Goal: Task Accomplishment & Management: Use online tool/utility

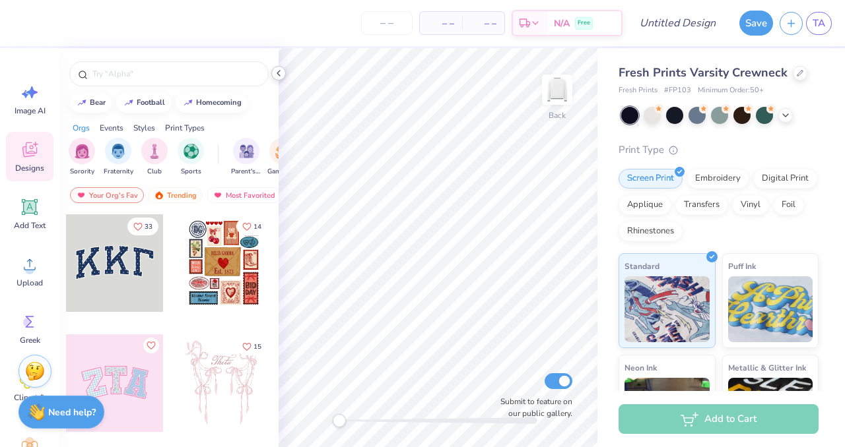
click at [278, 71] on icon at bounding box center [278, 73] width 11 height 11
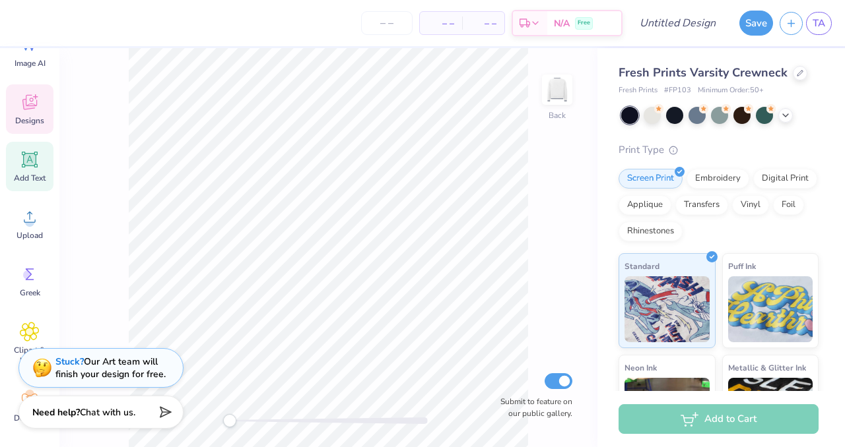
scroll to position [57, 0]
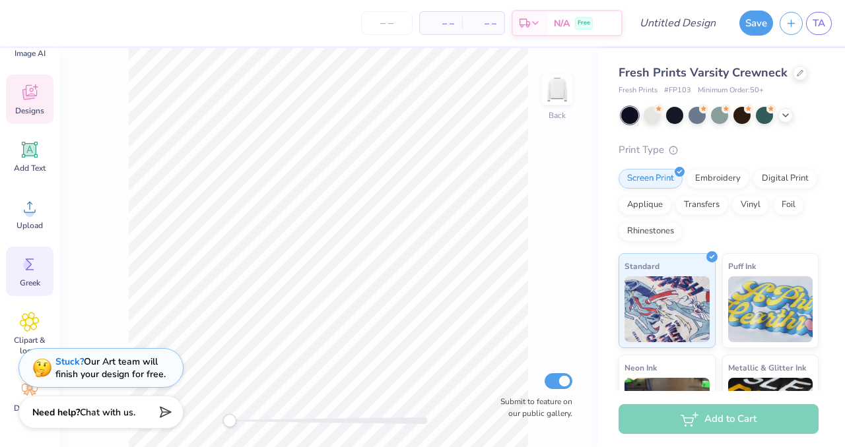
click at [27, 267] on circle at bounding box center [27, 265] width 9 height 9
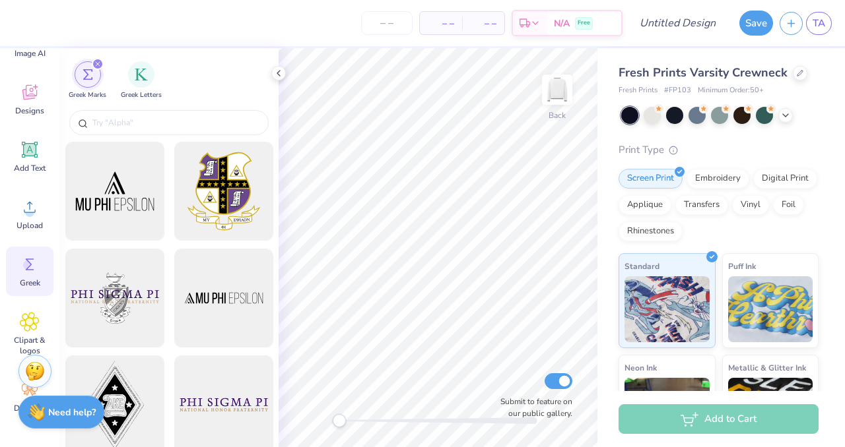
scroll to position [0, 0]
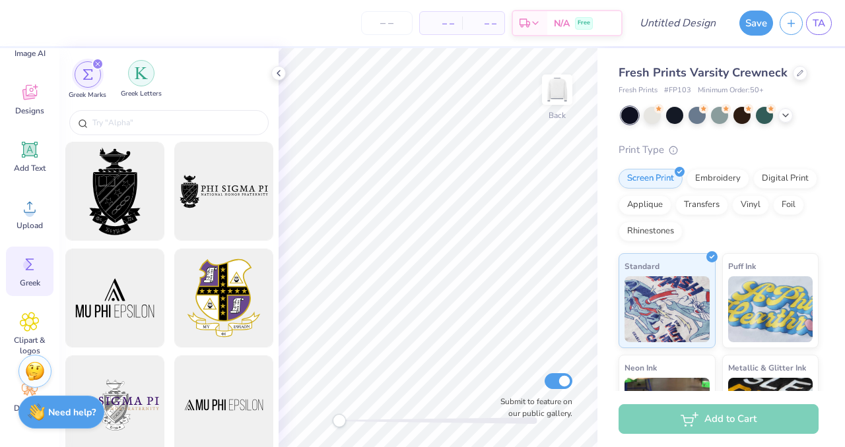
click at [143, 75] on img "filter for Greek Letters" at bounding box center [141, 73] width 13 height 13
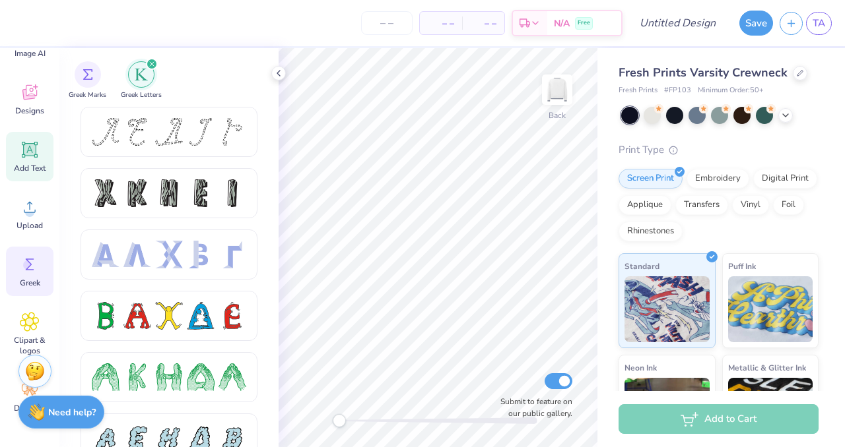
click at [32, 159] on icon at bounding box center [30, 150] width 20 height 20
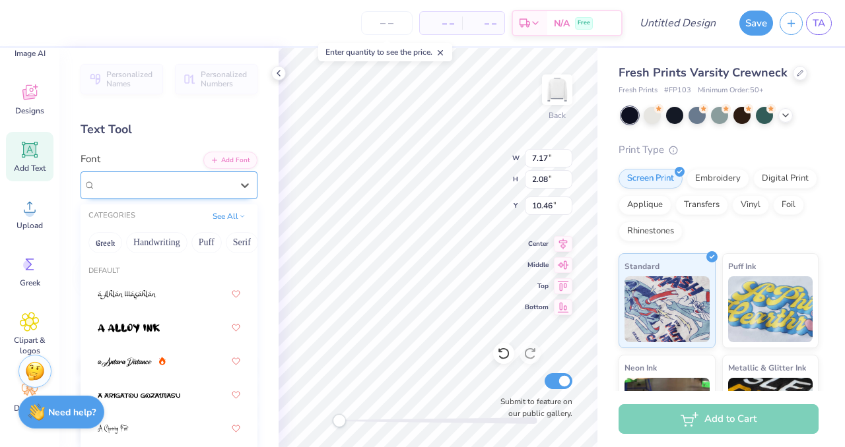
click at [189, 183] on div "Super Dream" at bounding box center [163, 185] width 139 height 20
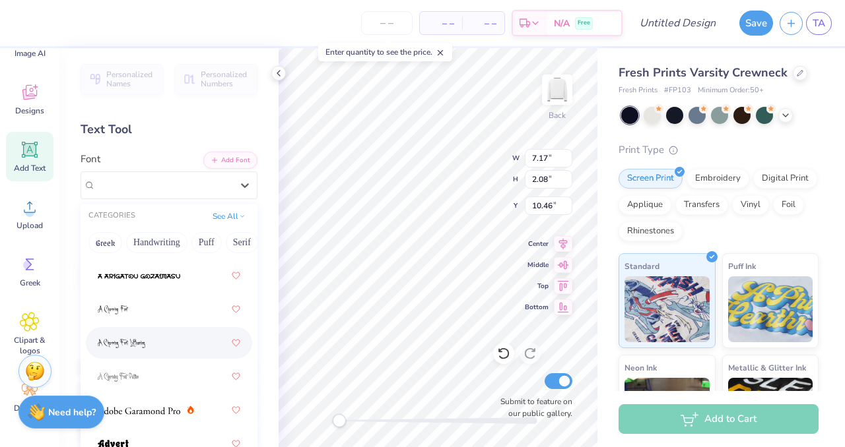
scroll to position [145, 0]
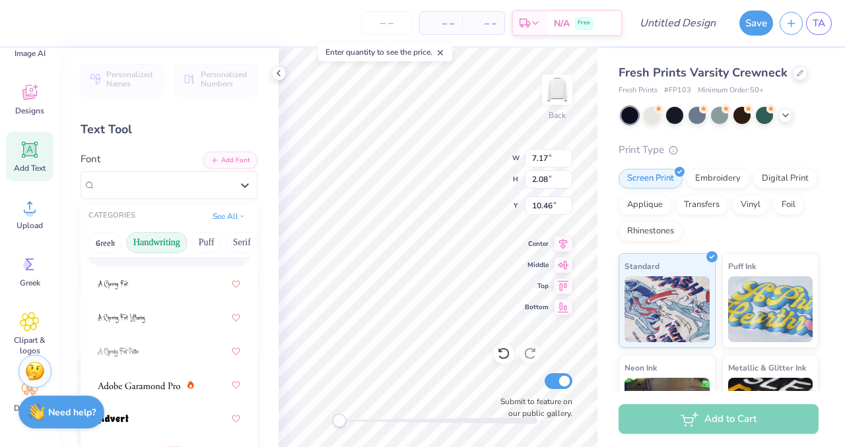
click at [171, 236] on button "Handwriting" at bounding box center [156, 242] width 61 height 21
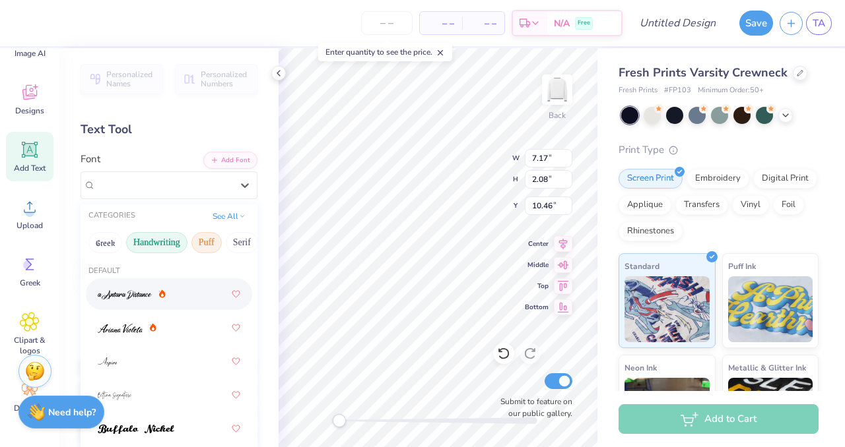
click at [207, 237] on button "Puff" at bounding box center [206, 242] width 30 height 21
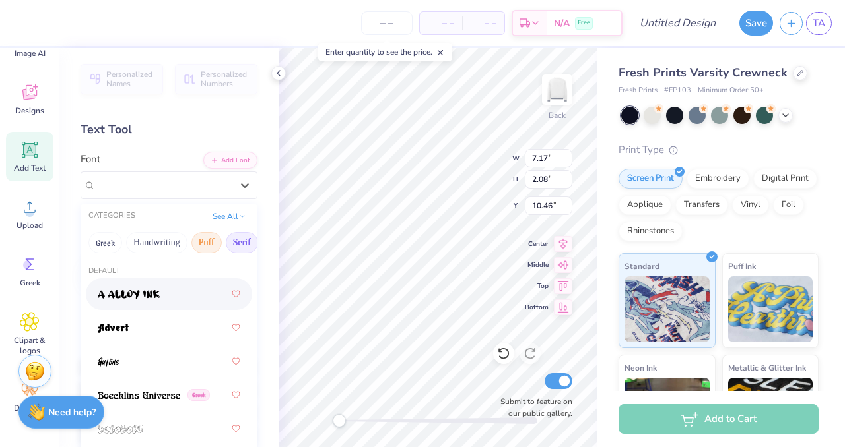
click at [244, 242] on button "Serif" at bounding box center [242, 242] width 32 height 21
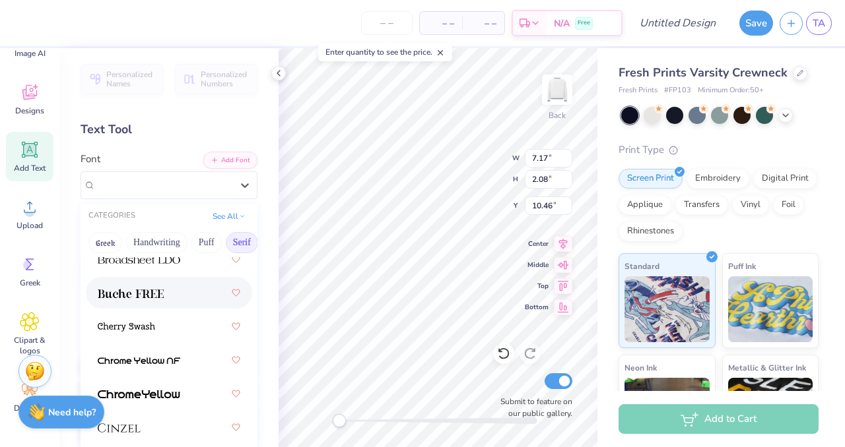
scroll to position [187, 0]
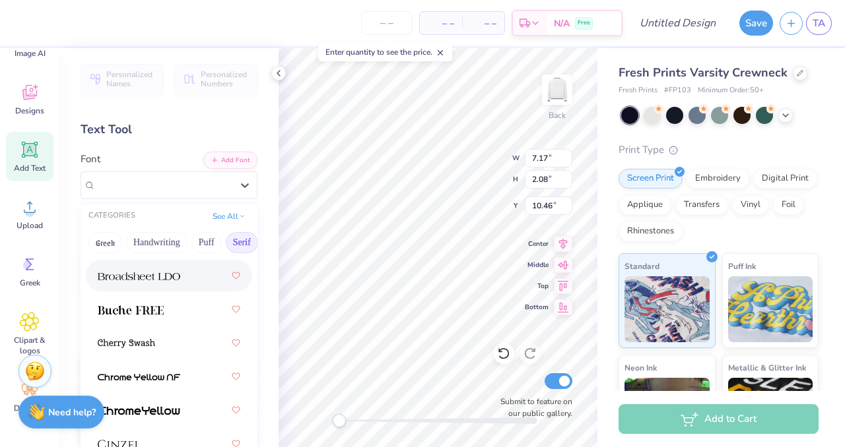
click at [186, 279] on div at bounding box center [169, 276] width 143 height 24
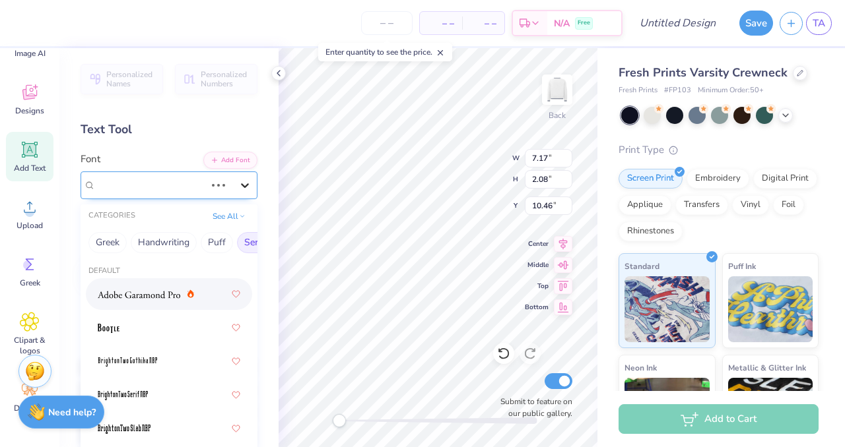
click at [238, 187] on icon at bounding box center [244, 185] width 13 height 13
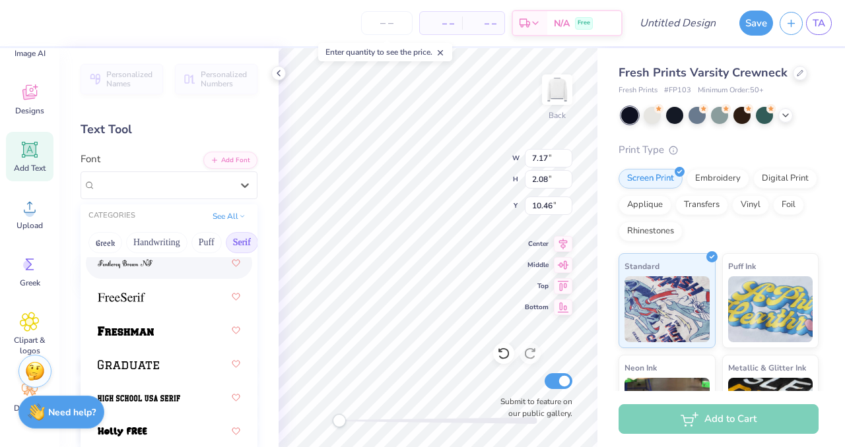
scroll to position [1580, 0]
click at [148, 288] on div at bounding box center [169, 296] width 143 height 24
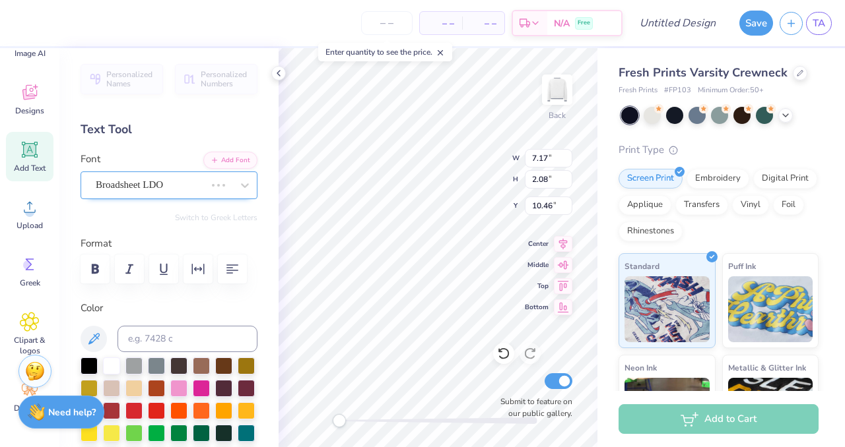
click at [182, 184] on div "Broadsheet LDO" at bounding box center [150, 185] width 112 height 20
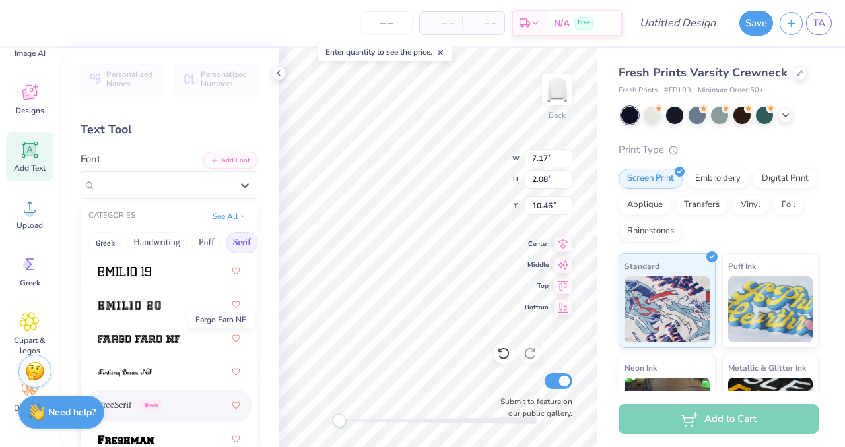
scroll to position [1524, 0]
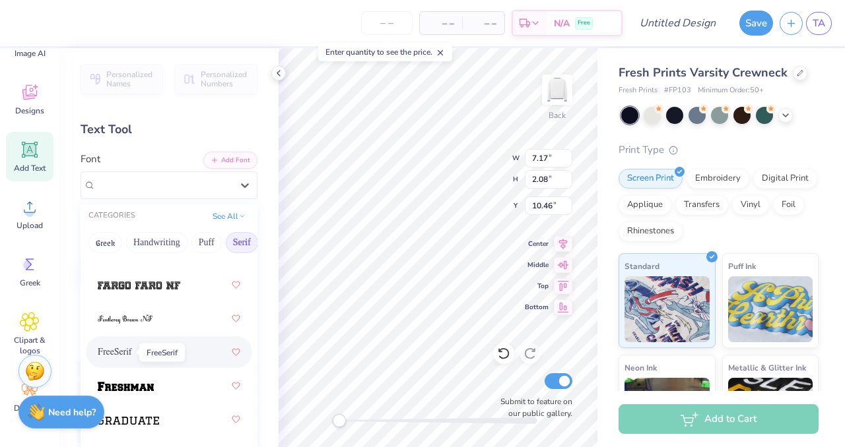
click at [120, 349] on span "FreeSerif" at bounding box center [115, 353] width 34 height 14
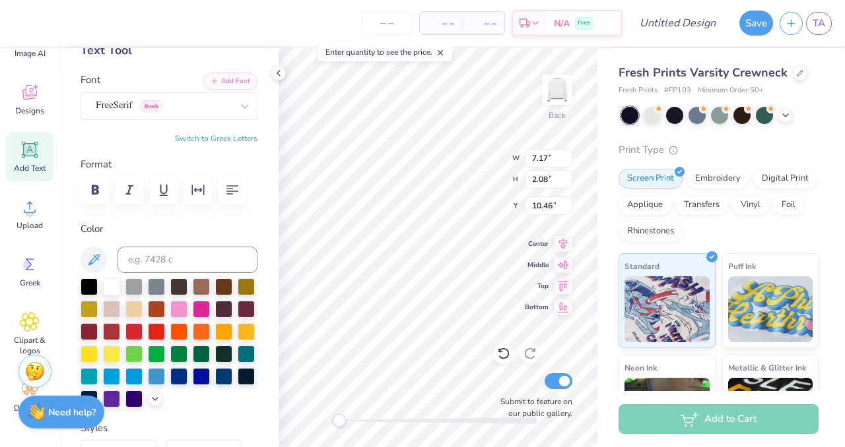
scroll to position [122, 0]
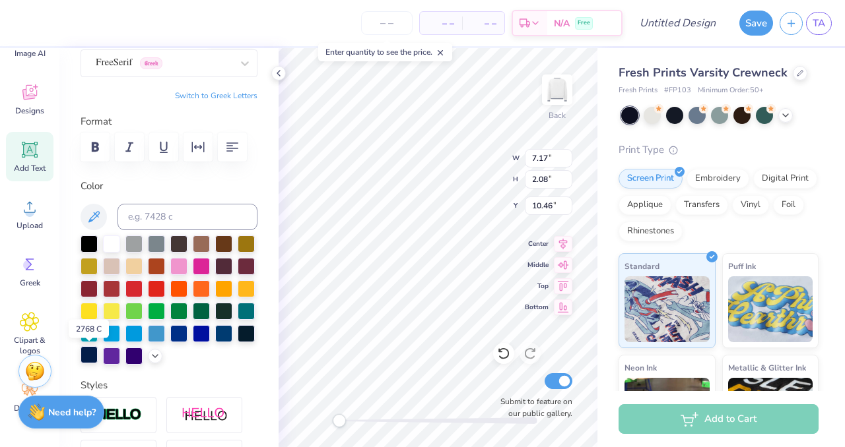
type textarea "KAPPA DELTA"
click at [88, 354] on div at bounding box center [89, 354] width 17 height 17
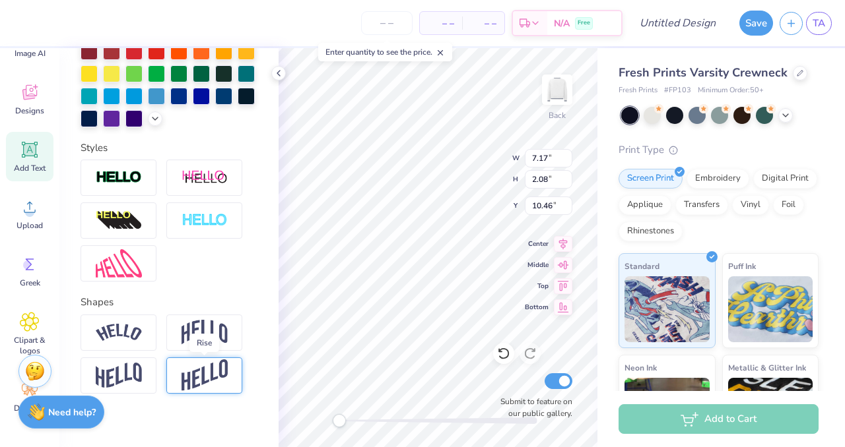
scroll to position [356, 0]
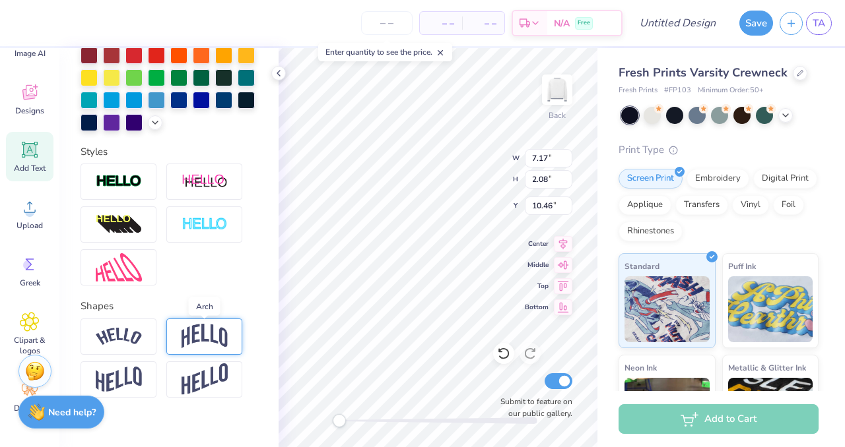
click at [211, 339] on img at bounding box center [204, 336] width 46 height 25
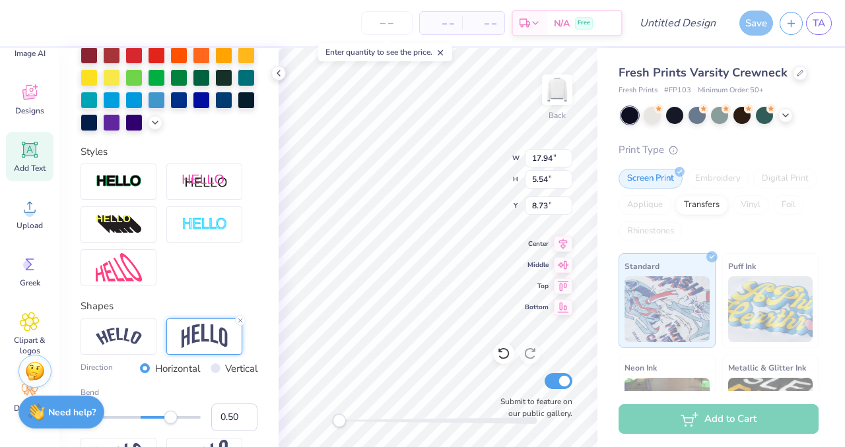
scroll to position [408, 0]
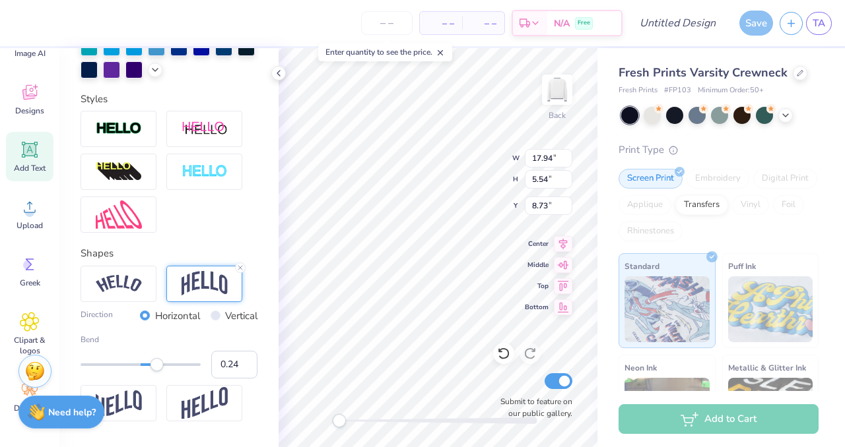
type input "0.23"
drag, startPoint x: 169, startPoint y: 362, endPoint x: 154, endPoint y: 364, distance: 14.8
click at [154, 364] on div "Accessibility label" at bounding box center [154, 364] width 13 height 13
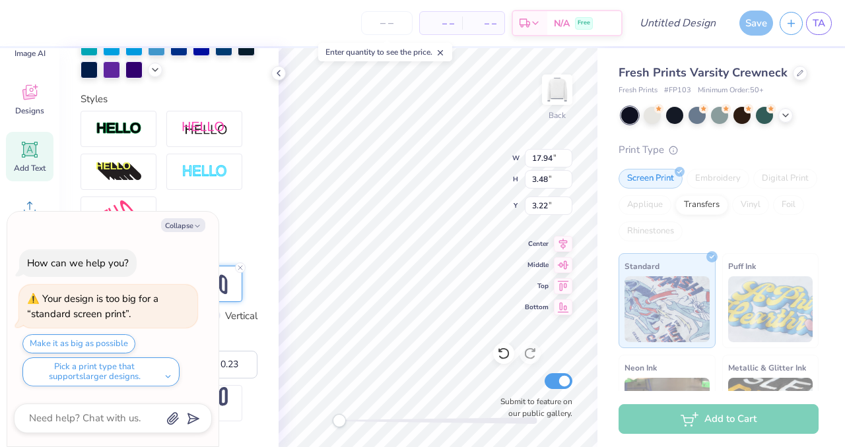
type input "3.48"
type input "3.22"
type textarea "x"
type input "10.35"
type input "2.01"
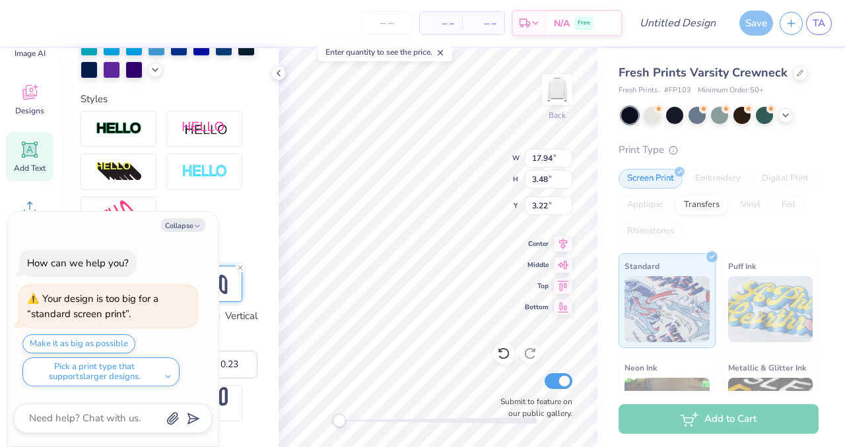
type input "4.69"
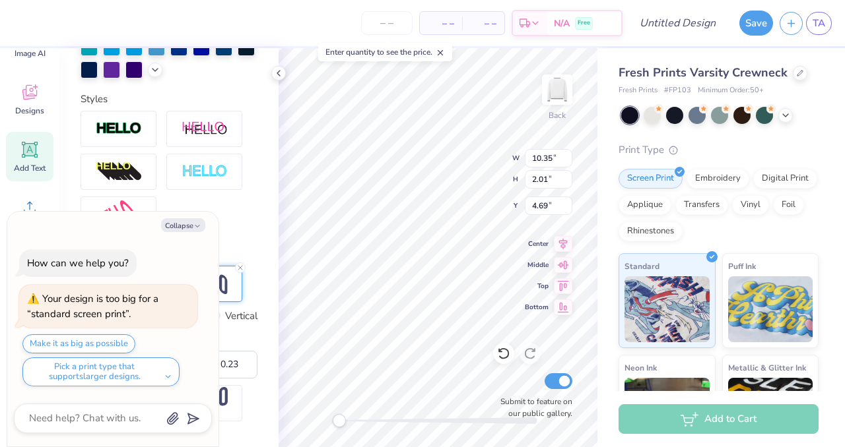
type textarea "x"
type input "13.36"
type input "2.59"
type input "4.11"
type textarea "x"
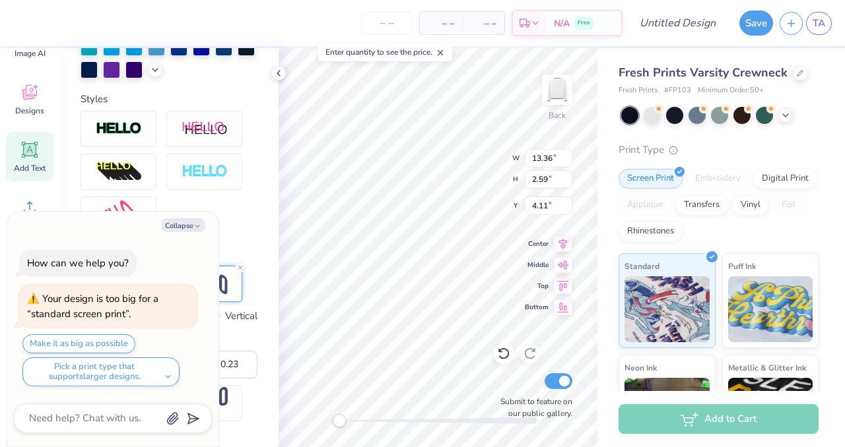
type input "3.97"
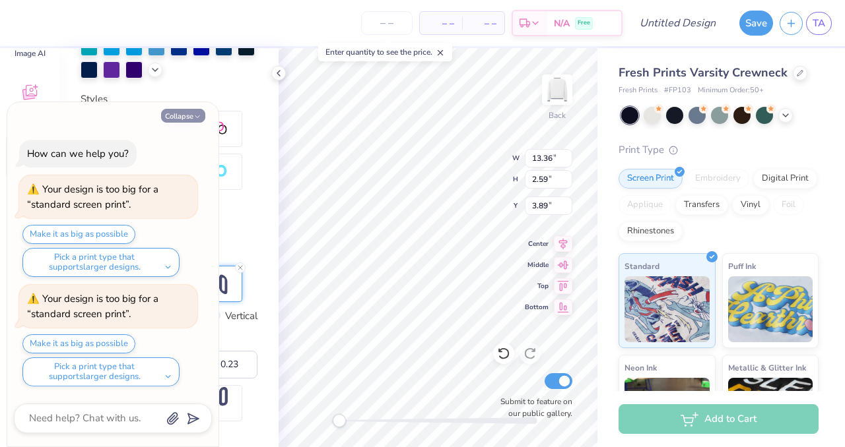
click at [197, 115] on icon "button" at bounding box center [197, 117] width 8 height 8
type textarea "x"
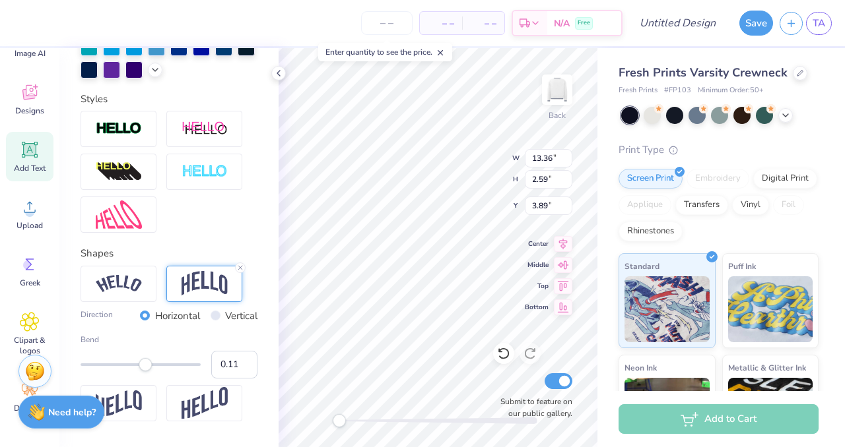
type input "0.12"
drag, startPoint x: 156, startPoint y: 365, endPoint x: 148, endPoint y: 366, distance: 7.9
click at [148, 366] on div "Accessibility label" at bounding box center [147, 364] width 13 height 13
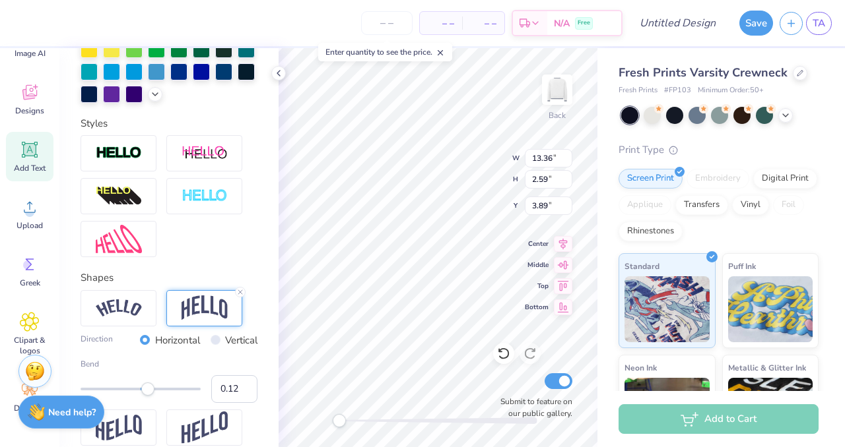
scroll to position [389, 0]
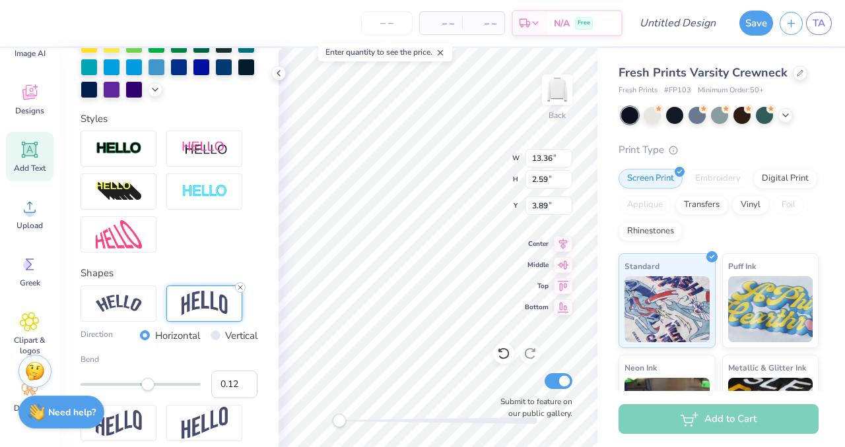
click at [239, 288] on line at bounding box center [240, 288] width 4 height 4
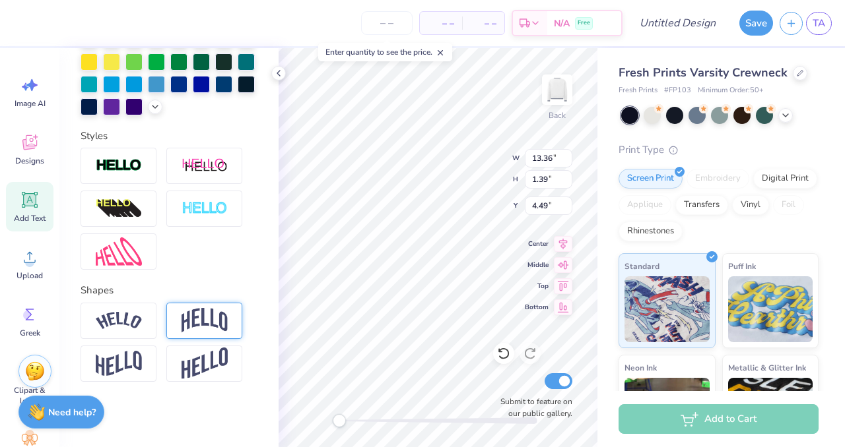
scroll to position [0, 0]
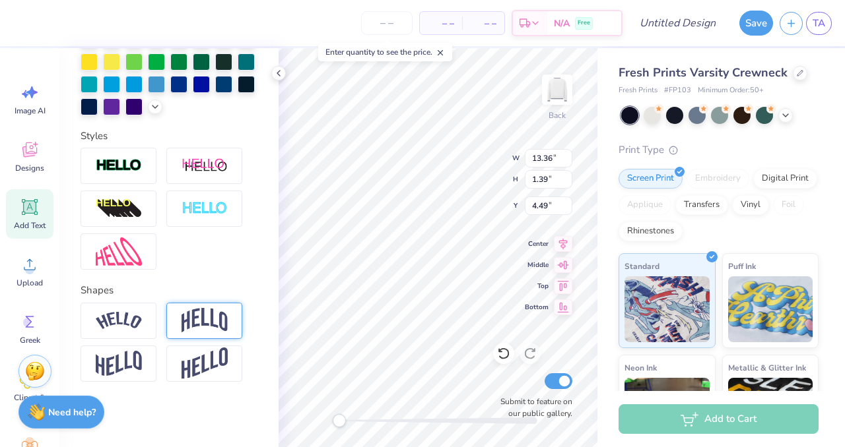
click at [28, 209] on icon at bounding box center [30, 207] width 20 height 20
type input "7.17"
type input "2.08"
type input "10.46"
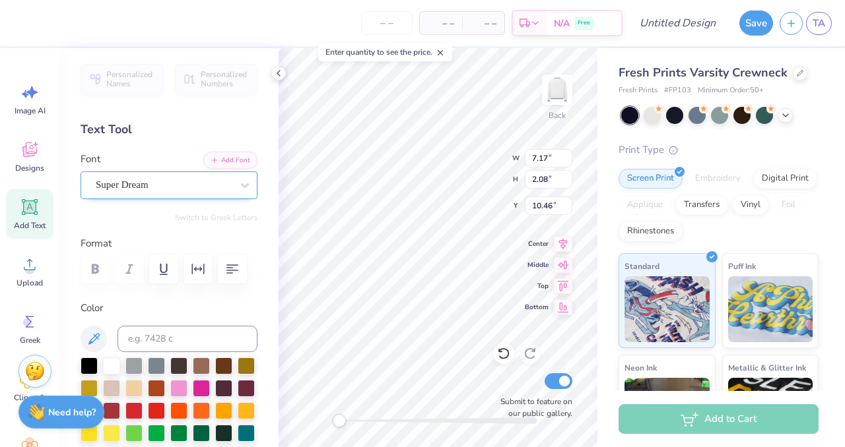
click at [172, 187] on div "Super Dream" at bounding box center [163, 185] width 139 height 20
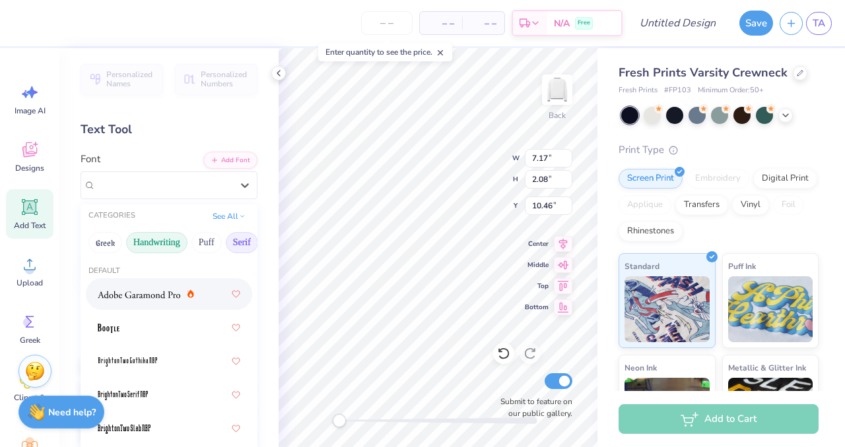
click at [148, 248] on button "Handwriting" at bounding box center [156, 242] width 61 height 21
click at [243, 239] on button "Serif" at bounding box center [242, 242] width 32 height 21
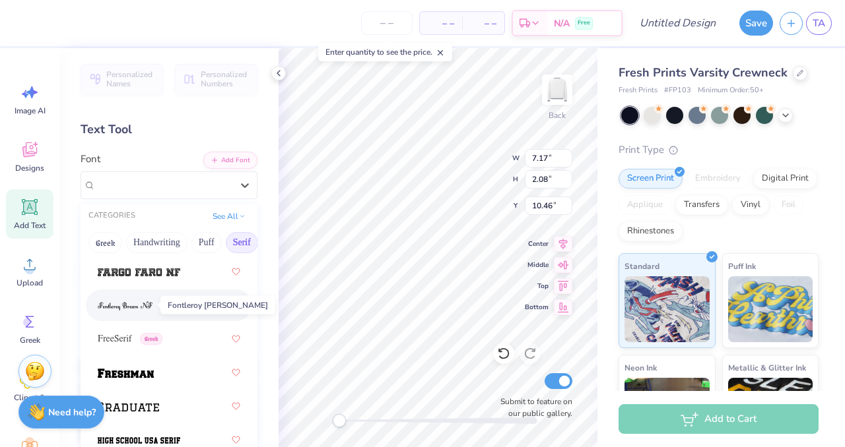
scroll to position [1537, 0]
click at [105, 335] on span "FreeSerif" at bounding box center [115, 339] width 34 height 14
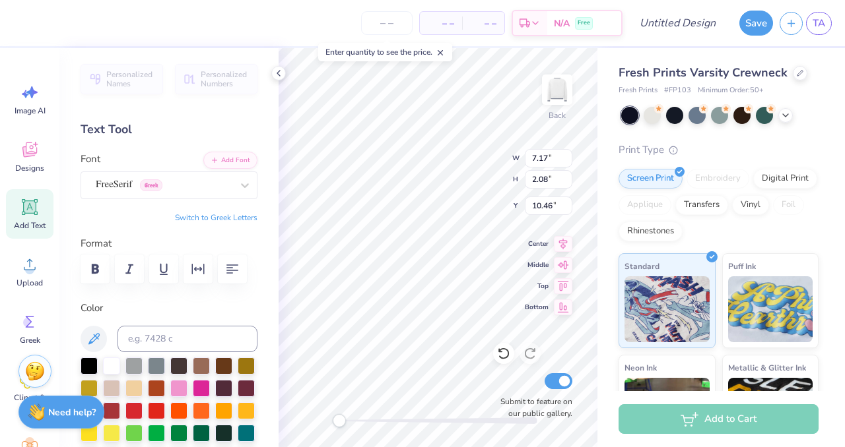
scroll to position [0, 1]
type textarea "University of South Carolina"
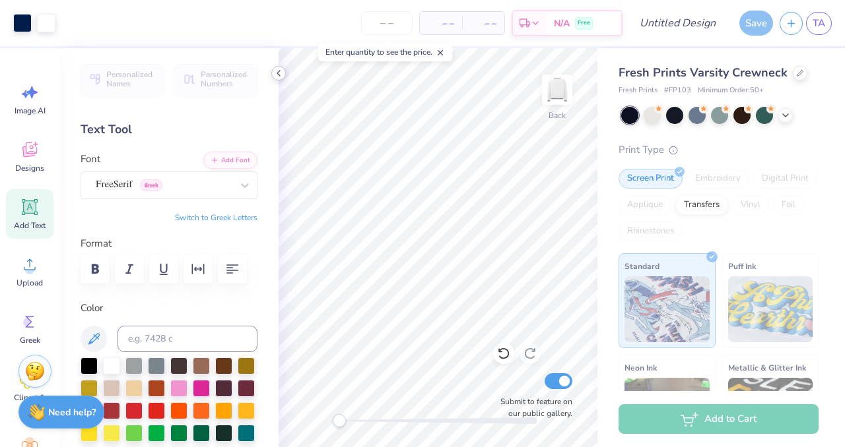
click at [283, 68] on icon at bounding box center [278, 73] width 11 height 11
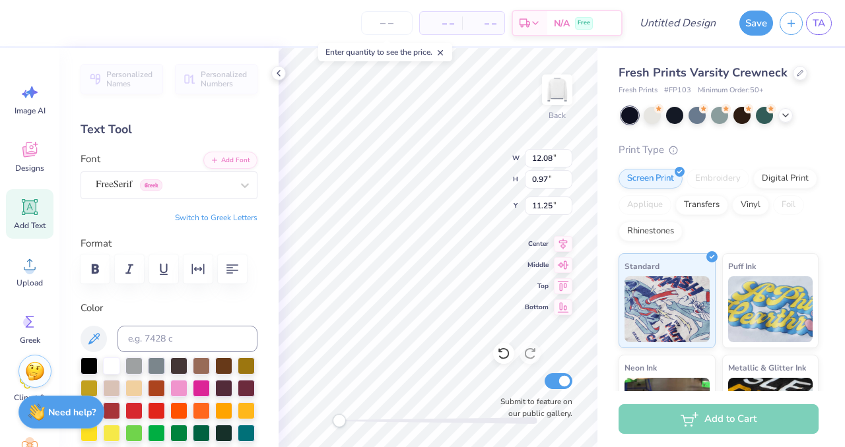
type input "12.08"
type input "0.97"
type input "11.25"
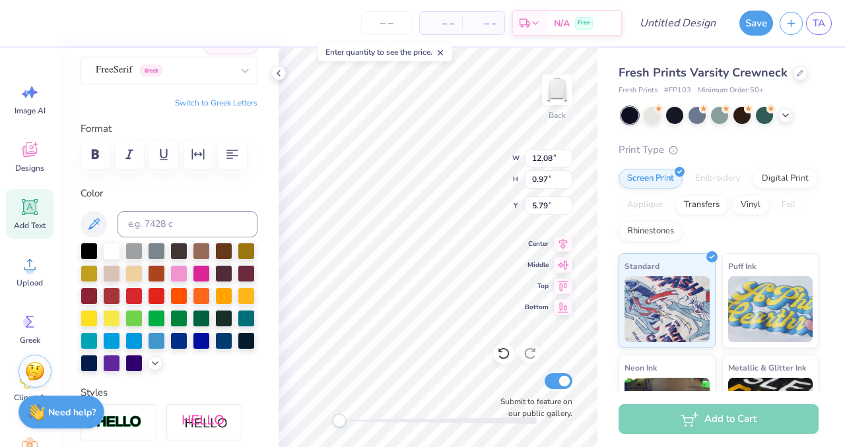
scroll to position [127, 0]
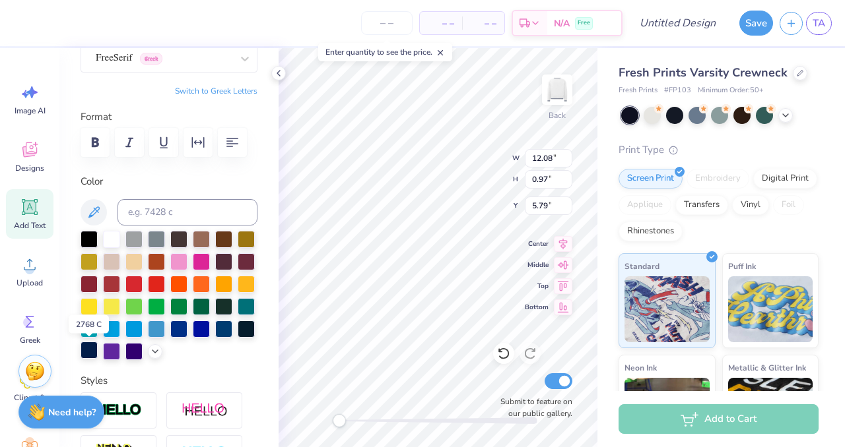
click at [86, 351] on div at bounding box center [89, 350] width 17 height 17
type input "9.95"
type input "0.80"
type input "5.96"
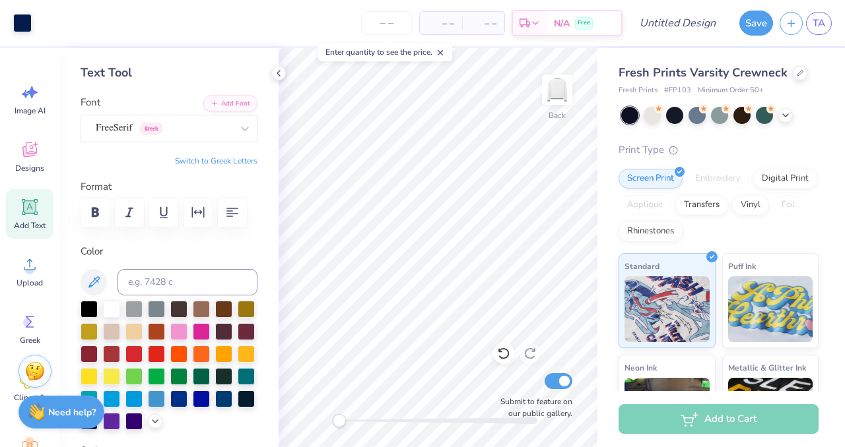
scroll to position [0, 0]
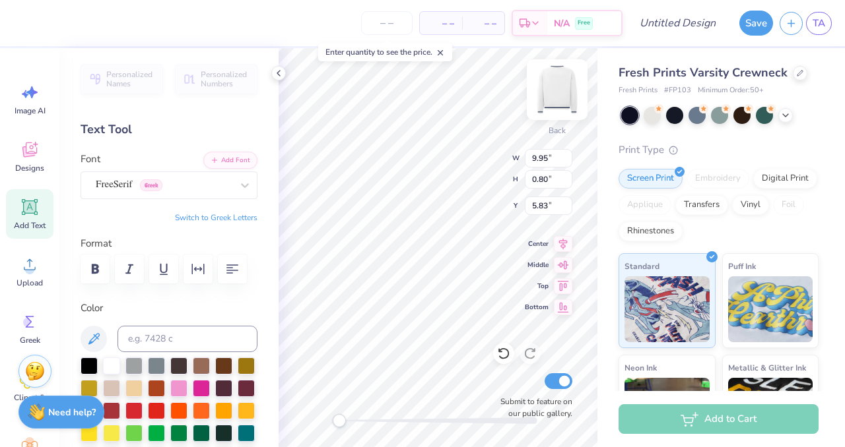
type input "9.16"
type input "0.74"
type input "5.90"
click at [185, 181] on div "FreeSerif Greek" at bounding box center [163, 185] width 139 height 20
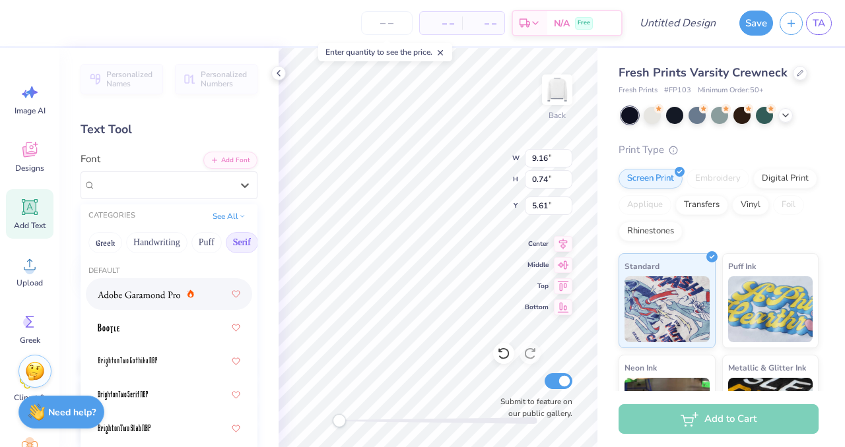
click at [124, 293] on img at bounding box center [139, 294] width 82 height 9
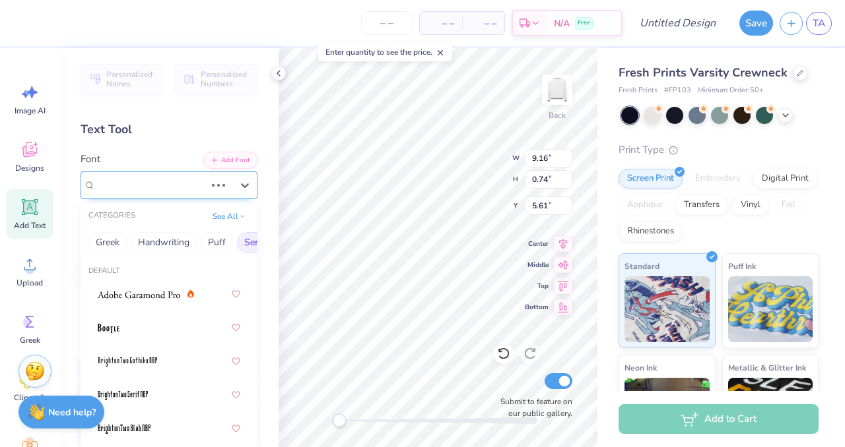
click at [218, 188] on div at bounding box center [219, 185] width 24 height 13
click at [170, 288] on span "Adobe Garamond Pro" at bounding box center [138, 295] width 81 height 14
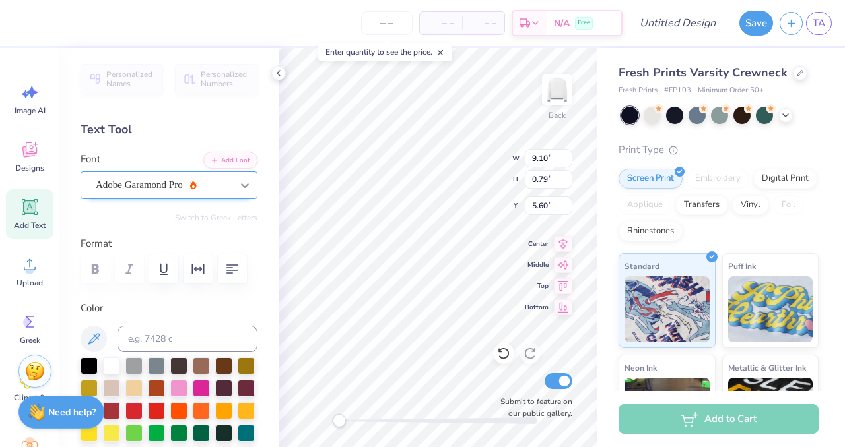
scroll to position [0, 5]
click at [205, 181] on div "Adobe Garamond Pro" at bounding box center [163, 185] width 139 height 20
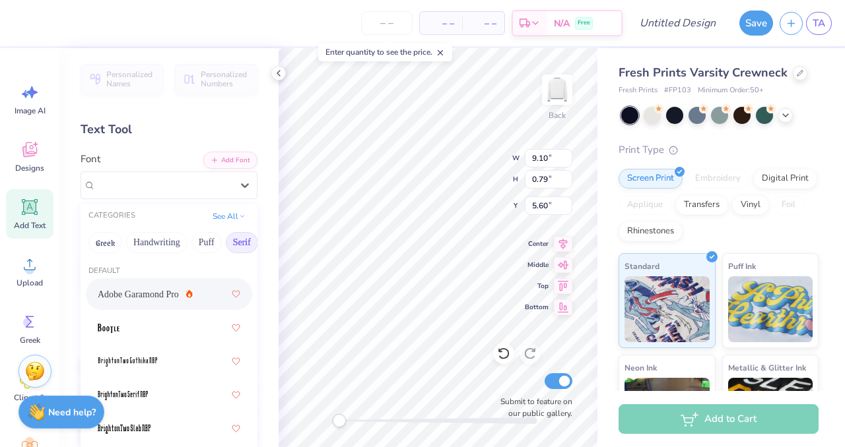
click at [137, 294] on span "Adobe Garamond Pro" at bounding box center [138, 295] width 81 height 14
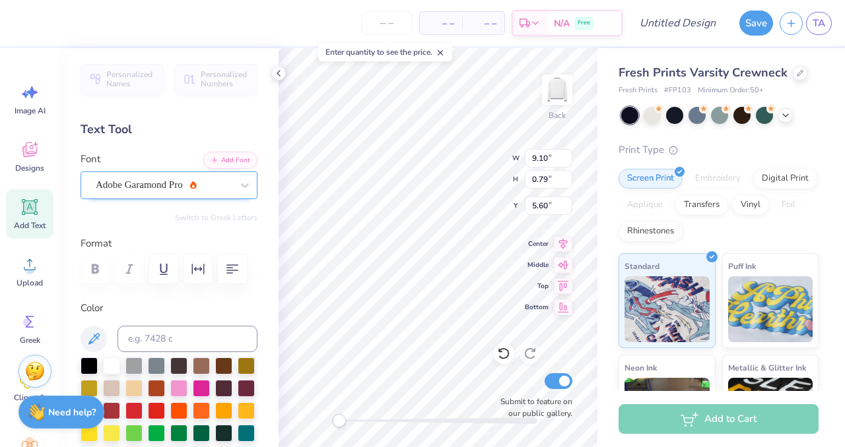
click at [211, 180] on div "Adobe Garamond Pro" at bounding box center [163, 185] width 139 height 20
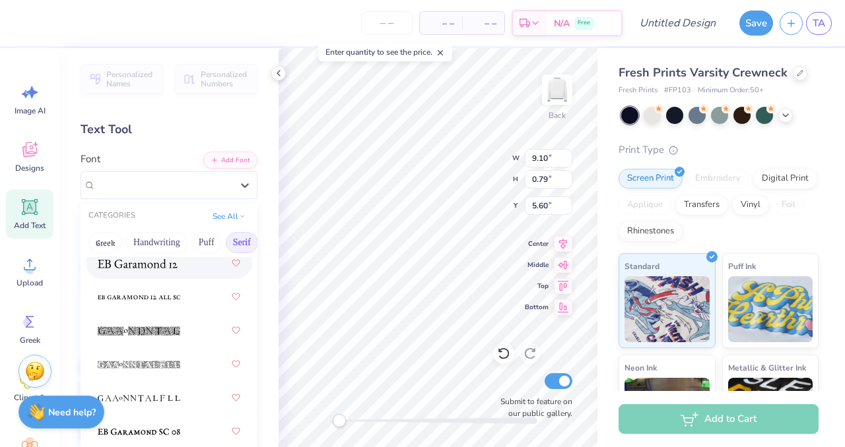
scroll to position [1247, 0]
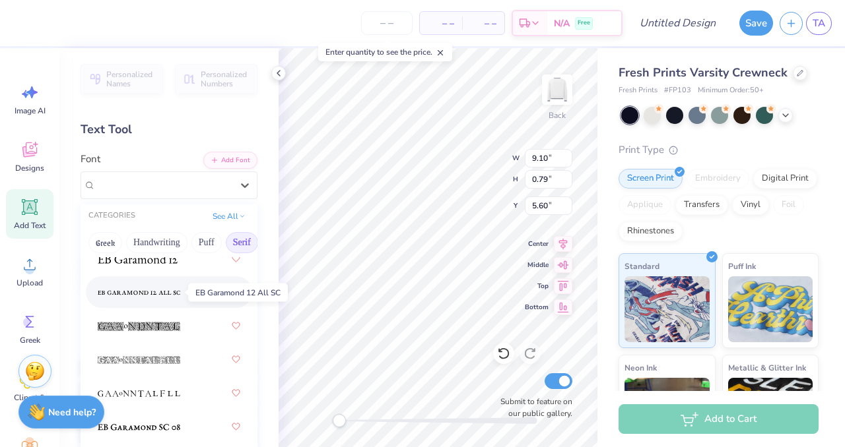
click at [166, 290] on img at bounding box center [139, 292] width 82 height 9
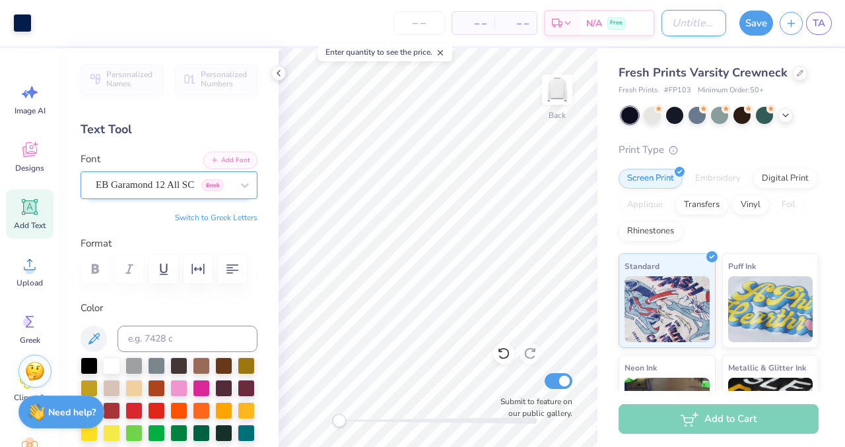
click at [665, 19] on input "Design Title" at bounding box center [693, 23] width 65 height 26
type input "Fall Vintage Sweatshirt"
click at [760, 18] on button "Save" at bounding box center [756, 21] width 34 height 25
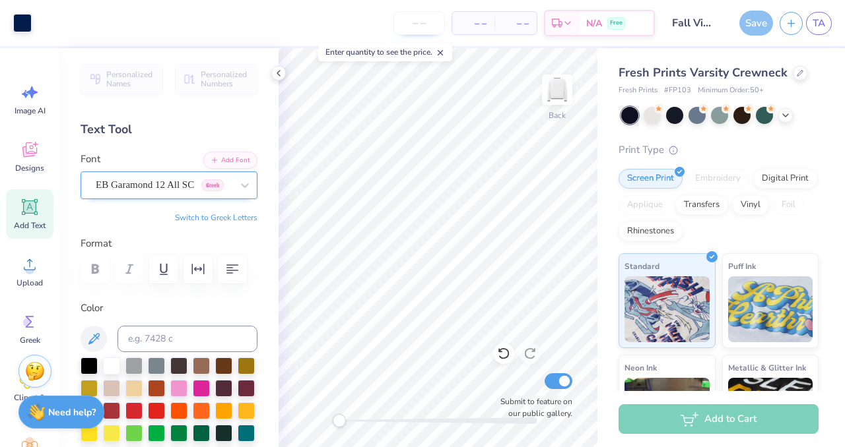
click at [418, 23] on input "number" at bounding box center [418, 23] width 51 height 24
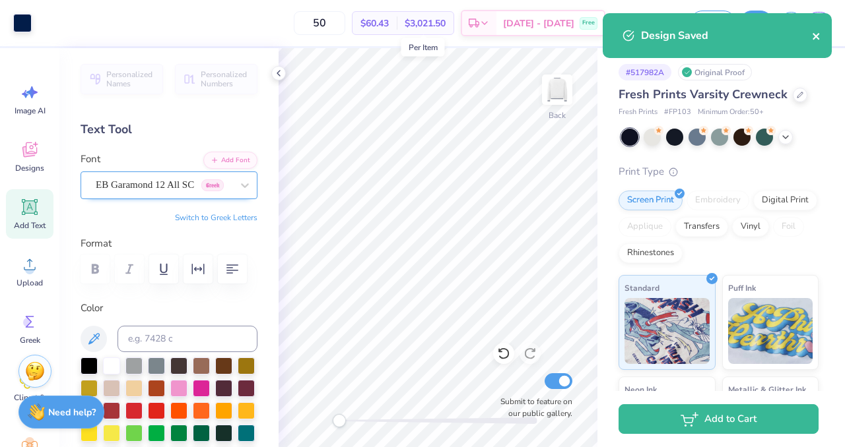
click at [818, 36] on icon "close" at bounding box center [816, 36] width 9 height 11
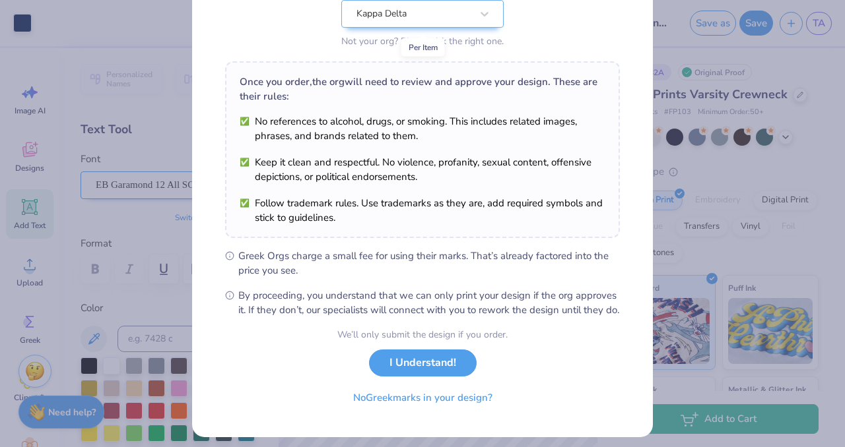
scroll to position [170, 0]
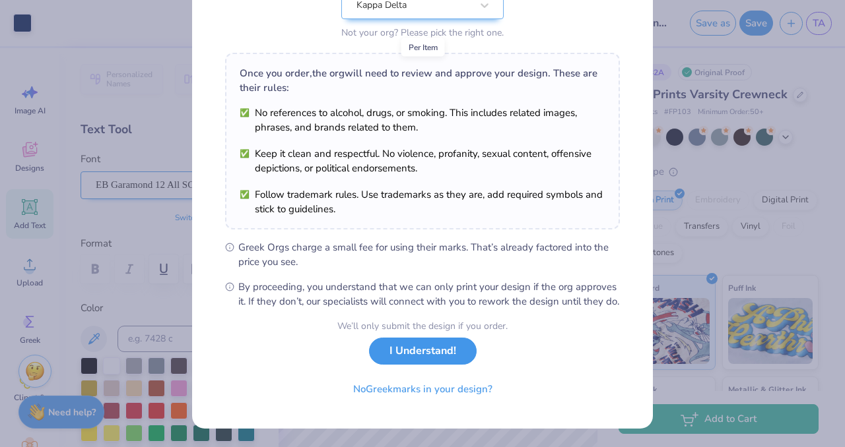
click at [441, 348] on button "I Understand!" at bounding box center [423, 351] width 108 height 27
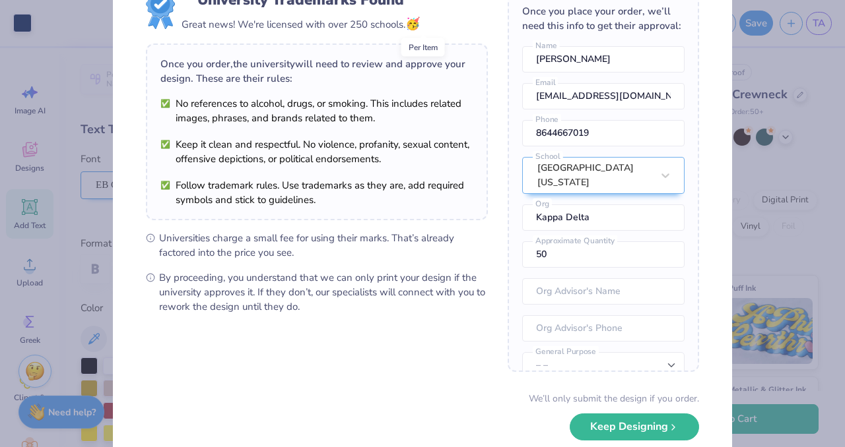
scroll to position [90, 0]
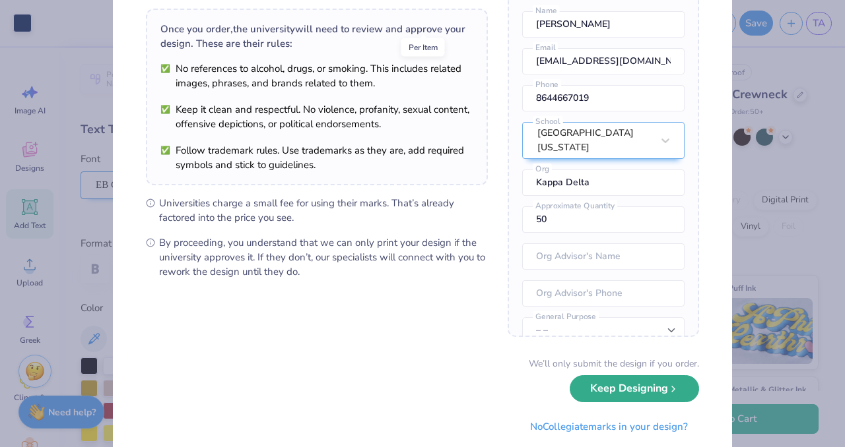
click at [594, 383] on button "Keep Designing" at bounding box center [633, 388] width 129 height 27
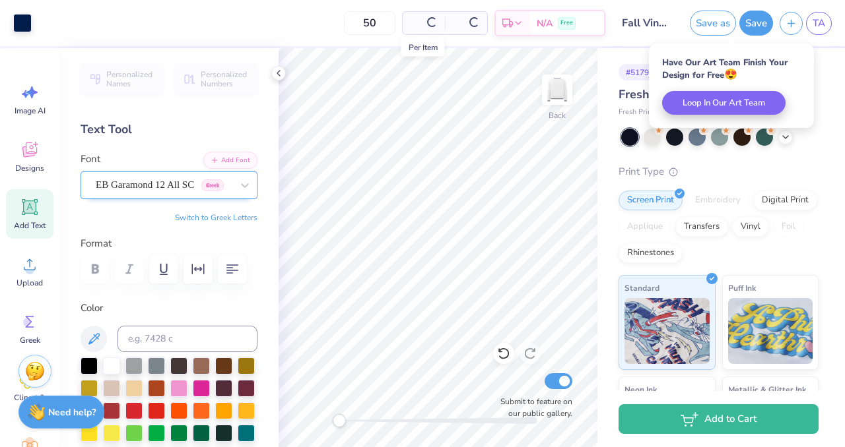
scroll to position [0, 0]
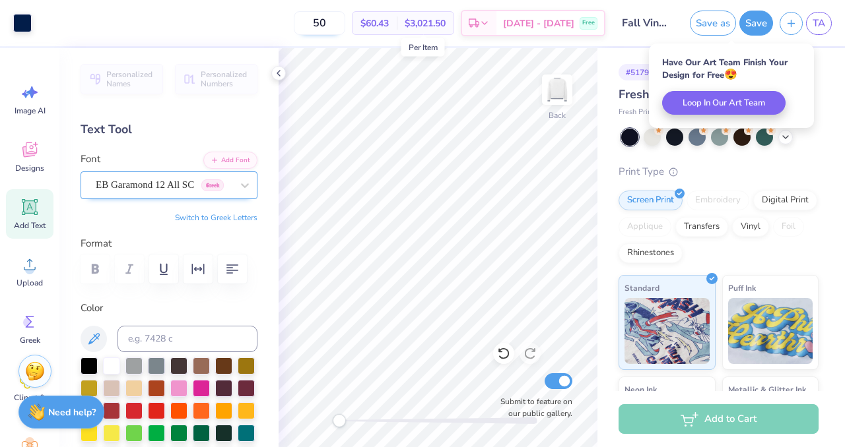
click at [345, 24] on input "50" at bounding box center [319, 23] width 51 height 24
type input "5"
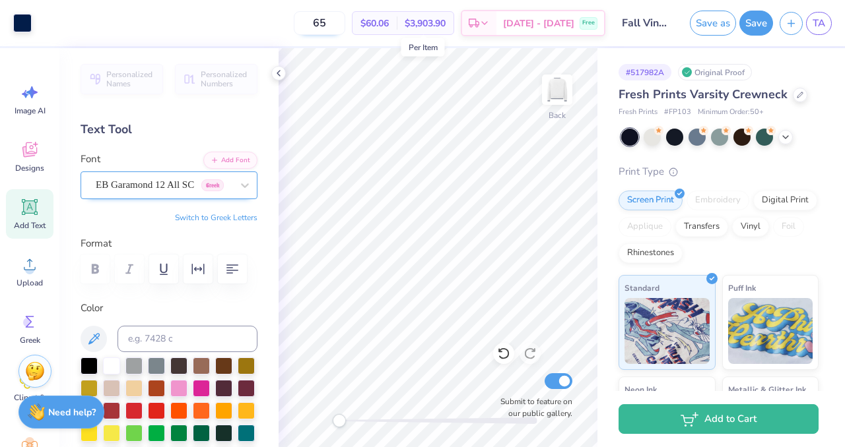
type input "6"
type input "1"
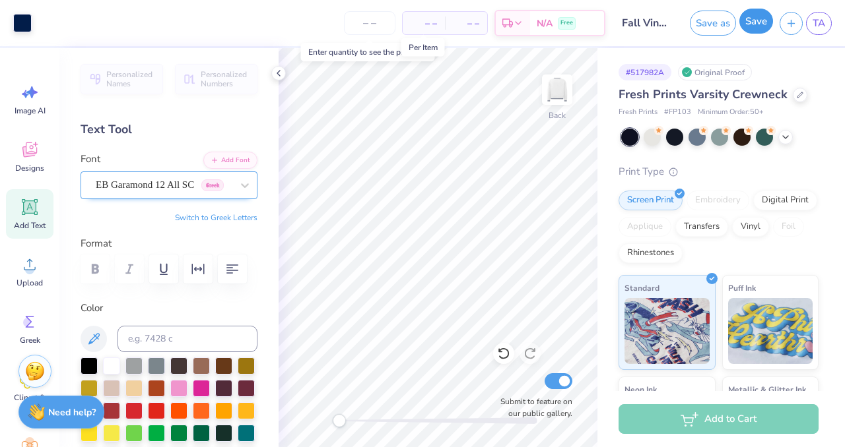
click at [756, 23] on button "Save" at bounding box center [756, 21] width 34 height 25
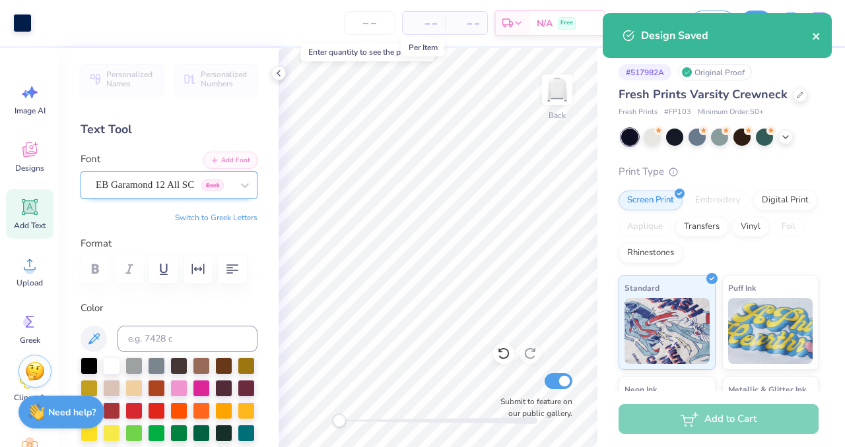
click at [817, 34] on icon "close" at bounding box center [815, 36] width 7 height 7
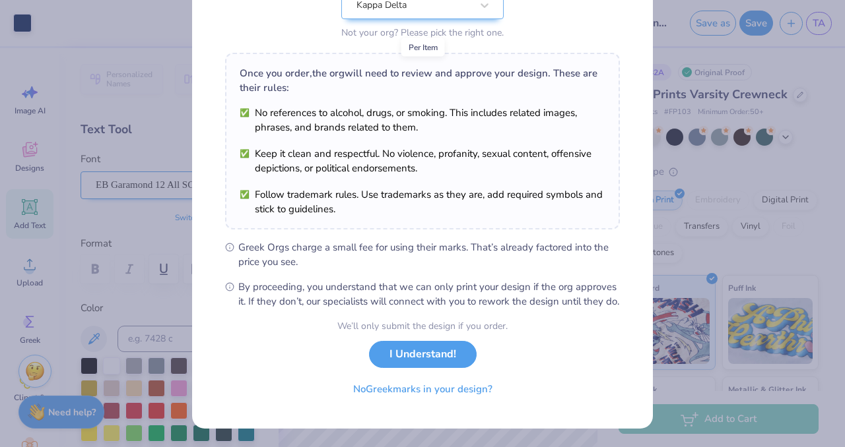
scroll to position [170, 0]
click at [440, 359] on button "I Understand!" at bounding box center [423, 351] width 108 height 27
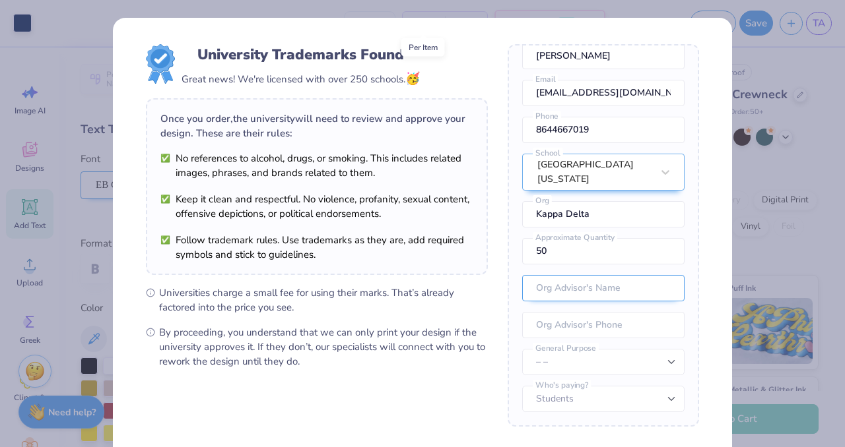
scroll to position [127, 0]
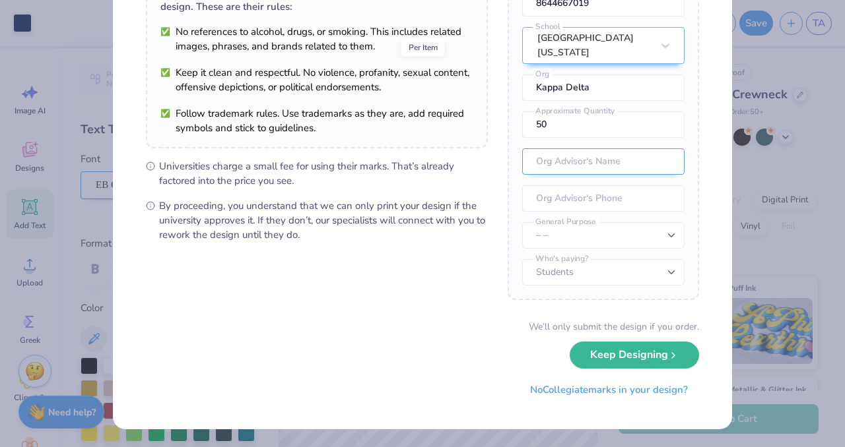
click at [602, 353] on button "Keep Designing" at bounding box center [633, 355] width 129 height 27
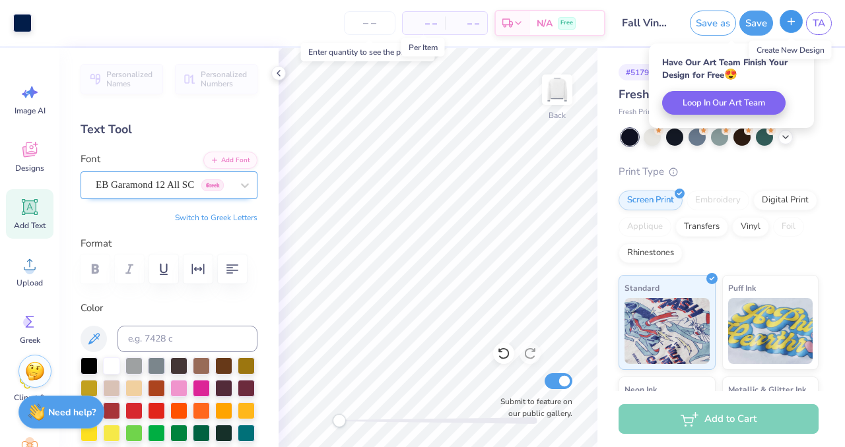
click at [787, 28] on button "button" at bounding box center [790, 21] width 23 height 23
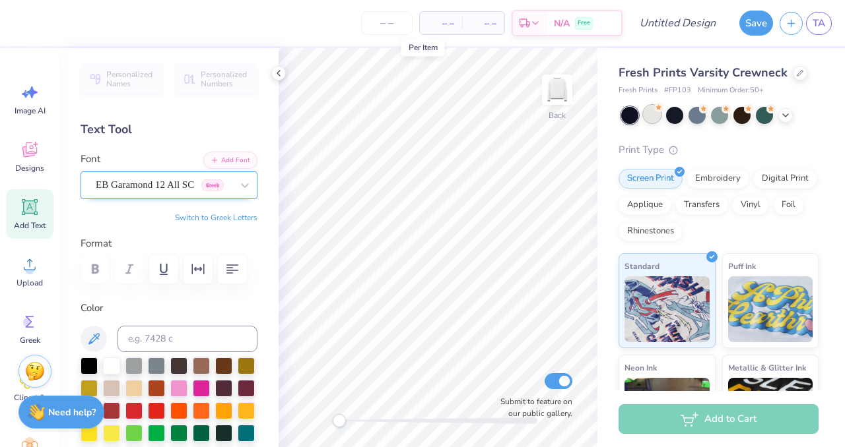
click at [656, 117] on div at bounding box center [651, 114] width 17 height 17
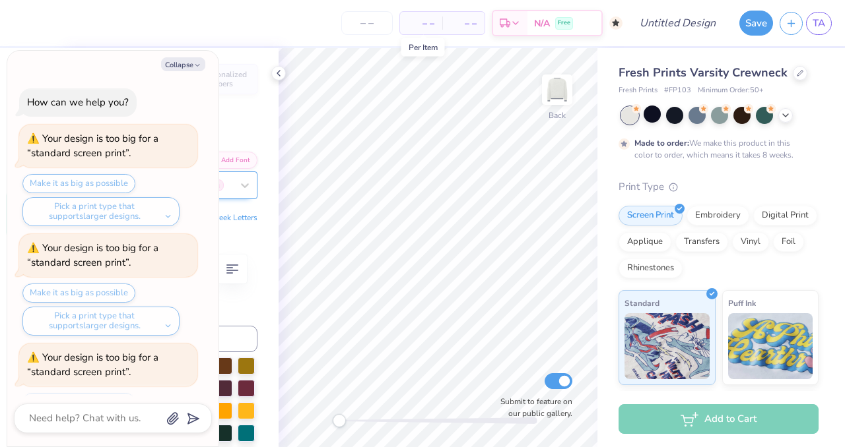
scroll to position [168, 0]
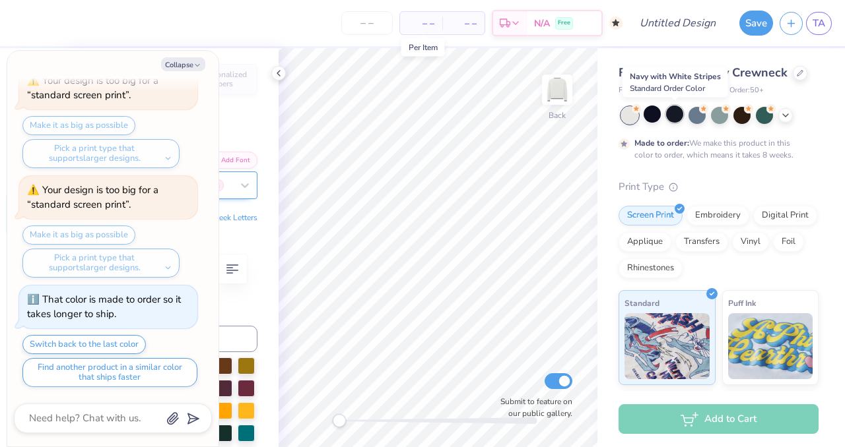
click at [678, 117] on div at bounding box center [674, 114] width 17 height 17
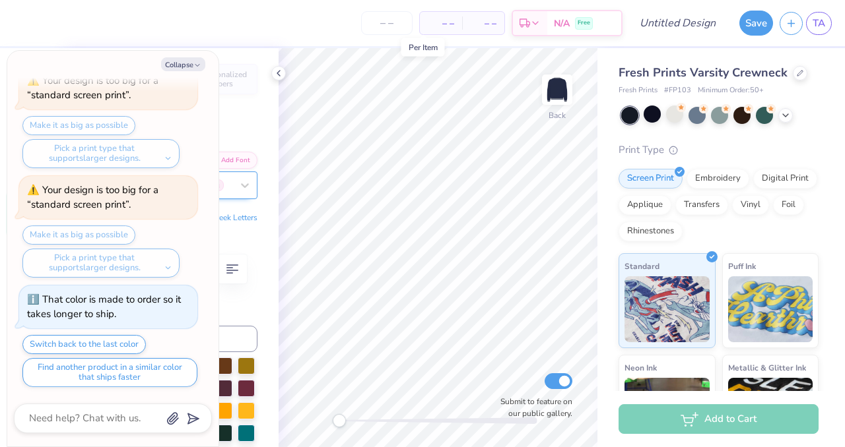
scroll to position [343, 0]
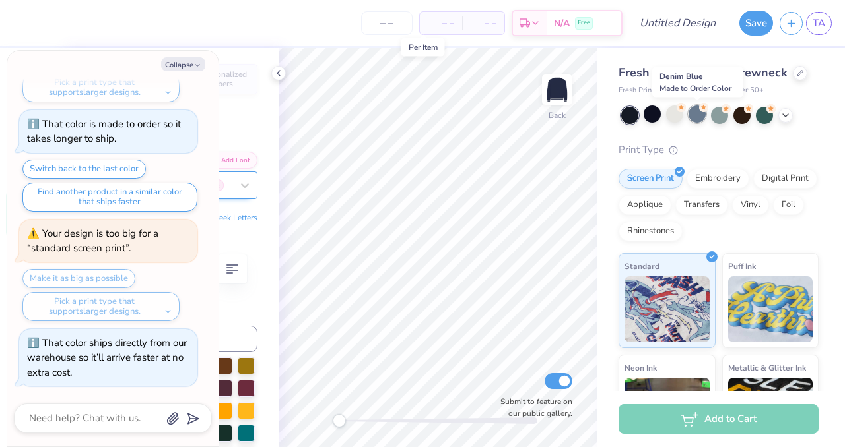
click at [697, 115] on div at bounding box center [696, 114] width 17 height 17
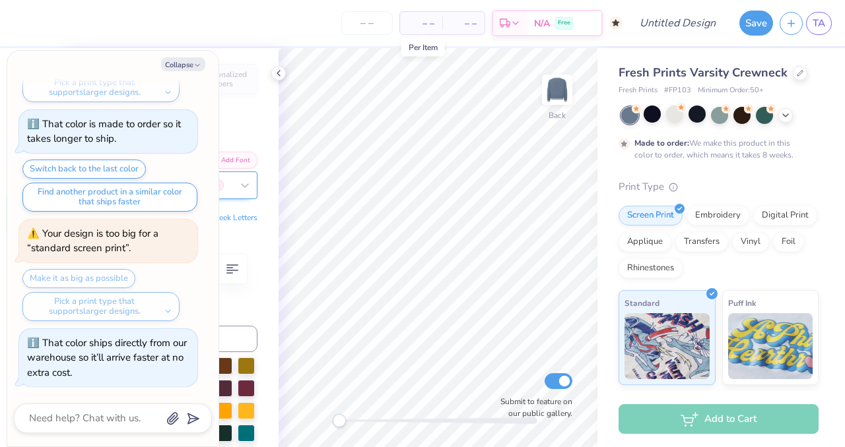
scroll to position [562, 0]
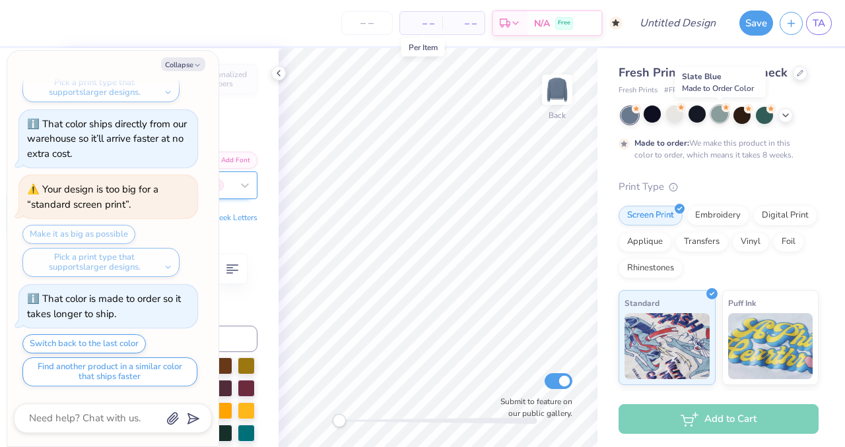
click at [720, 117] on div at bounding box center [719, 114] width 17 height 17
click at [738, 117] on div at bounding box center [741, 114] width 17 height 17
click at [767, 116] on div at bounding box center [764, 114] width 17 height 17
click at [740, 116] on div at bounding box center [741, 114] width 17 height 17
click at [717, 118] on div at bounding box center [719, 114] width 17 height 17
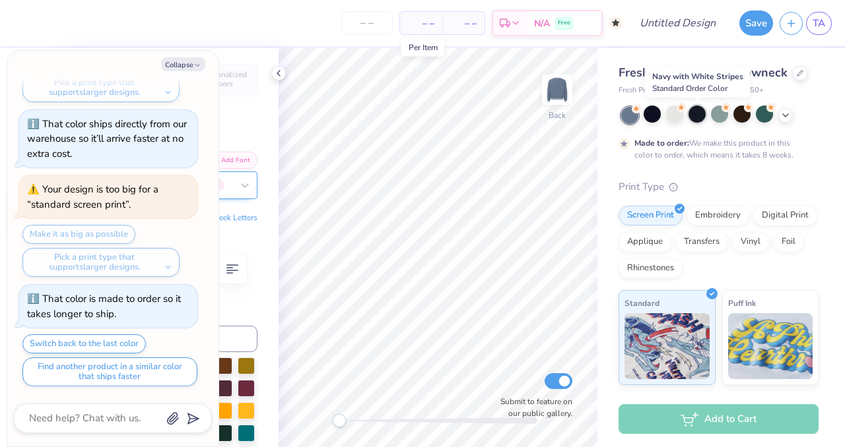
click at [696, 114] on div at bounding box center [696, 114] width 17 height 17
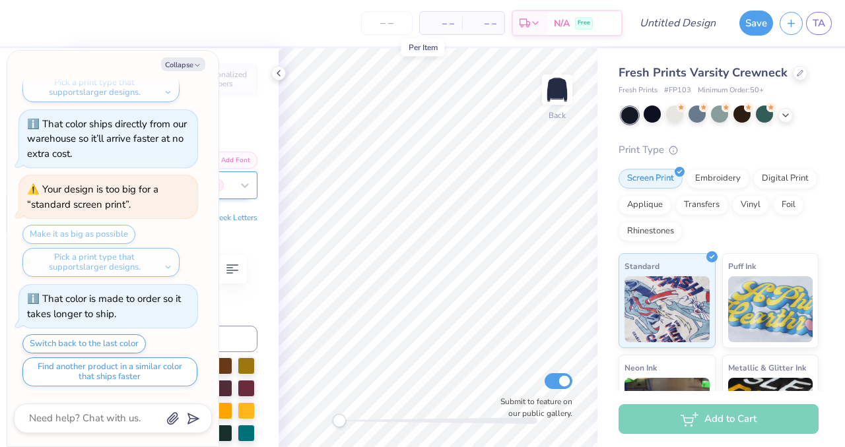
scroll to position [737, 0]
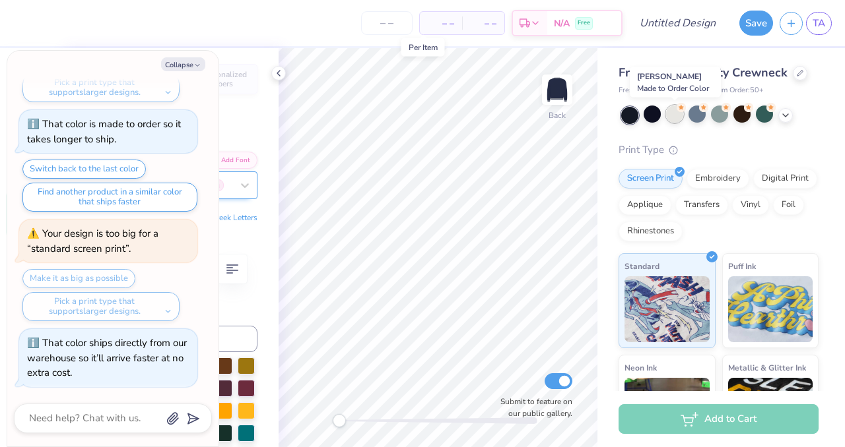
click at [673, 114] on div at bounding box center [674, 114] width 17 height 17
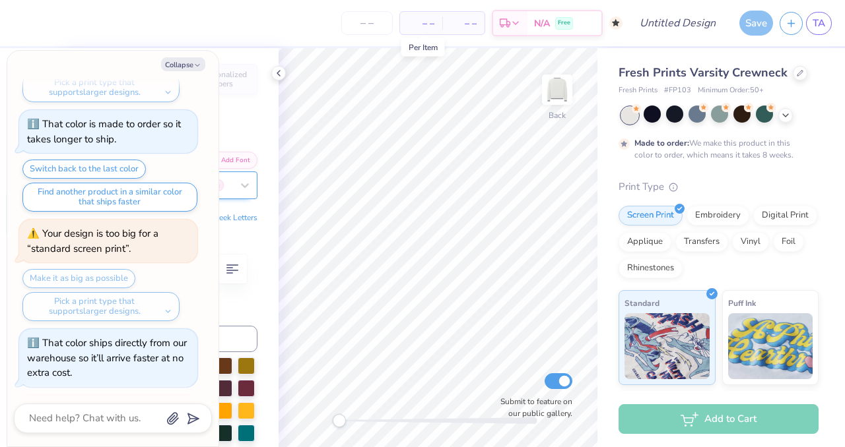
scroll to position [956, 0]
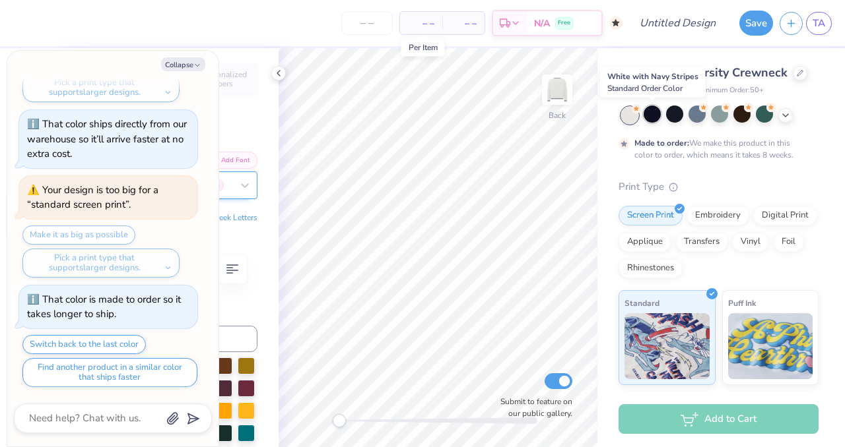
click at [652, 113] on div at bounding box center [651, 114] width 17 height 17
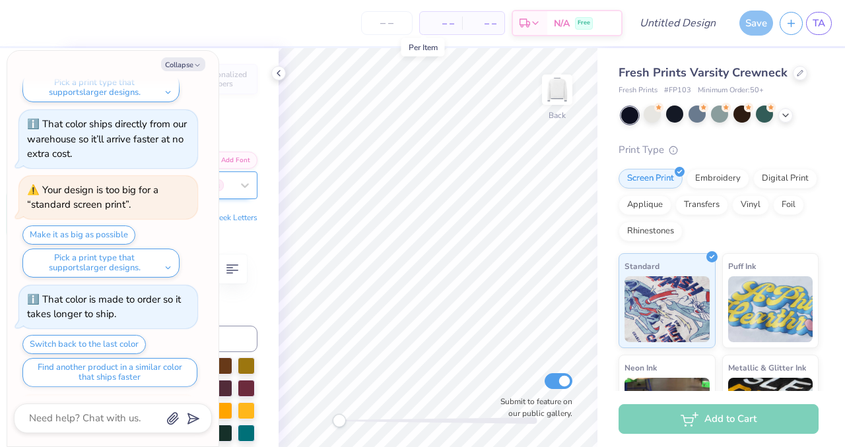
scroll to position [1132, 0]
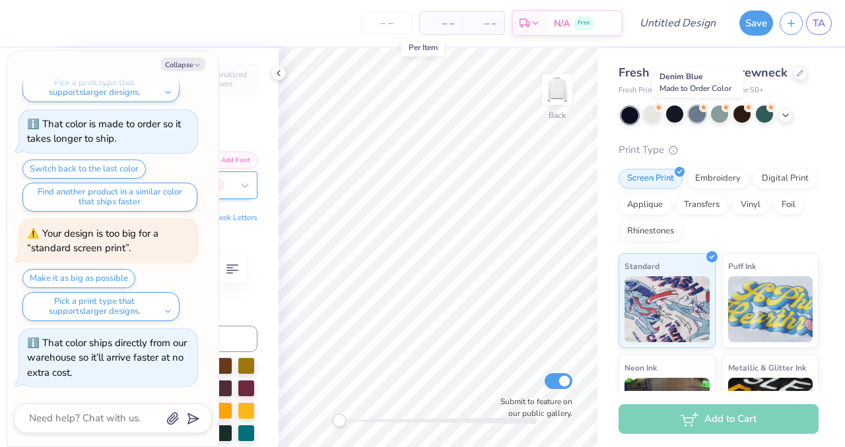
click at [700, 116] on div at bounding box center [696, 114] width 17 height 17
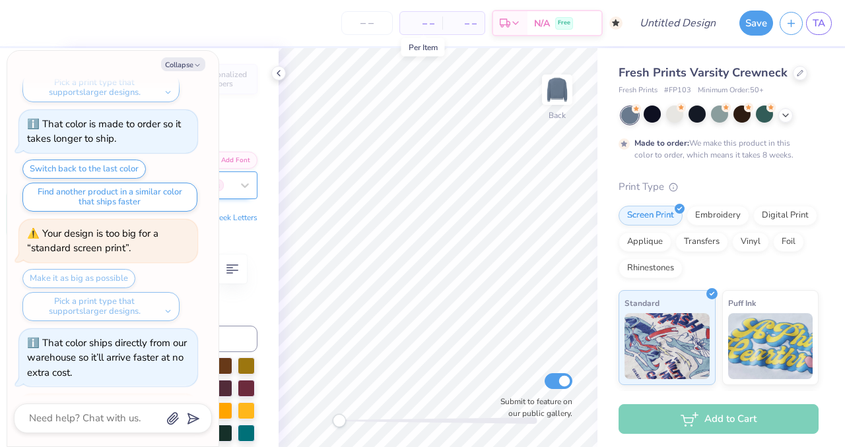
scroll to position [1351, 0]
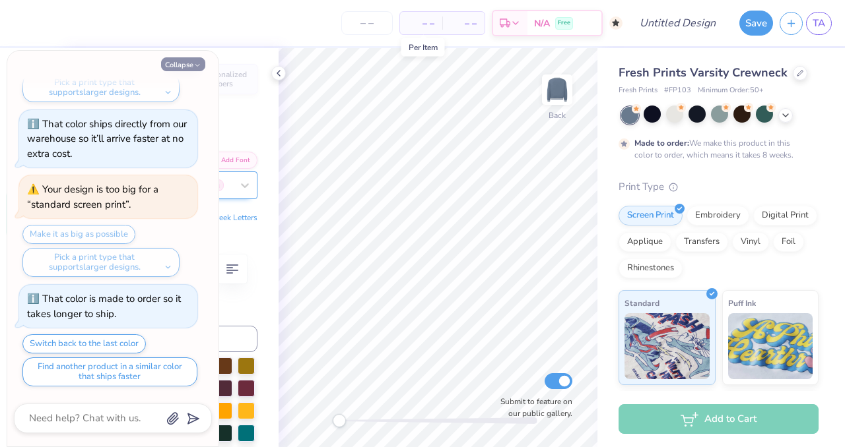
click at [197, 63] on icon "button" at bounding box center [197, 65] width 8 height 8
type textarea "x"
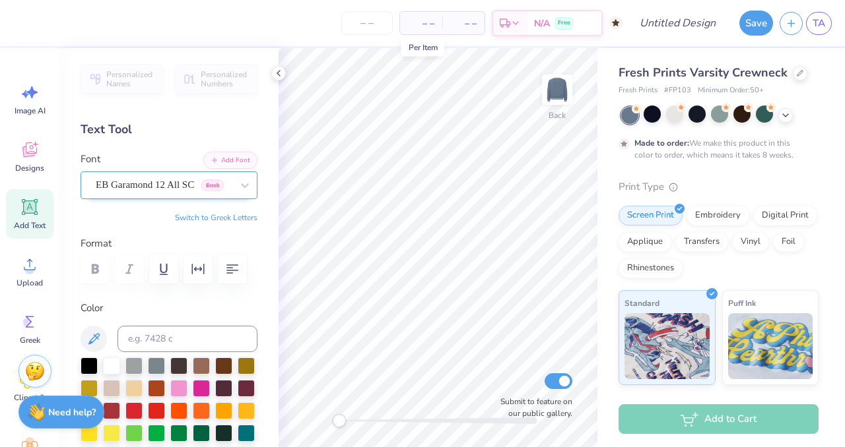
click at [28, 210] on icon at bounding box center [30, 207] width 13 height 13
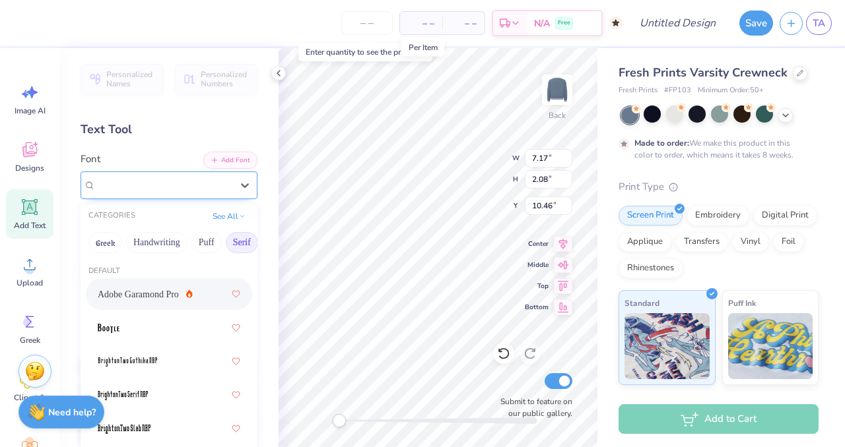
click at [153, 194] on div "Super Dream" at bounding box center [163, 185] width 139 height 20
click at [144, 290] on span "Adobe Garamond Pro" at bounding box center [138, 295] width 81 height 14
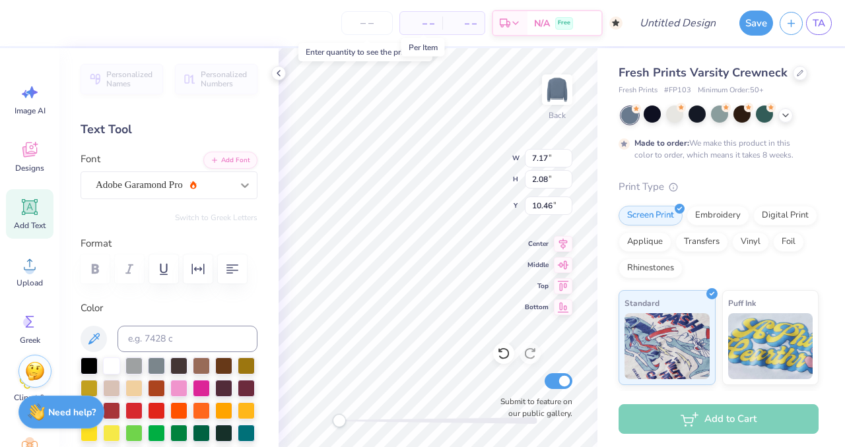
click at [234, 184] on div at bounding box center [245, 186] width 24 height 24
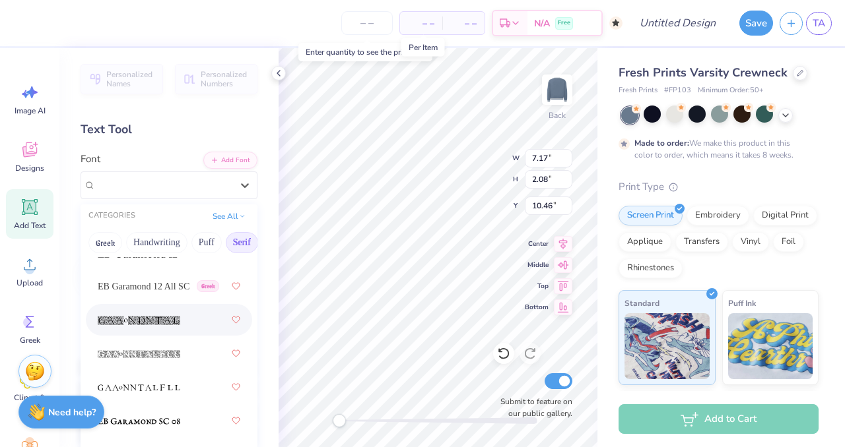
scroll to position [1241, 0]
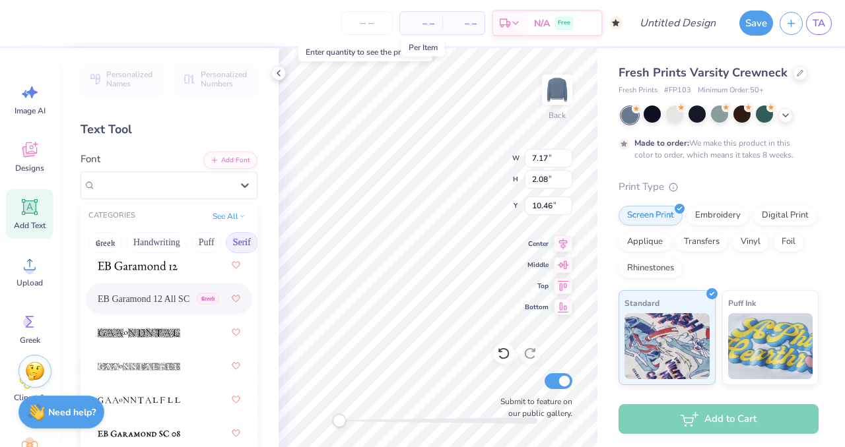
click at [157, 294] on span "EB Garamond 12 All SC" at bounding box center [144, 299] width 92 height 14
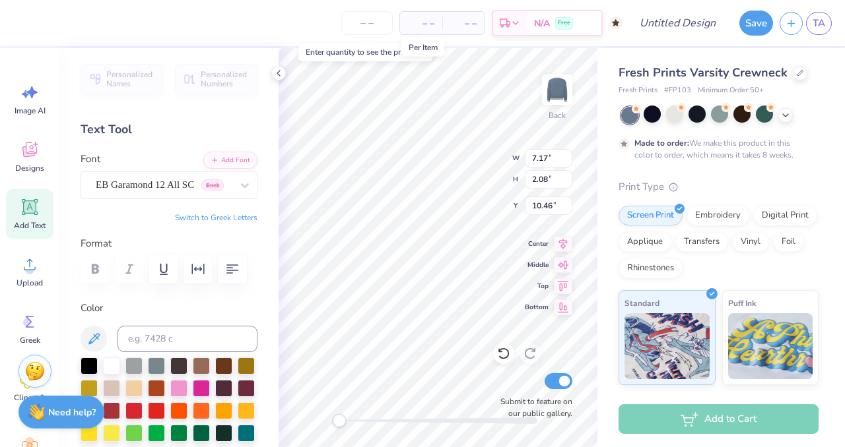
scroll to position [0, 7]
type textarea "Univeristy of South Carolina"
click at [278, 71] on icon at bounding box center [278, 73] width 11 height 11
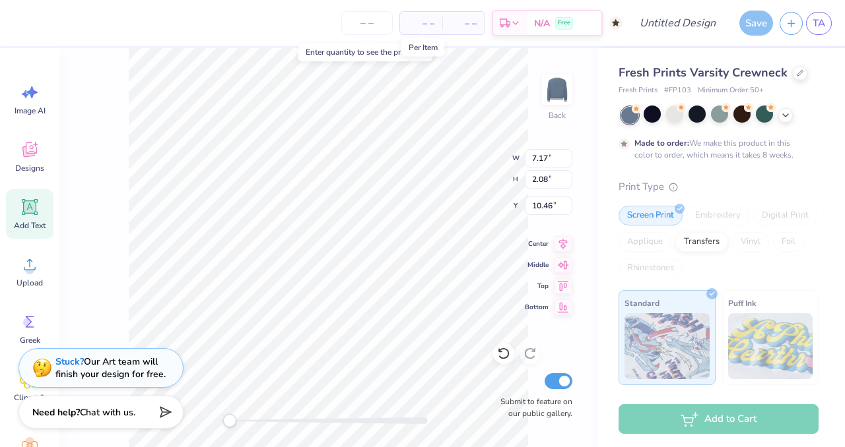
type input "14.22"
type input "0.55"
type input "11.30"
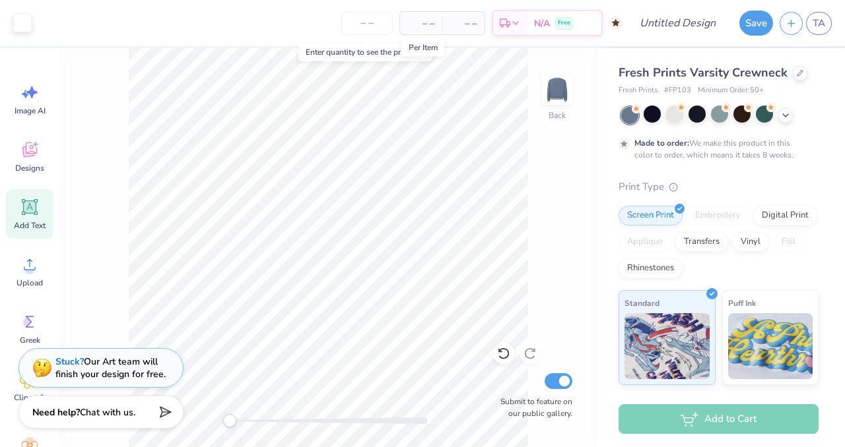
click at [32, 205] on icon at bounding box center [30, 207] width 13 height 13
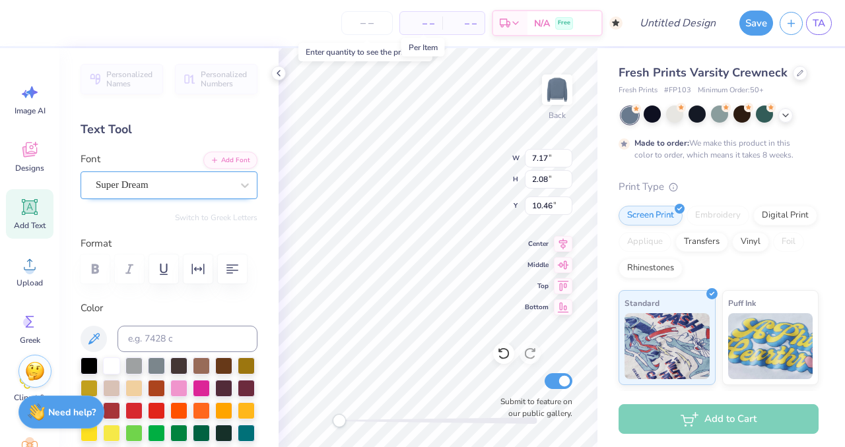
click at [170, 187] on div "Super Dream" at bounding box center [163, 185] width 139 height 20
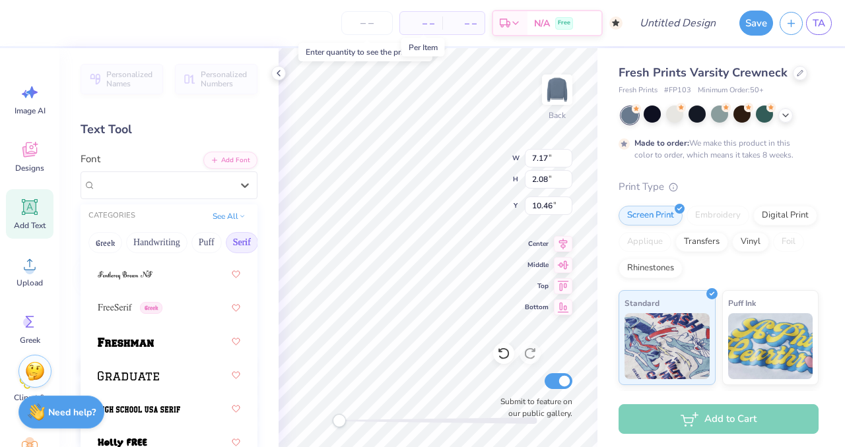
scroll to position [1571, 0]
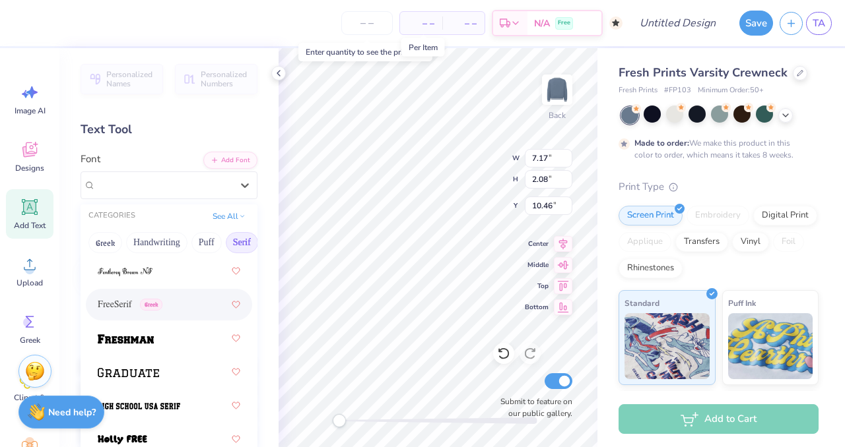
click at [115, 304] on span "FreeSerif" at bounding box center [115, 305] width 34 height 14
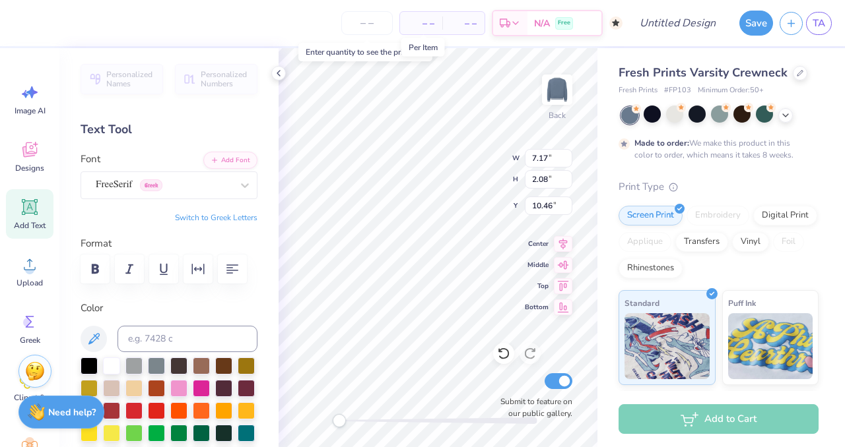
scroll to position [0, 3]
type textarea "KAPPA DELTA"
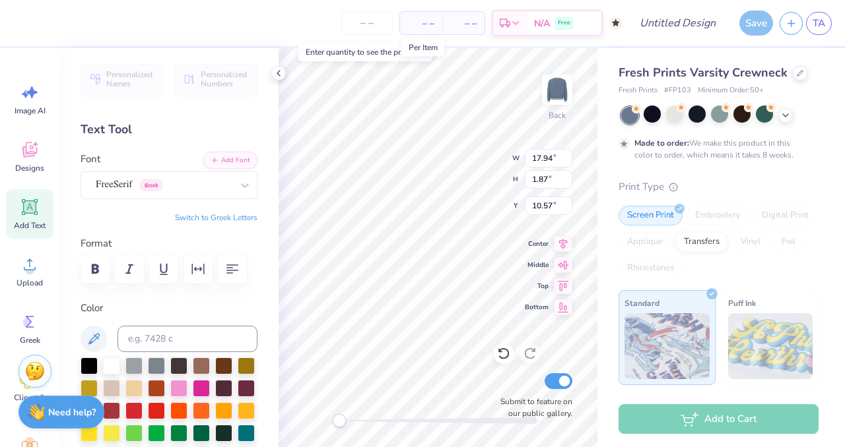
type input "11.55"
type input "1.20"
type input "11.23"
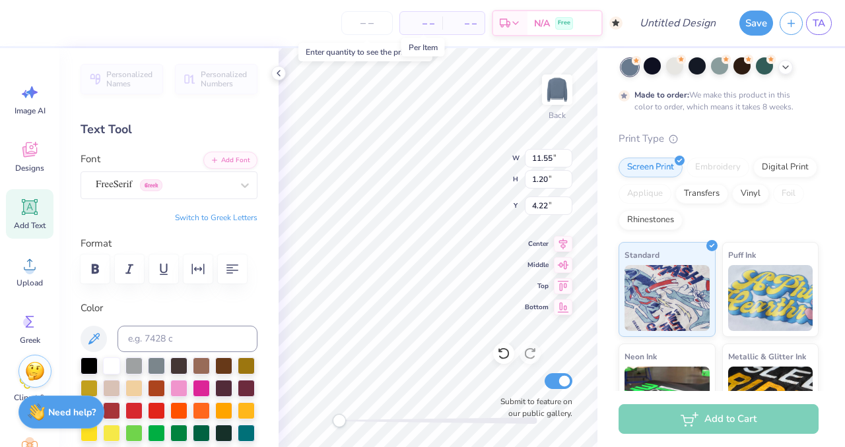
scroll to position [0, 0]
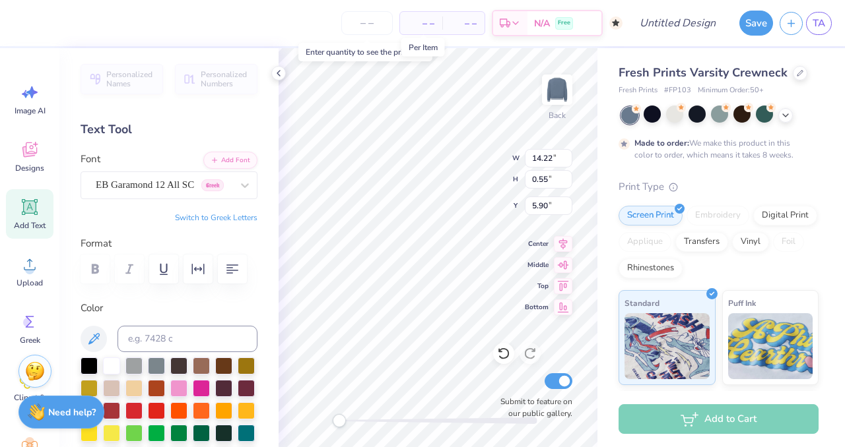
type input "11.55"
type input "1.20"
type input "3.86"
type input "13.74"
type input "1.43"
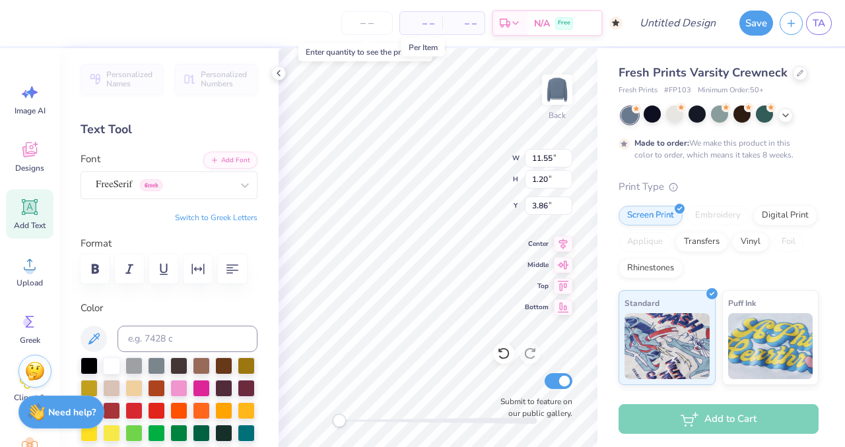
type input "3.63"
type input "14.22"
type input "0.55"
type input "5.90"
type input "12.25"
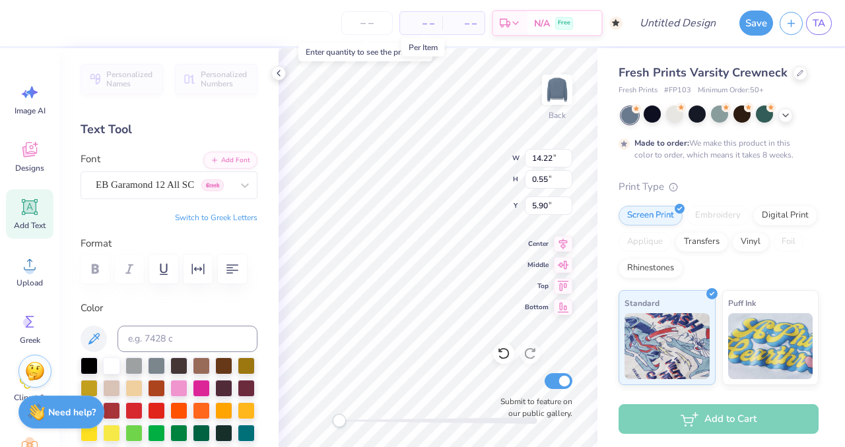
type input "0.47"
type input "5.99"
click at [789, 117] on icon at bounding box center [785, 114] width 11 height 11
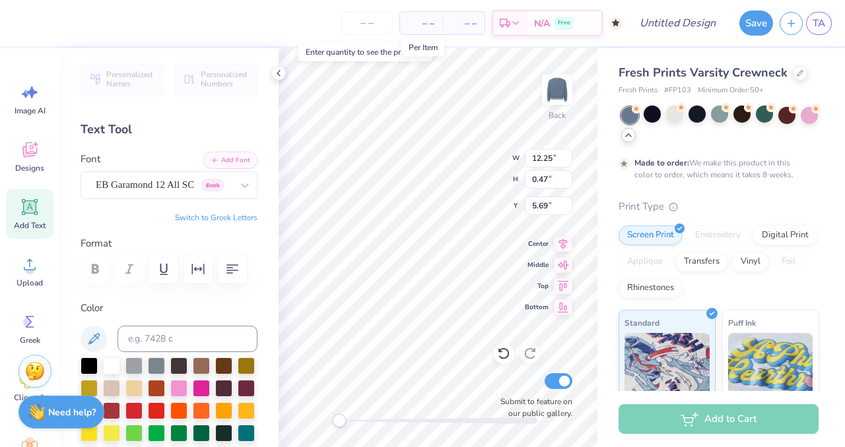
type input "10.86"
type input "0.42"
type input "5.75"
click at [818, 27] on span "TA" at bounding box center [818, 23] width 13 height 15
click at [552, 158] on input "13.74" at bounding box center [549, 158] width 48 height 18
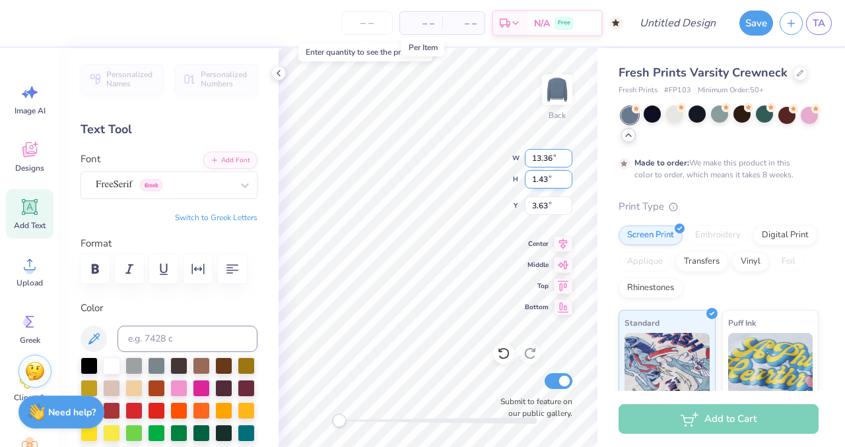
type input "13.36"
click at [547, 181] on input "1.43" at bounding box center [549, 179] width 48 height 18
type input "1.39"
click at [546, 208] on input "3.67" at bounding box center [549, 206] width 48 height 18
type input "3.61"
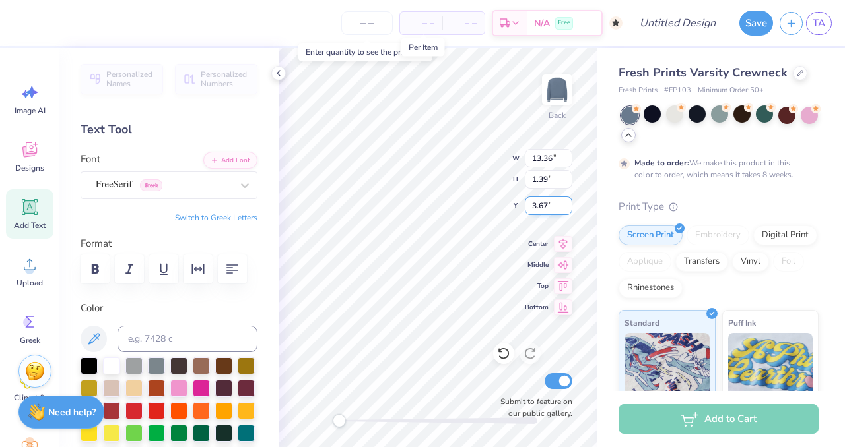
click at [546, 207] on input "3.67" at bounding box center [549, 206] width 48 height 18
type input "3.61"
click at [567, 210] on input "3.68" at bounding box center [549, 206] width 48 height 18
click at [567, 210] on input "3.67" at bounding box center [549, 206] width 48 height 18
click at [568, 211] on input "3.66" at bounding box center [549, 206] width 48 height 18
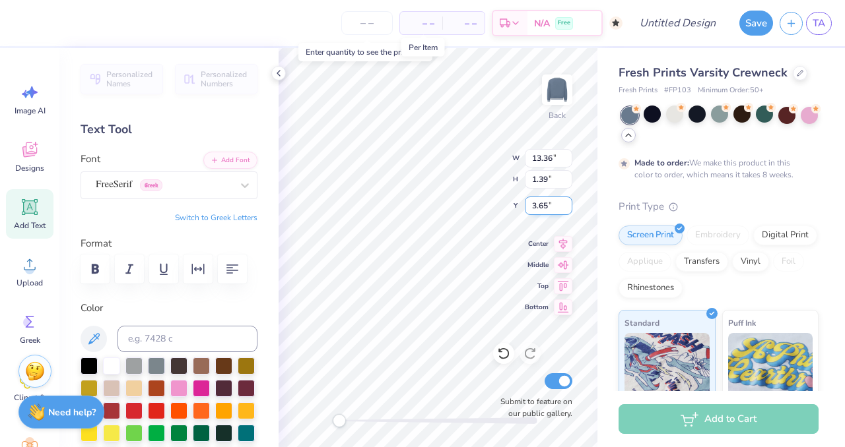
click at [568, 211] on input "3.65" at bounding box center [549, 206] width 48 height 18
click at [568, 211] on input "3.64" at bounding box center [549, 206] width 48 height 18
click at [568, 211] on input "3.63" at bounding box center [549, 206] width 48 height 18
click at [568, 211] on input "3.62" at bounding box center [549, 206] width 48 height 18
type input "3.61"
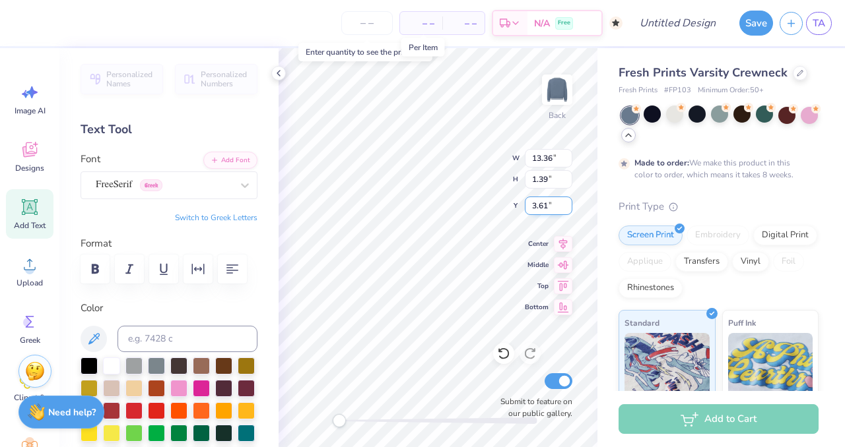
click at [568, 211] on input "3.61" at bounding box center [549, 206] width 48 height 18
click at [552, 158] on input "10.86" at bounding box center [549, 158] width 48 height 18
type input "10.59"
click at [567, 161] on input "10.62" at bounding box center [549, 158] width 48 height 18
click at [567, 161] on input "10.61" at bounding box center [549, 158] width 48 height 18
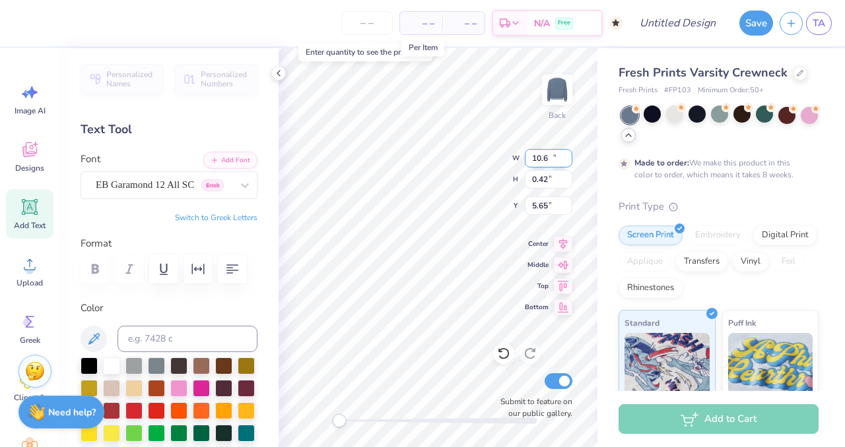
click at [567, 161] on input "10.6" at bounding box center [549, 158] width 48 height 18
type input "10.59"
click at [567, 161] on input "10.59" at bounding box center [549, 158] width 48 height 18
type input "0.41"
type input "5.66"
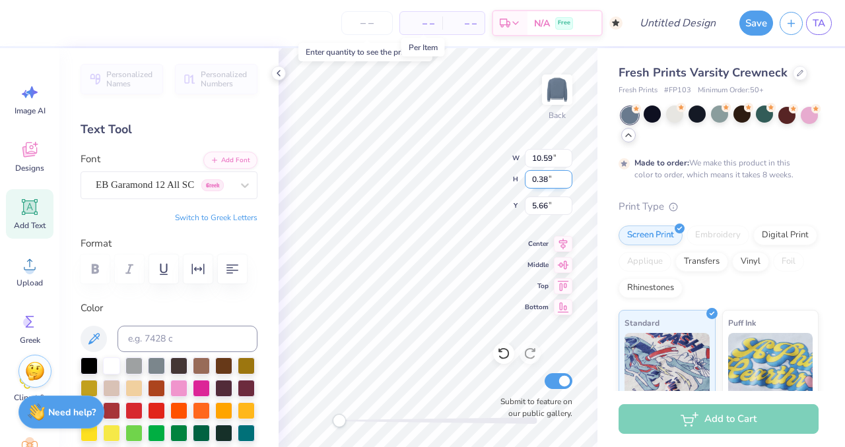
click at [565, 182] on input "0.38" at bounding box center [549, 179] width 48 height 18
click at [566, 173] on input "0.38" at bounding box center [549, 179] width 48 height 18
click at [566, 175] on input "0.39" at bounding box center [549, 179] width 48 height 18
click at [566, 175] on input "0.4" at bounding box center [549, 179] width 48 height 18
click at [566, 175] on input "0.41" at bounding box center [549, 179] width 48 height 18
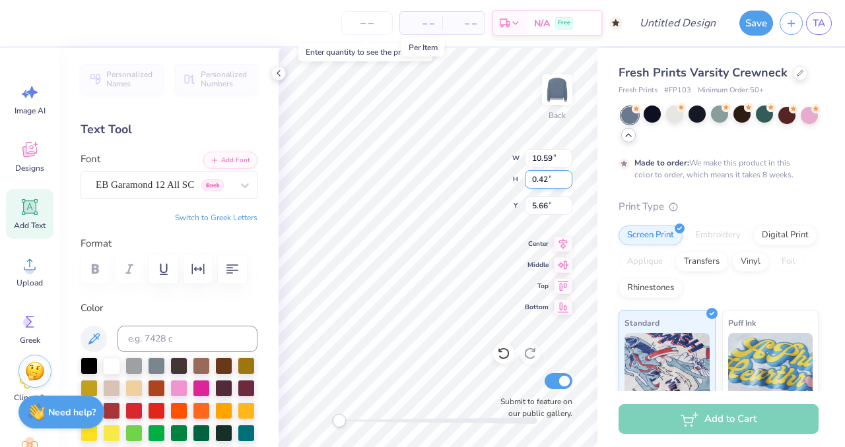
click at [566, 175] on input "0.42" at bounding box center [549, 179] width 48 height 18
click at [566, 175] on input "0.43" at bounding box center [549, 179] width 48 height 18
click at [566, 175] on input "0.44" at bounding box center [549, 179] width 48 height 18
click at [566, 175] on input "0.45" at bounding box center [549, 179] width 48 height 18
type input "0.46"
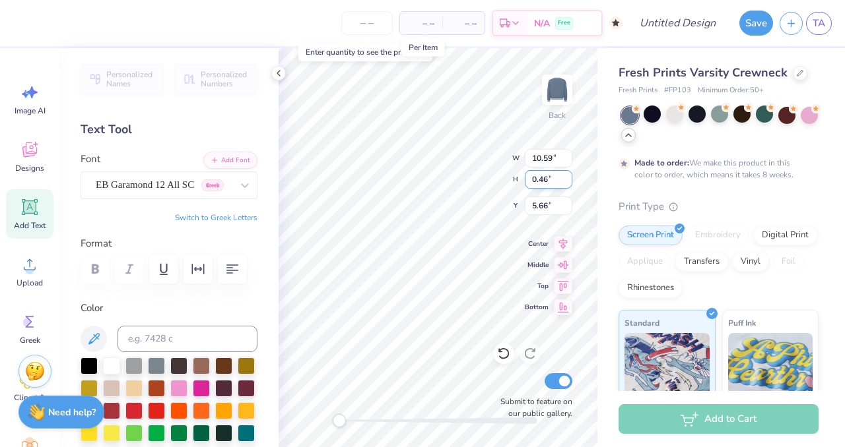
click at [566, 175] on input "0.46" at bounding box center [549, 179] width 48 height 18
type input "11.98"
type input "5.63"
click at [566, 182] on input "0.45" at bounding box center [549, 179] width 48 height 18
click at [566, 182] on input "0.44" at bounding box center [549, 179] width 48 height 18
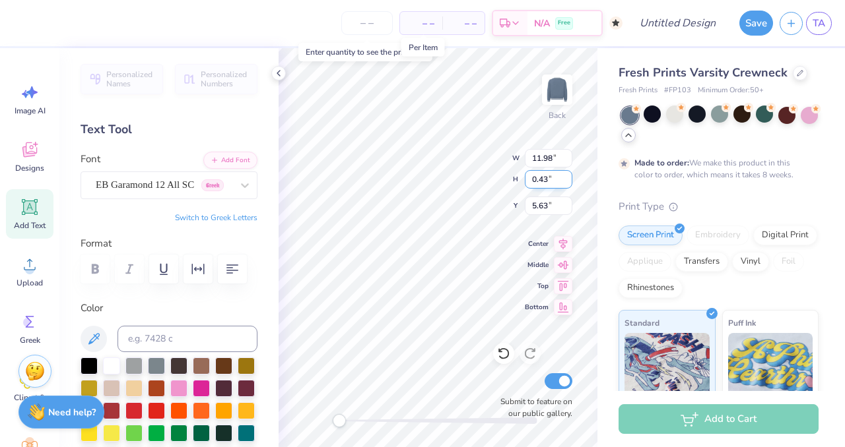
click at [566, 182] on input "0.43" at bounding box center [549, 179] width 48 height 18
click at [566, 182] on input "0.42" at bounding box center [549, 179] width 48 height 18
type input "0.41"
click at [566, 182] on input "0.41" at bounding box center [549, 179] width 48 height 18
type input "11.97"
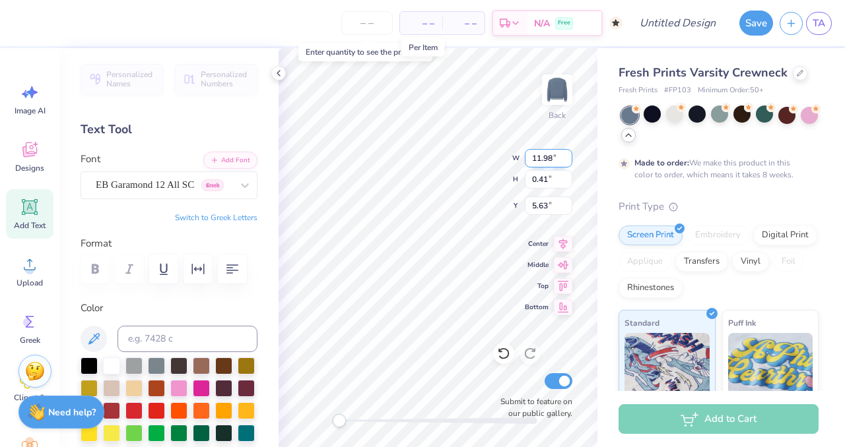
type input "5.66"
click at [566, 162] on input "10.65" at bounding box center [549, 158] width 48 height 18
click at [566, 162] on input "10.64" at bounding box center [549, 158] width 48 height 18
click at [566, 162] on input "10.63" at bounding box center [549, 158] width 48 height 18
click at [566, 162] on input "10.62" at bounding box center [549, 158] width 48 height 18
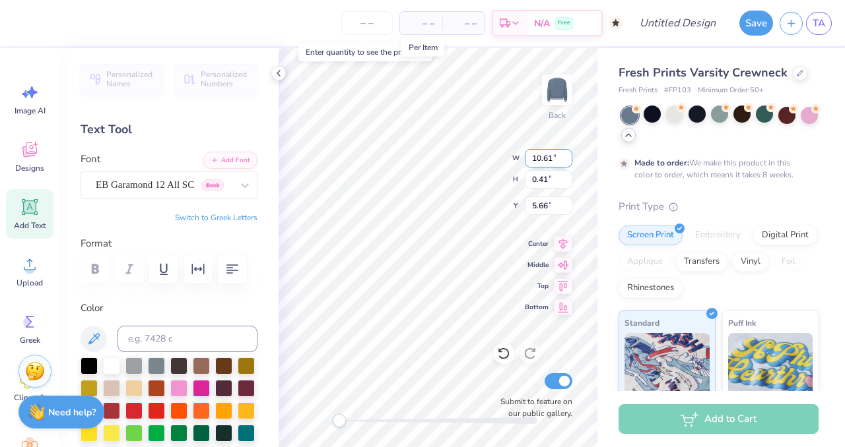
click at [566, 162] on input "10.61" at bounding box center [549, 158] width 48 height 18
click at [566, 162] on input "10.6" at bounding box center [549, 158] width 48 height 18
type input "10.59"
click at [566, 162] on input "10.59" at bounding box center [549, 158] width 48 height 18
type input "5.67"
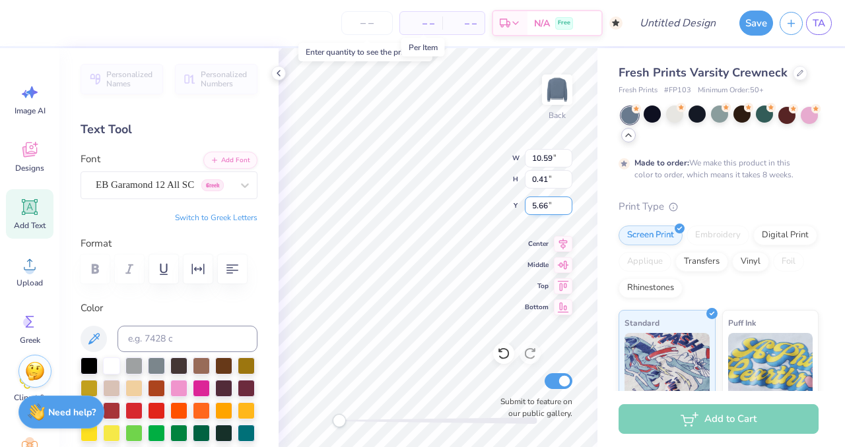
click at [567, 204] on input "5.67" at bounding box center [549, 206] width 48 height 18
click at [567, 203] on input "5.67" at bounding box center [549, 206] width 48 height 18
click at [567, 203] on input "5.68" at bounding box center [549, 206] width 48 height 18
click at [567, 203] on input "5.69" at bounding box center [549, 206] width 48 height 18
click at [567, 203] on input "5.7" at bounding box center [549, 206] width 48 height 18
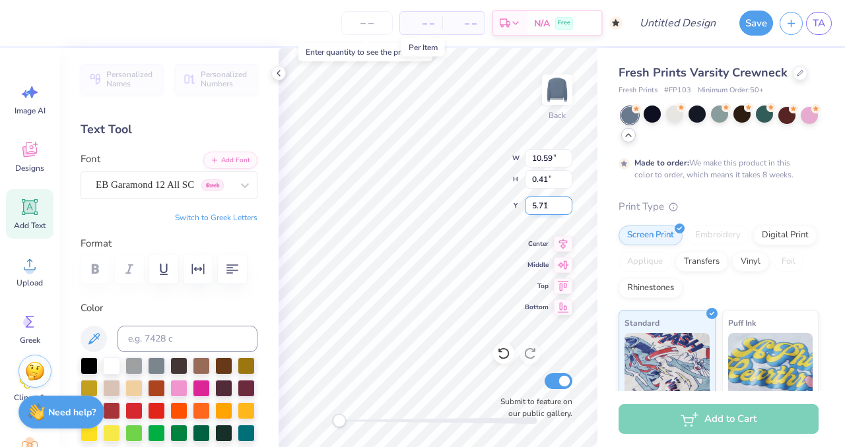
click at [567, 203] on input "5.71" at bounding box center [549, 206] width 48 height 18
click at [567, 203] on input "5.72" at bounding box center [549, 206] width 48 height 18
click at [567, 203] on input "5.73" at bounding box center [549, 206] width 48 height 18
click at [567, 203] on input "5.74" at bounding box center [549, 206] width 48 height 18
click at [567, 203] on input "5.75" at bounding box center [549, 206] width 48 height 18
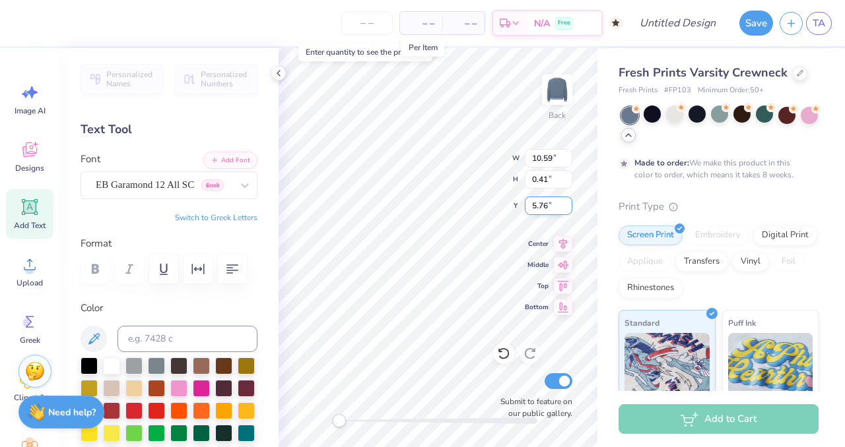
type input "5.76"
click at [567, 203] on input "5.76" at bounding box center [549, 206] width 48 height 18
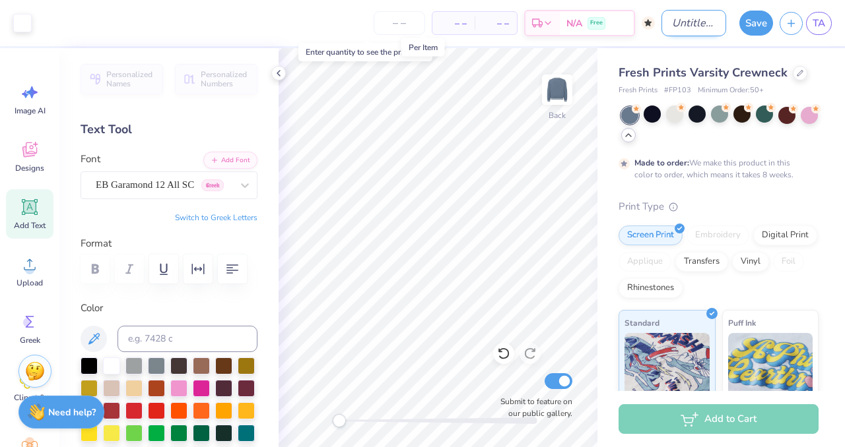
click at [690, 32] on input "Design Title" at bounding box center [693, 23] width 65 height 26
type input "Fall Vintage Sweatshirt Blue"
click at [754, 20] on button "Save" at bounding box center [756, 21] width 34 height 25
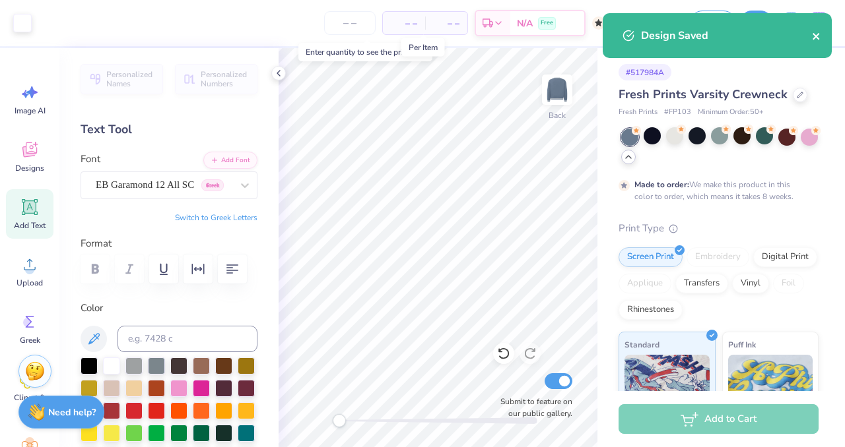
click at [814, 34] on icon "close" at bounding box center [816, 36] width 9 height 11
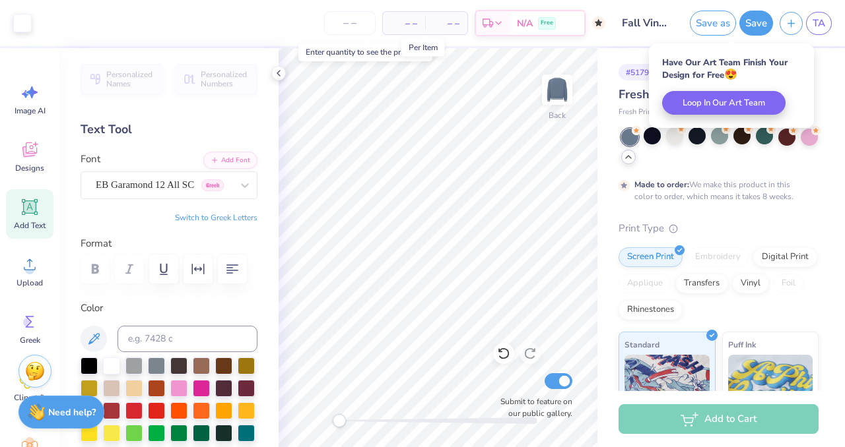
click at [816, 77] on div "Have Our Art Team Finish Your Design for Free 😍 Loop In Our Art Team" at bounding box center [731, 86] width 173 height 92
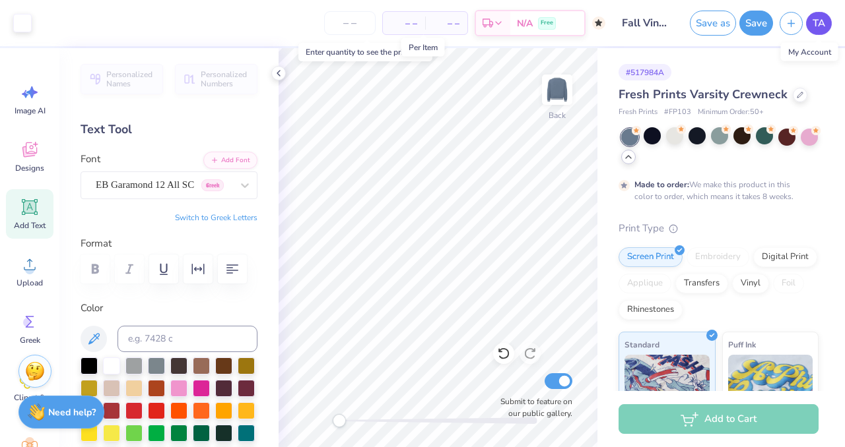
click at [815, 26] on span "TA" at bounding box center [818, 23] width 13 height 15
click at [813, 23] on span "TA" at bounding box center [818, 23] width 13 height 15
click at [718, 134] on div at bounding box center [719, 135] width 17 height 17
click at [719, 136] on div at bounding box center [719, 135] width 17 height 17
click at [747, 24] on button "Save" at bounding box center [756, 21] width 34 height 25
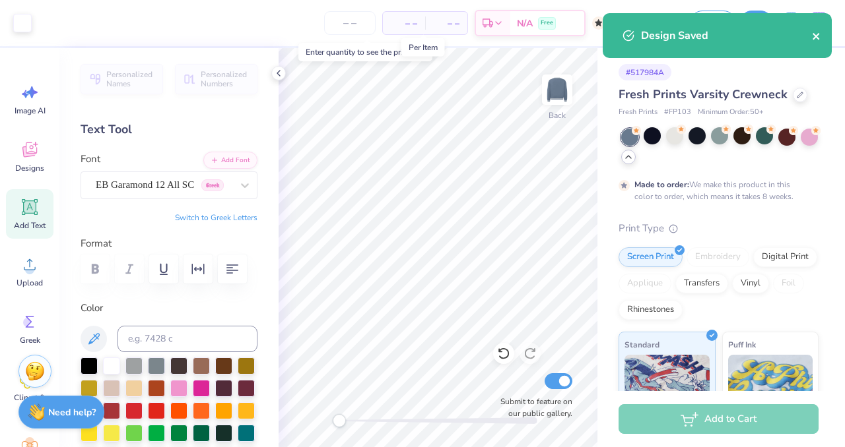
click at [818, 38] on icon "close" at bounding box center [815, 36] width 7 height 7
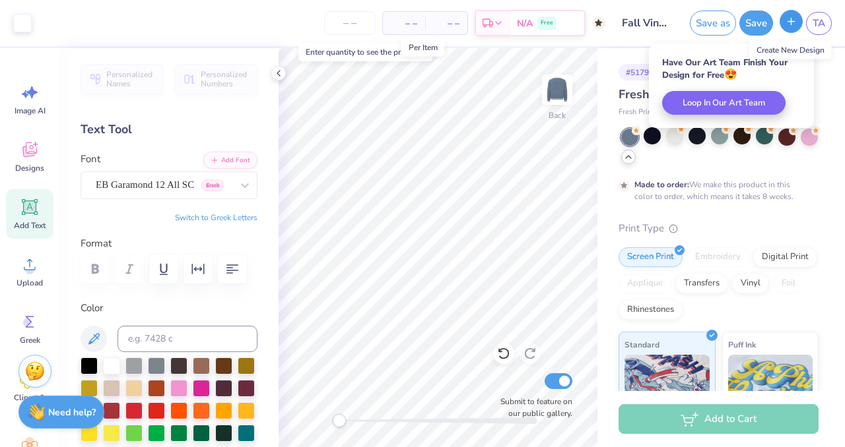
click at [791, 24] on line "button" at bounding box center [791, 21] width 0 height 7
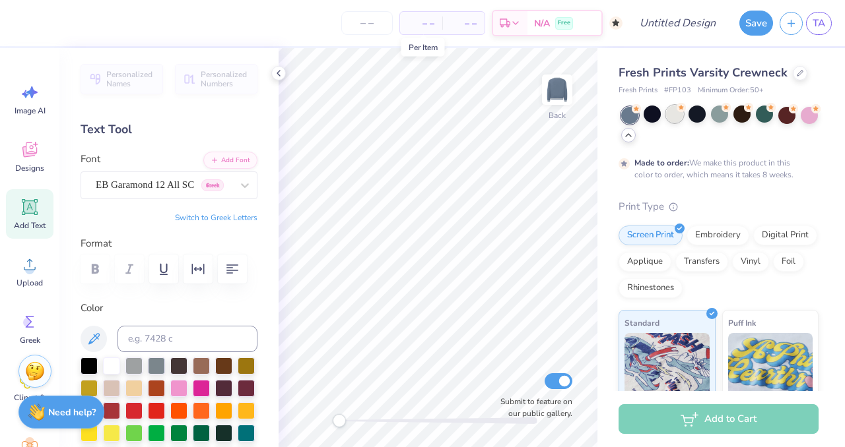
click at [677, 118] on div at bounding box center [674, 114] width 17 height 17
click at [694, 117] on div at bounding box center [696, 114] width 17 height 17
click at [725, 116] on div at bounding box center [719, 114] width 17 height 17
click at [742, 116] on div at bounding box center [741, 114] width 17 height 17
click at [761, 116] on div at bounding box center [764, 114] width 17 height 17
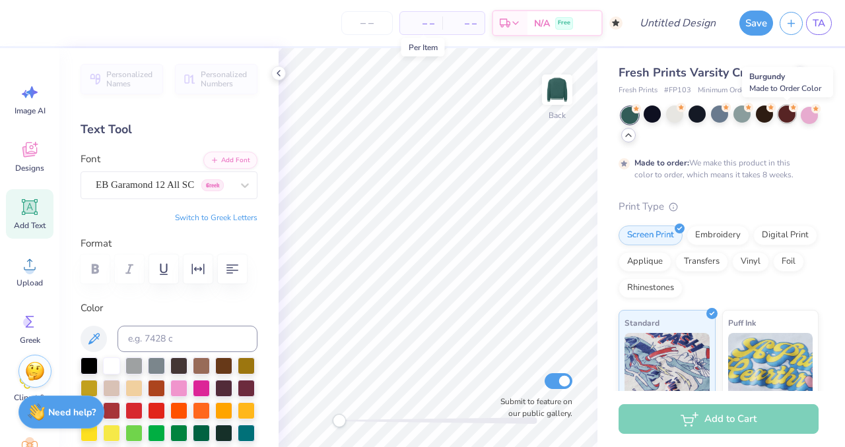
click at [783, 119] on div at bounding box center [786, 114] width 17 height 17
click at [787, 117] on div at bounding box center [786, 114] width 17 height 17
click at [789, 118] on div at bounding box center [786, 114] width 17 height 17
click at [26, 216] on icon at bounding box center [30, 207] width 20 height 20
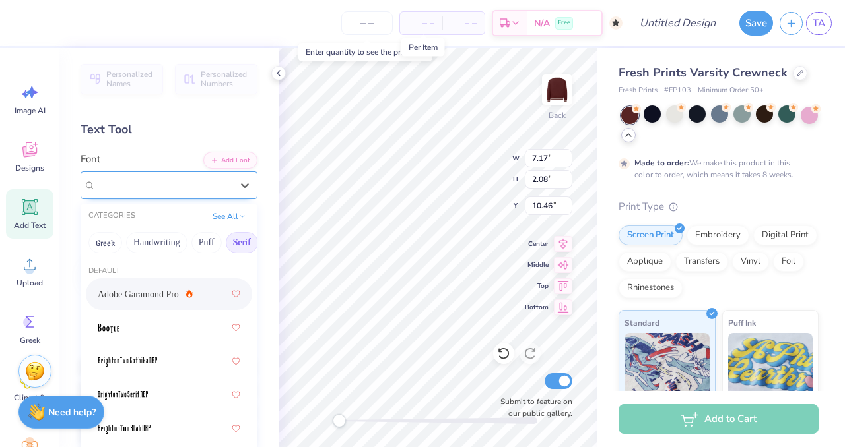
click at [215, 179] on div "Super Dream" at bounding box center [163, 185] width 139 height 20
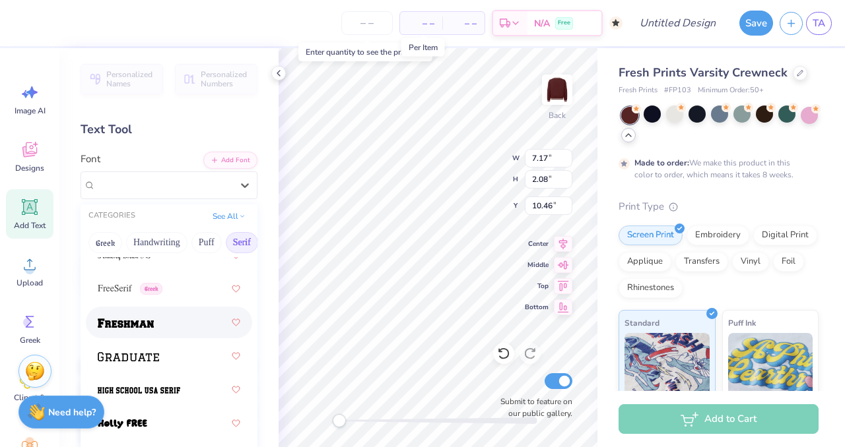
scroll to position [1581, 0]
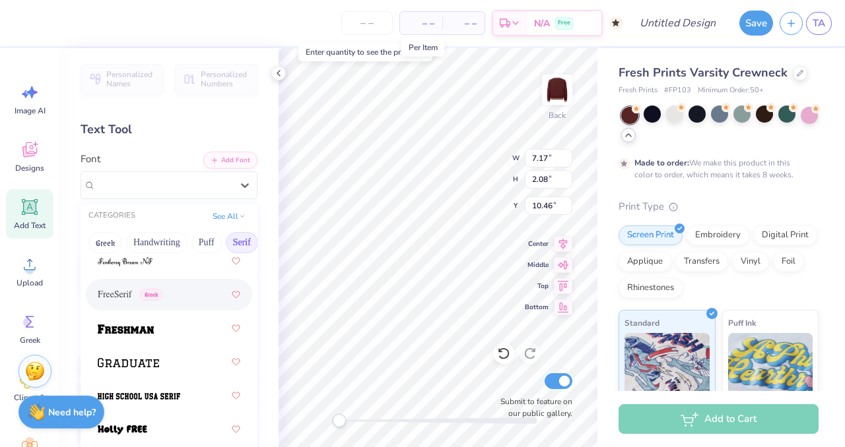
click at [117, 295] on span "FreeSerif" at bounding box center [115, 295] width 34 height 14
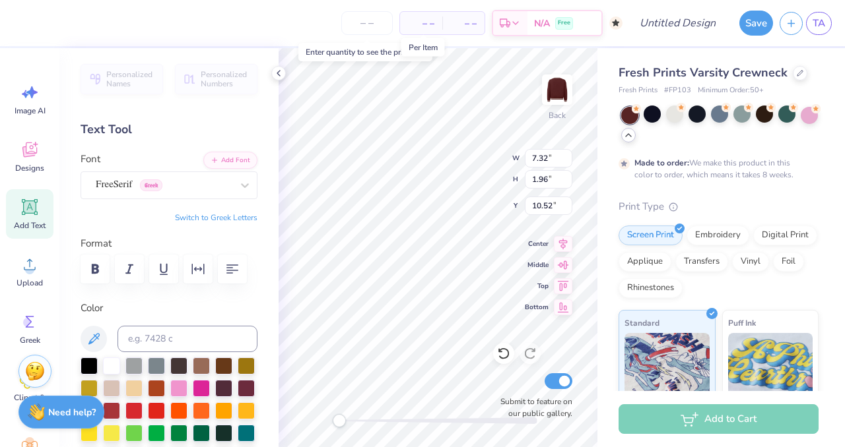
scroll to position [0, 3]
type textarea "KAPPA DELTA"
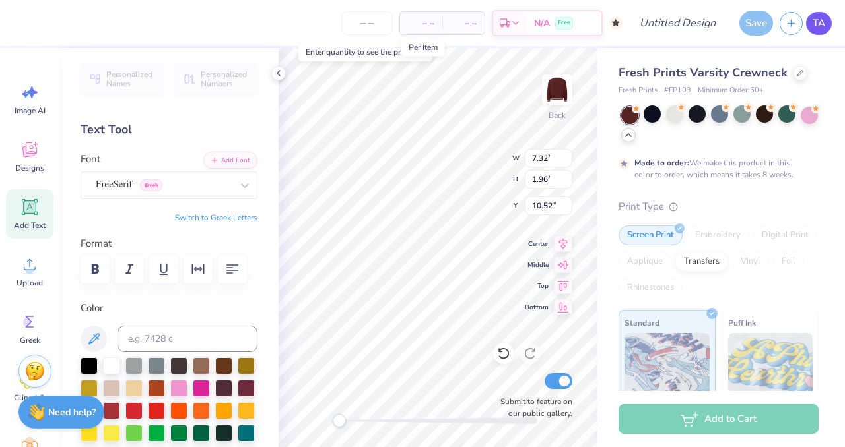
click at [820, 20] on span "TA" at bounding box center [818, 23] width 13 height 15
click at [547, 158] on input "7.32" at bounding box center [549, 158] width 48 height 18
type input "7"
type input "15.00"
type input "1.56"
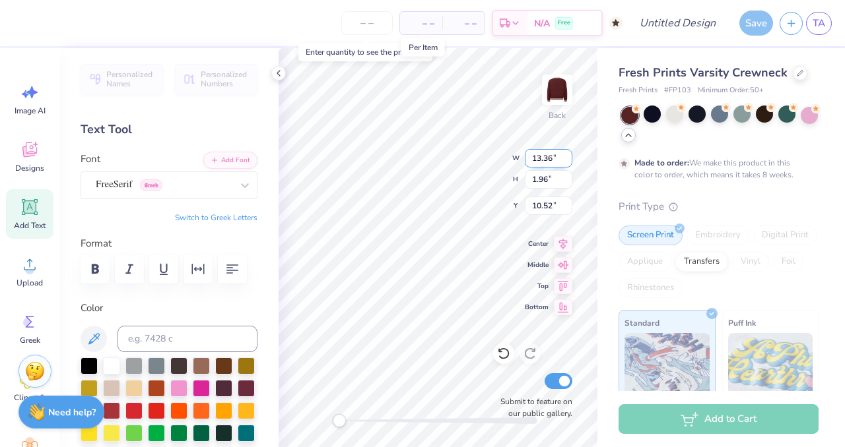
type input "10.72"
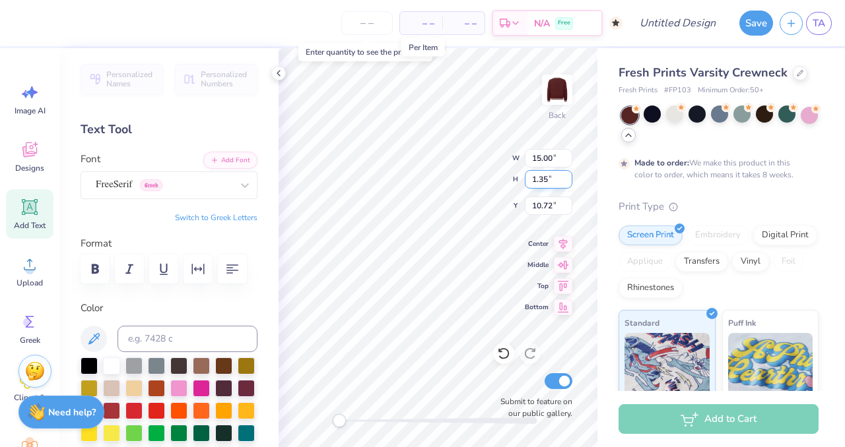
click at [567, 183] on input "1.35" at bounding box center [549, 179] width 48 height 18
click at [567, 183] on input "1.34" at bounding box center [549, 179] width 48 height 18
click at [567, 183] on input "1.33" at bounding box center [549, 179] width 48 height 18
click at [567, 183] on input "1.32" at bounding box center [549, 179] width 48 height 18
click at [567, 183] on input "1.31" at bounding box center [549, 179] width 48 height 18
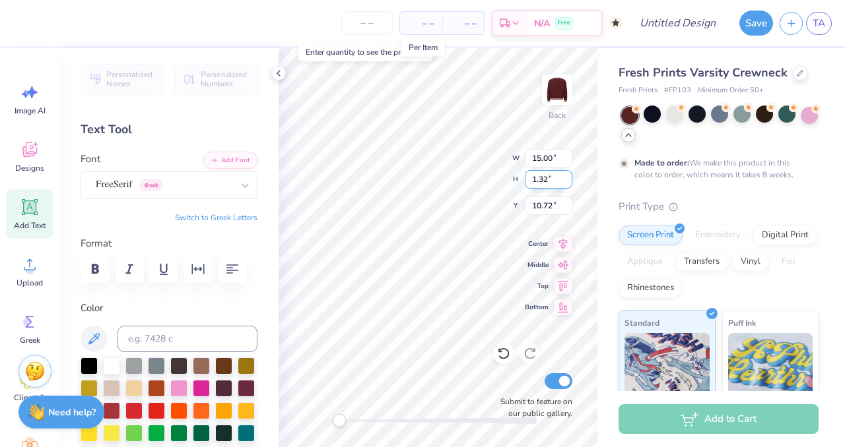
click at [567, 175] on input "1.32" at bounding box center [549, 179] width 48 height 18
click at [567, 175] on input "1.33" at bounding box center [549, 179] width 48 height 18
click at [567, 175] on input "1.34" at bounding box center [549, 179] width 48 height 18
click at [567, 175] on input "1.35" at bounding box center [549, 179] width 48 height 18
click at [567, 175] on input "1.36" at bounding box center [549, 179] width 48 height 18
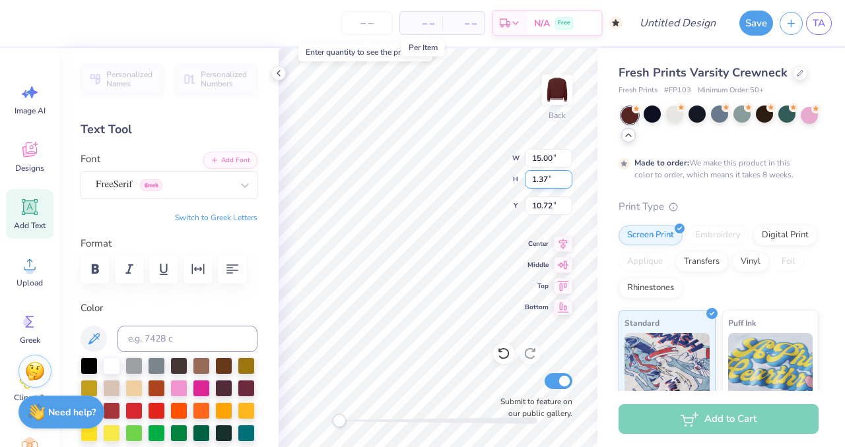
click at [567, 175] on input "1.37" at bounding box center [549, 179] width 48 height 18
click at [567, 175] on input "1.38" at bounding box center [549, 179] width 48 height 18
type input "1.39"
click at [567, 175] on input "1.39" at bounding box center [549, 179] width 48 height 18
type input "13.35"
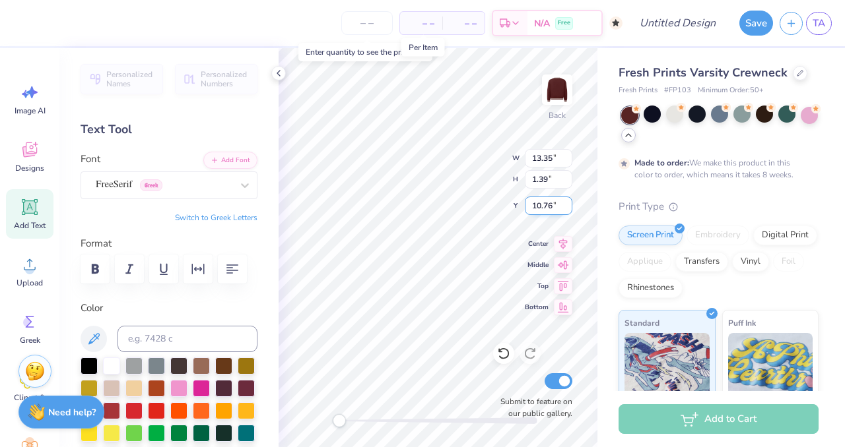
click at [567, 210] on input "10.76" at bounding box center [549, 206] width 48 height 18
type input "1"
type input "3.61"
click at [552, 159] on input "13.35" at bounding box center [549, 158] width 48 height 18
type input "13.36"
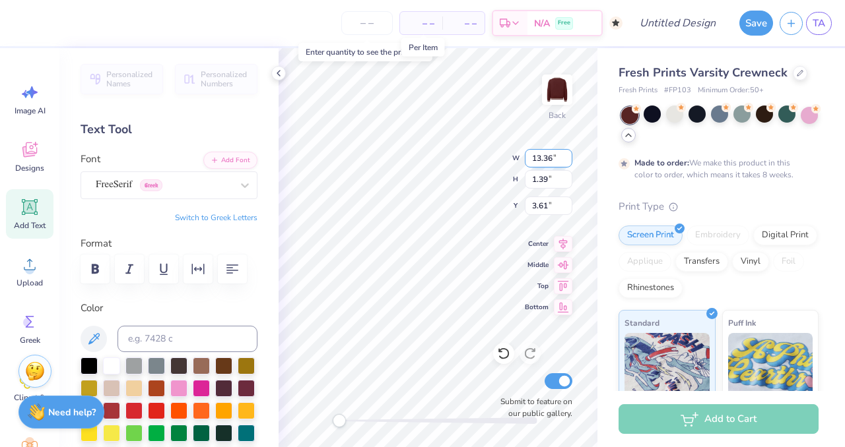
click at [567, 155] on input "13.36" at bounding box center [549, 158] width 48 height 18
click at [31, 218] on div "Add Text" at bounding box center [30, 213] width 48 height 49
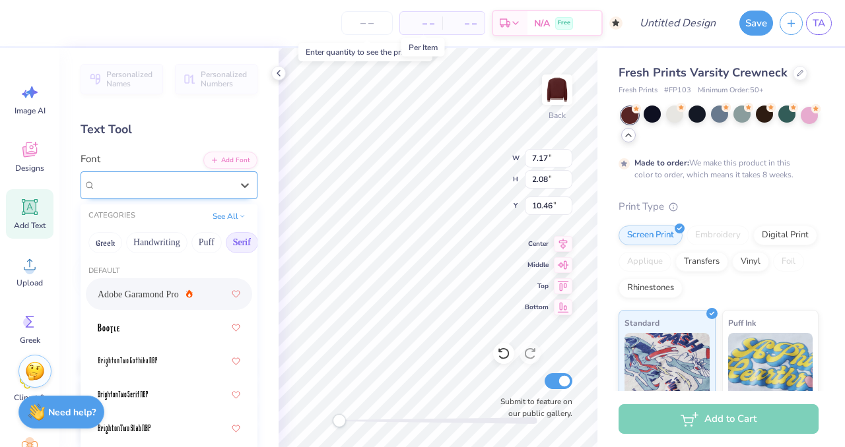
click at [190, 185] on div "Super Dream" at bounding box center [163, 185] width 139 height 20
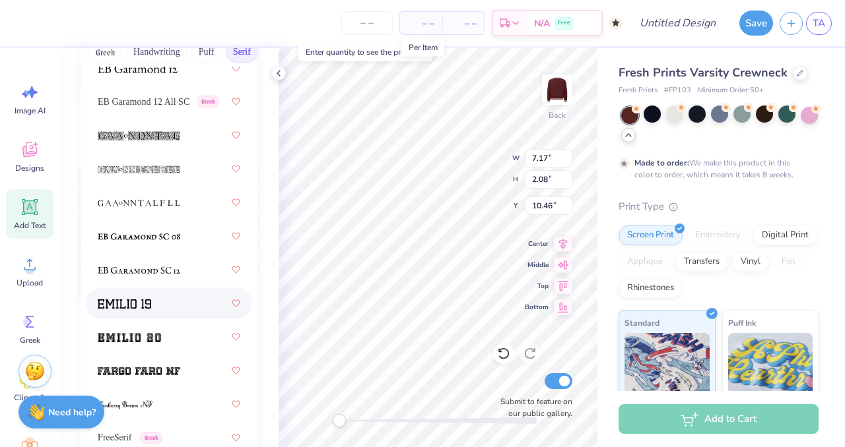
scroll to position [1228, 0]
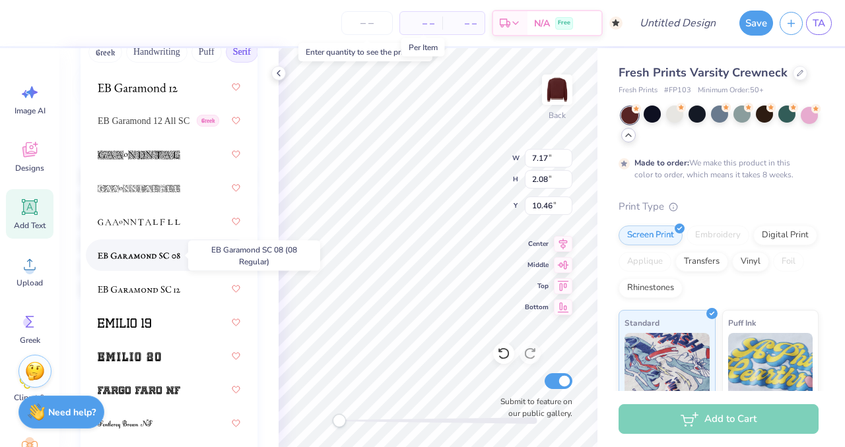
click at [168, 254] on img at bounding box center [139, 255] width 82 height 9
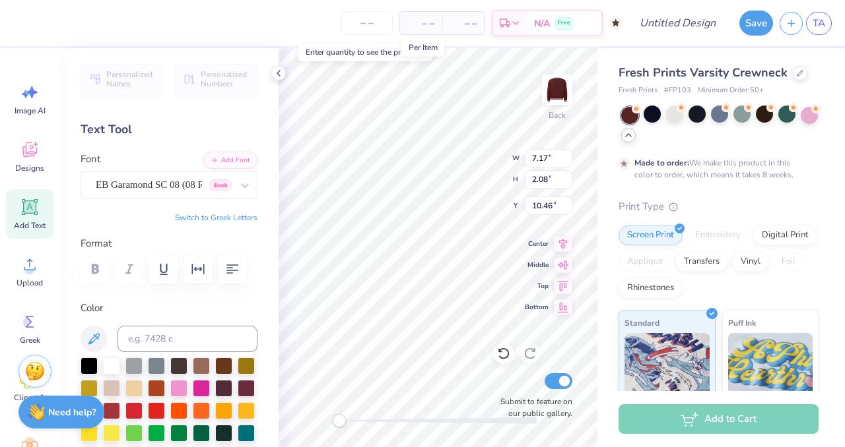
scroll to position [0, 7]
type textarea "University of South Carolina"
click at [561, 162] on input "7.16" at bounding box center [549, 158] width 48 height 18
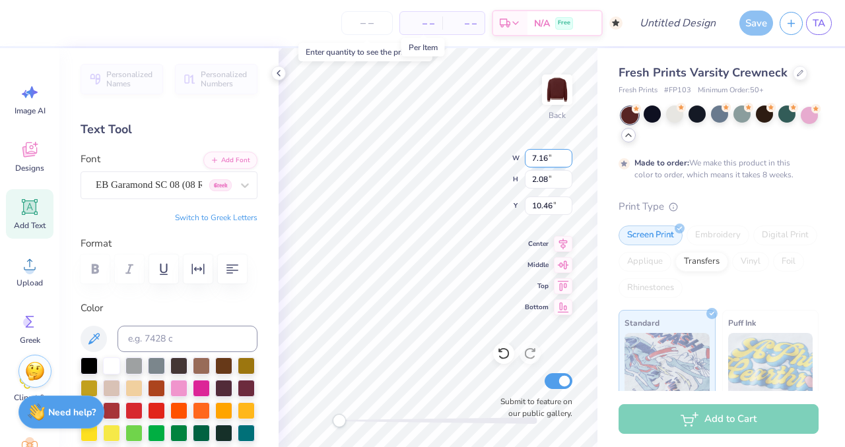
click at [549, 159] on input "7.16" at bounding box center [549, 158] width 48 height 18
type input "7"
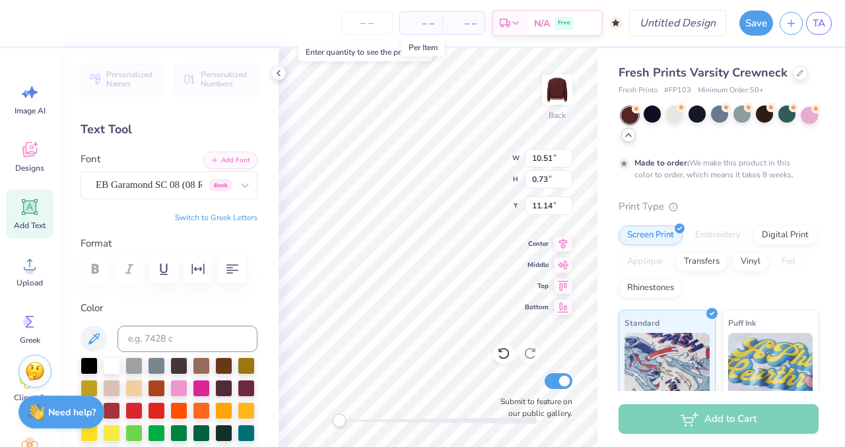
type input "15.00"
type input "0.73"
type input "11.14"
click at [564, 182] on input "0.49" at bounding box center [549, 179] width 48 height 18
click at [564, 182] on input "0.48" at bounding box center [549, 179] width 48 height 18
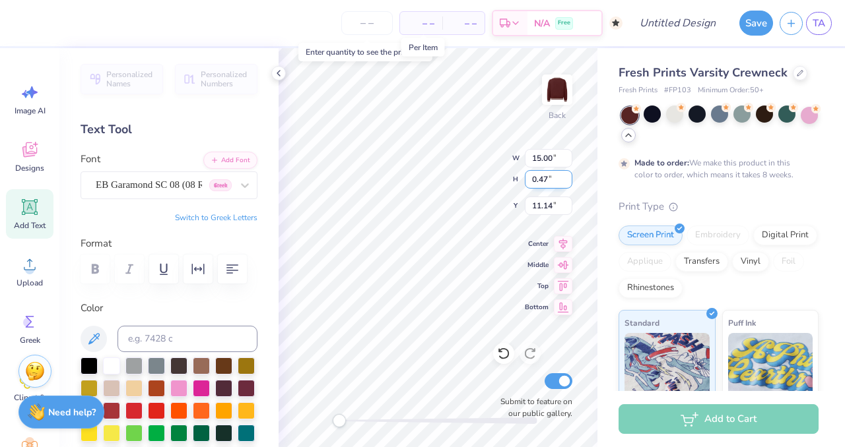
click at [564, 182] on input "0.47" at bounding box center [549, 179] width 48 height 18
click at [564, 182] on input "0.46" at bounding box center [549, 179] width 48 height 18
click at [564, 182] on input "0.45" at bounding box center [549, 179] width 48 height 18
click at [564, 182] on input "0.44" at bounding box center [549, 179] width 48 height 18
click at [564, 182] on input "0.43" at bounding box center [549, 179] width 48 height 18
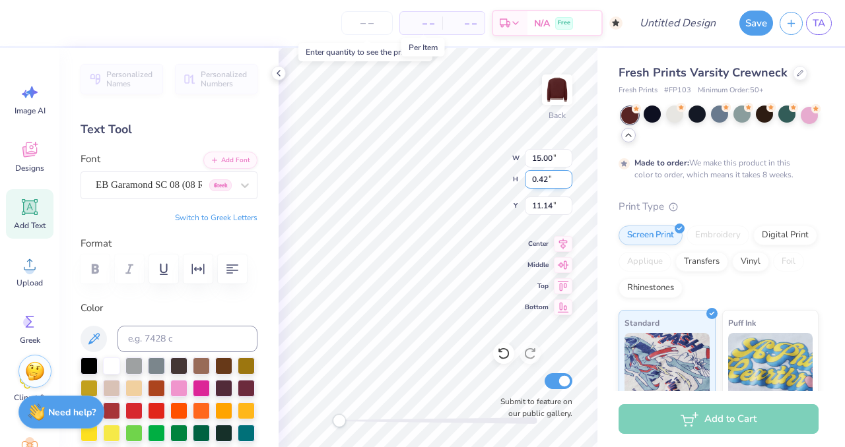
click at [564, 182] on input "0.42" at bounding box center [549, 179] width 48 height 18
type input "0.41"
click at [564, 182] on input "0.41" at bounding box center [549, 179] width 48 height 18
click at [553, 158] on input "15.00" at bounding box center [549, 158] width 48 height 18
type input "8.44"
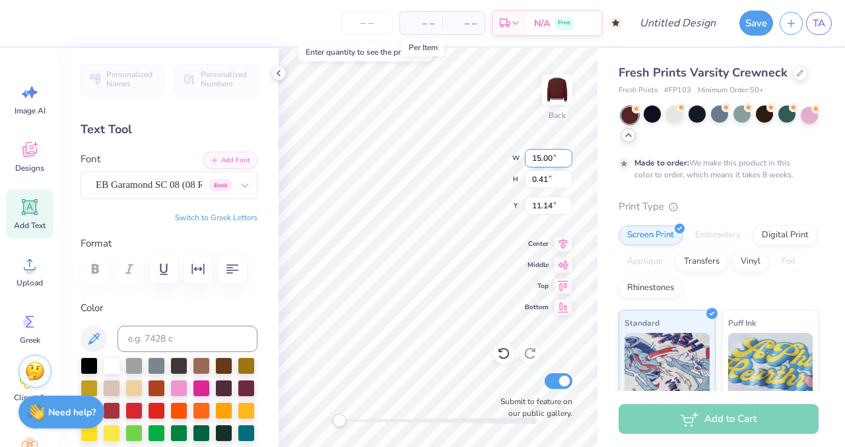
type input "11.30"
type input "8"
type input "13.36"
click at [558, 207] on input "11.30" at bounding box center [549, 206] width 48 height 18
type input "0.65"
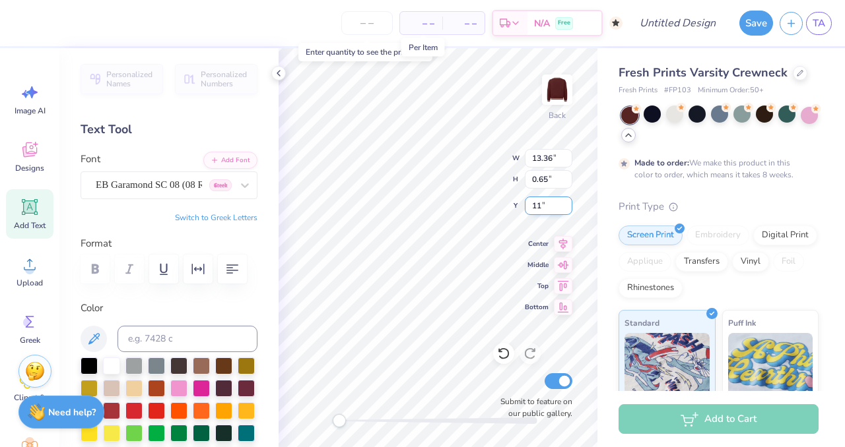
type input "1"
type input "5.76"
click at [597, 212] on div "Fresh Prints Varsity Crewneck Fresh Prints # FP103 Minimum Order: 50 + Made to …" at bounding box center [720, 328] width 247 height 560
click at [570, 182] on input "0.44" at bounding box center [549, 179] width 48 height 18
click at [570, 182] on input "0.43" at bounding box center [549, 179] width 48 height 18
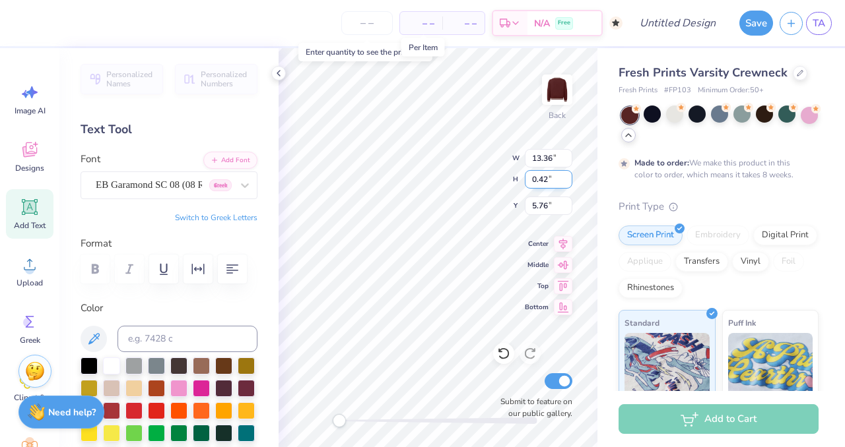
click at [570, 182] on input "0.42" at bounding box center [549, 179] width 48 height 18
type input "0.41"
click at [570, 182] on input "0.41" at bounding box center [549, 179] width 48 height 18
type input "8.44"
type input "5.88"
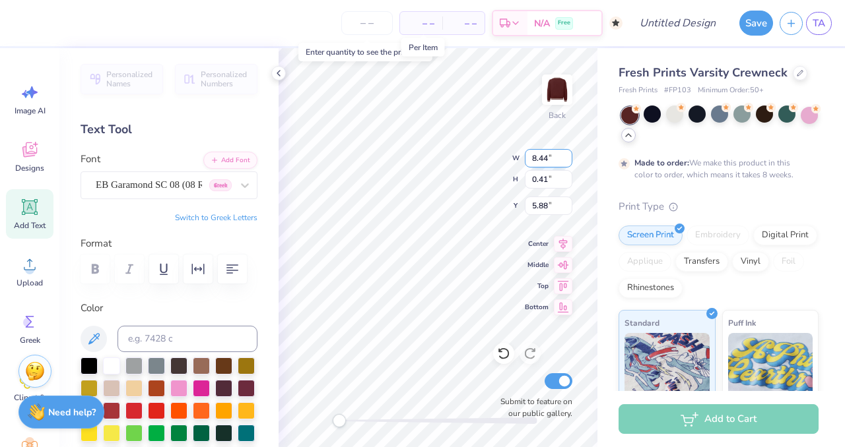
click at [549, 157] on input "8.44" at bounding box center [549, 158] width 48 height 18
type input "8"
type input "2"
type input "13.36"
click at [565, 154] on input "9.4" at bounding box center [549, 158] width 48 height 18
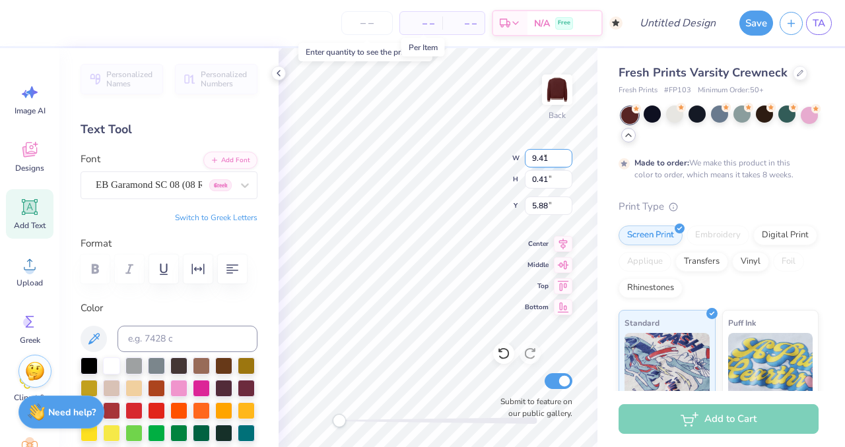
click at [565, 154] on input "9.41" at bounding box center [549, 158] width 48 height 18
click at [565, 154] on input "9.42" at bounding box center [549, 158] width 48 height 18
click at [565, 154] on input "9.43" at bounding box center [549, 158] width 48 height 18
click at [564, 154] on input "10.39" at bounding box center [549, 158] width 48 height 18
click at [566, 160] on input "10.38" at bounding box center [549, 158] width 48 height 18
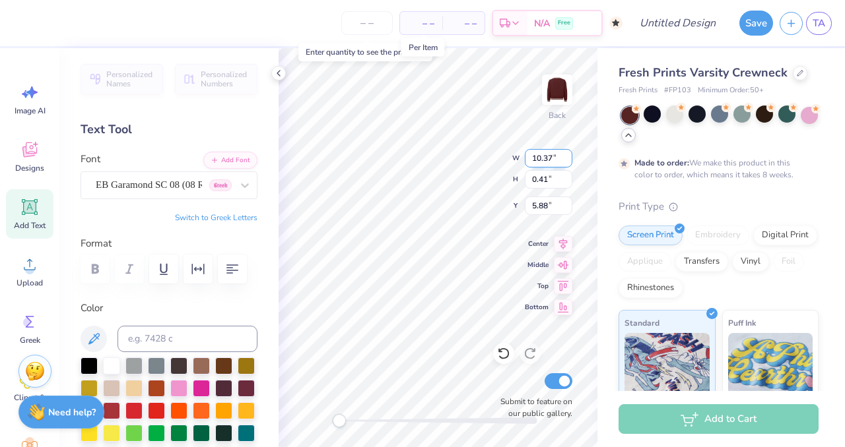
click at [566, 160] on input "10.37" at bounding box center [549, 158] width 48 height 18
type input "10.36"
click at [566, 160] on input "10.36" at bounding box center [549, 158] width 48 height 18
type input "0.50"
type input "5.85"
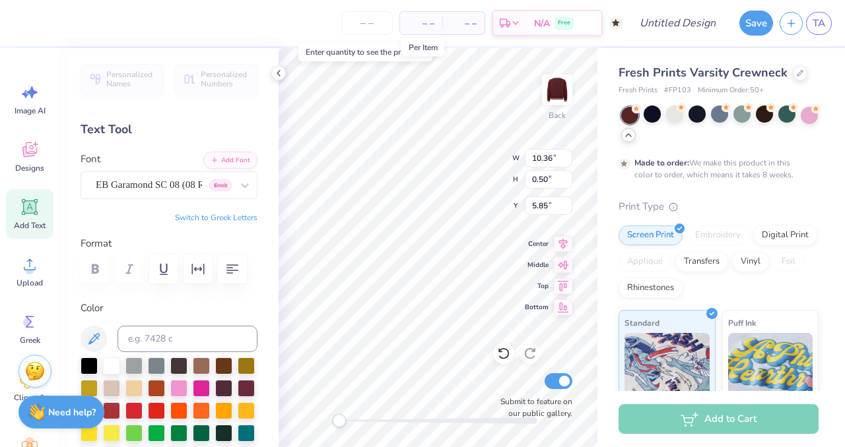
click at [606, 152] on div "Fresh Prints Varsity Crewneck Fresh Prints # FP103 Minimum Order: 50 + Made to …" at bounding box center [720, 328] width 247 height 560
click at [566, 182] on input "0.49" at bounding box center [549, 179] width 48 height 18
click at [566, 182] on input "0.48" at bounding box center [549, 179] width 48 height 18
click at [566, 182] on input "0.47" at bounding box center [549, 179] width 48 height 18
click at [566, 182] on input "0.46" at bounding box center [549, 179] width 48 height 18
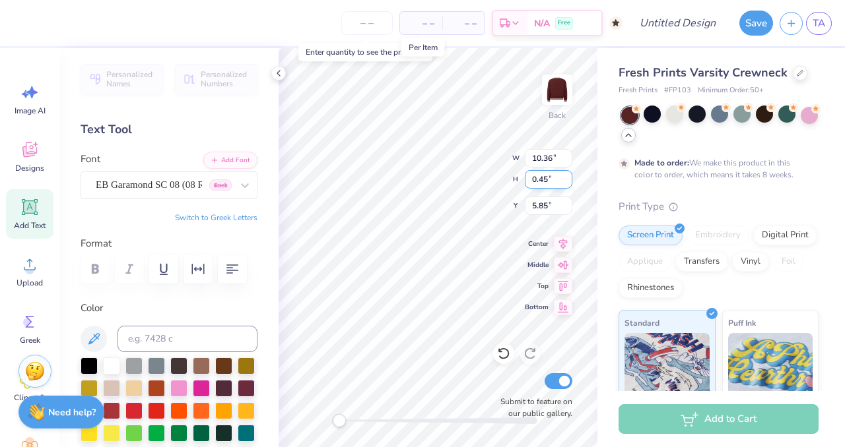
click at [566, 182] on input "0.45" at bounding box center [549, 179] width 48 height 18
click at [566, 182] on input "0.44" at bounding box center [549, 179] width 48 height 18
click at [566, 182] on input "0.43" at bounding box center [549, 179] width 48 height 18
click at [566, 182] on input "0.42" at bounding box center [549, 179] width 48 height 18
type input "0.41"
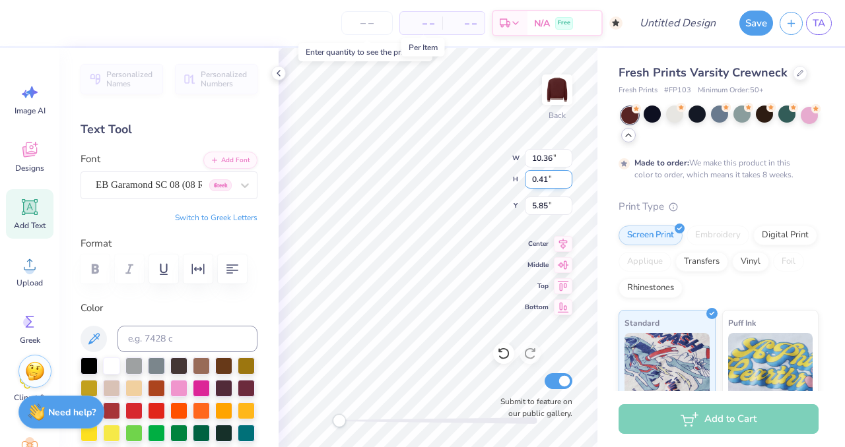
click at [566, 182] on input "0.41" at bounding box center [549, 179] width 48 height 18
type input "8.44"
type input "5.90"
type input "10.52"
type input "0.51"
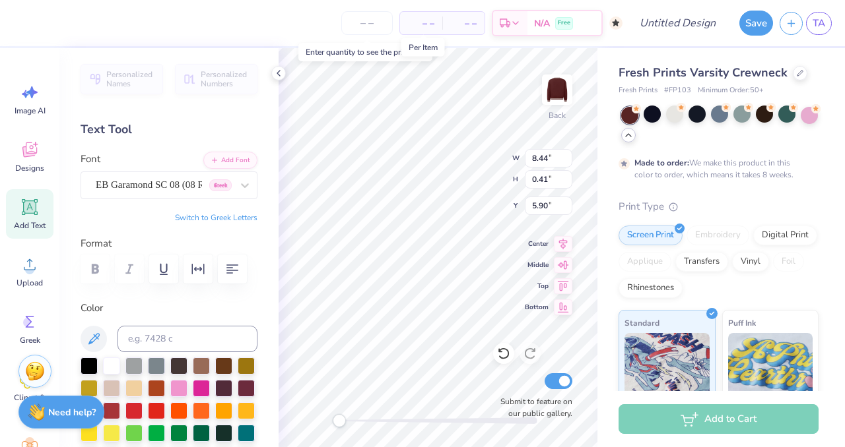
type input "5.79"
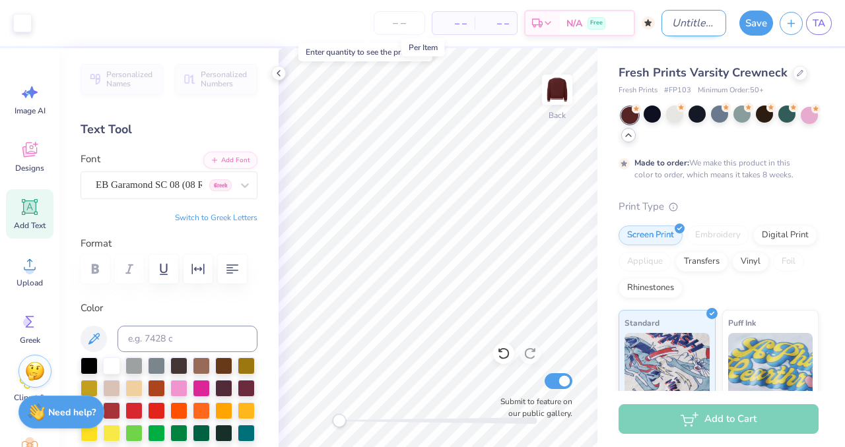
click at [674, 20] on input "Design Title" at bounding box center [693, 23] width 65 height 26
type input "Fall Vintage Sweatshirt Garnet"
click at [760, 20] on button "Save" at bounding box center [756, 21] width 34 height 25
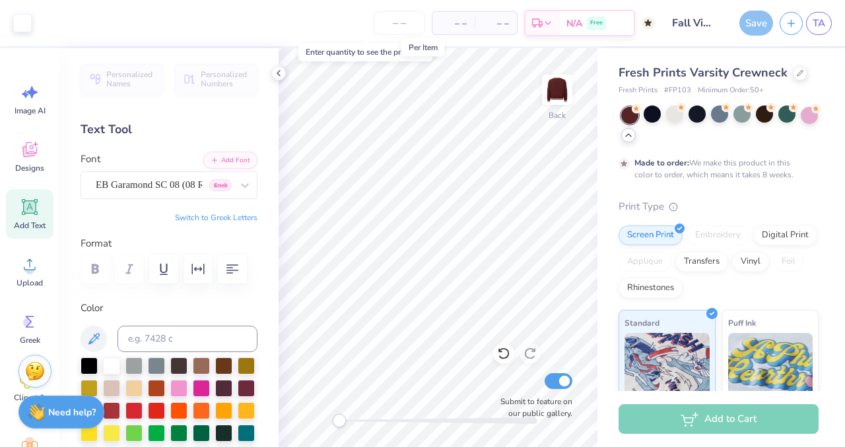
click at [757, 22] on div "Save" at bounding box center [756, 23] width 34 height 25
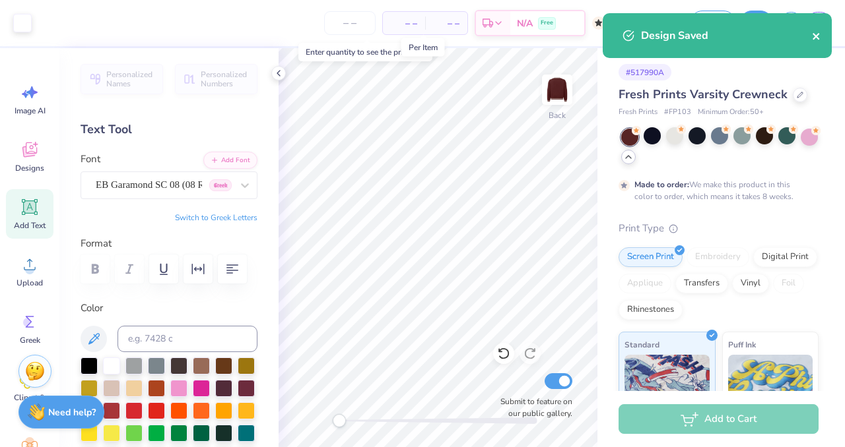
click at [814, 34] on icon "close" at bounding box center [815, 36] width 7 height 7
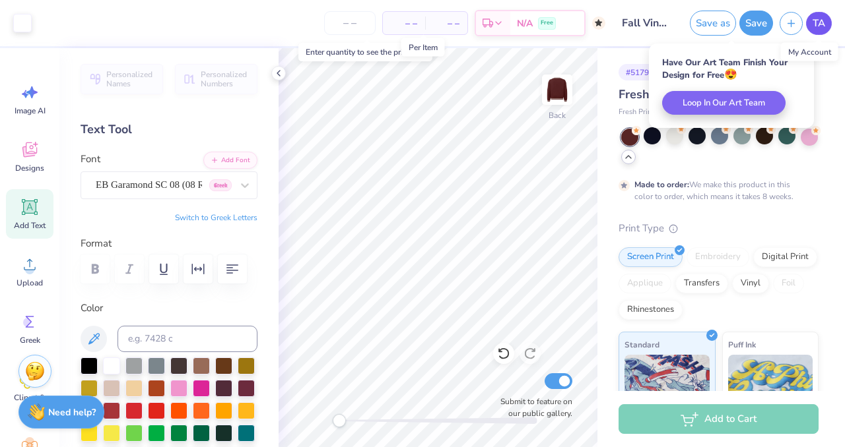
click at [816, 26] on span "TA" at bounding box center [818, 23] width 13 height 15
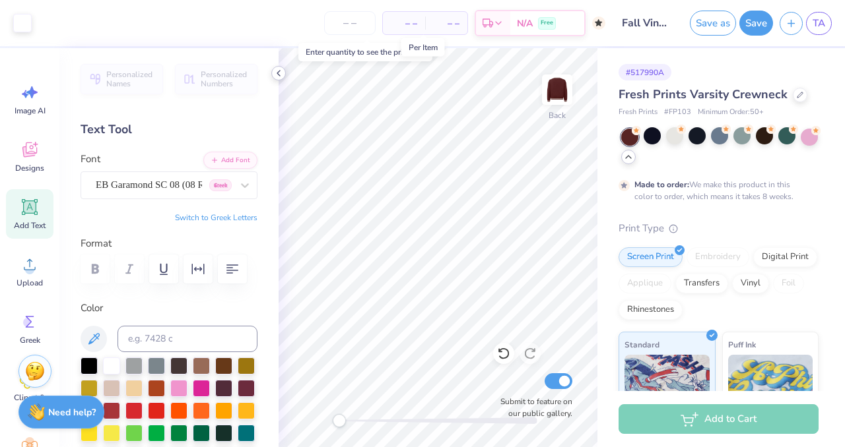
click at [276, 71] on icon at bounding box center [278, 73] width 11 height 11
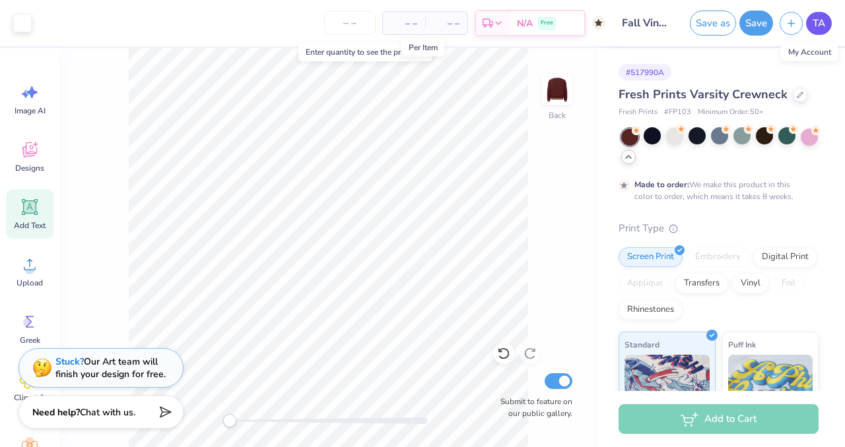
click at [821, 22] on span "TA" at bounding box center [818, 23] width 13 height 15
click at [676, 139] on div at bounding box center [674, 135] width 17 height 17
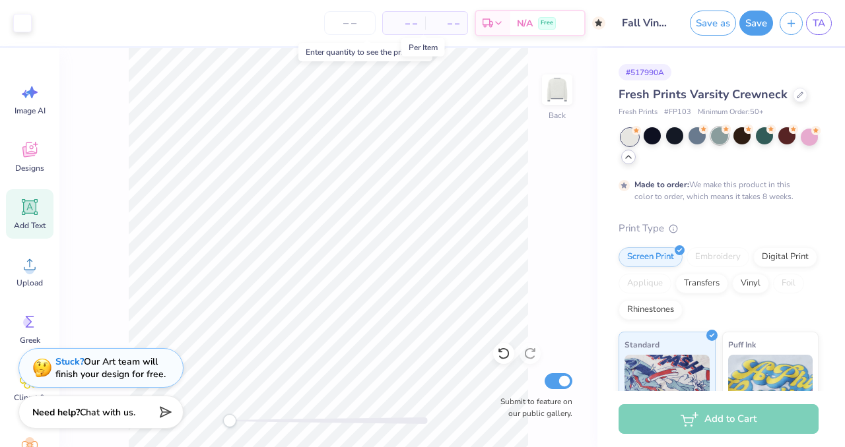
click at [719, 141] on div at bounding box center [719, 135] width 17 height 17
click at [630, 160] on icon at bounding box center [628, 157] width 11 height 11
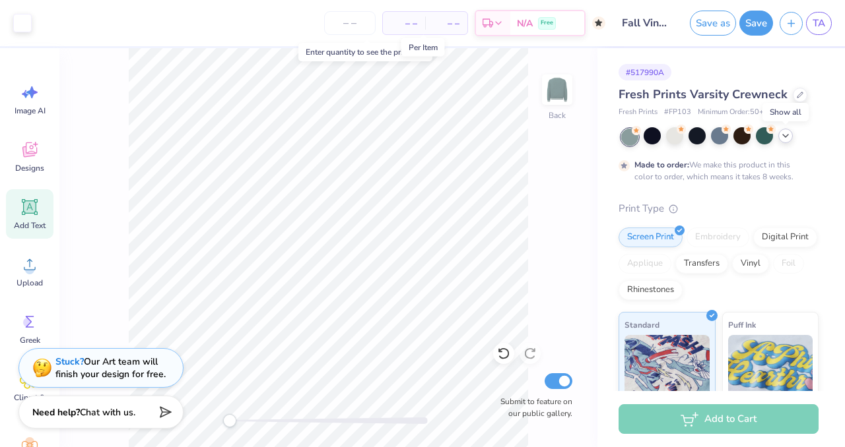
click at [783, 139] on icon at bounding box center [785, 136] width 11 height 11
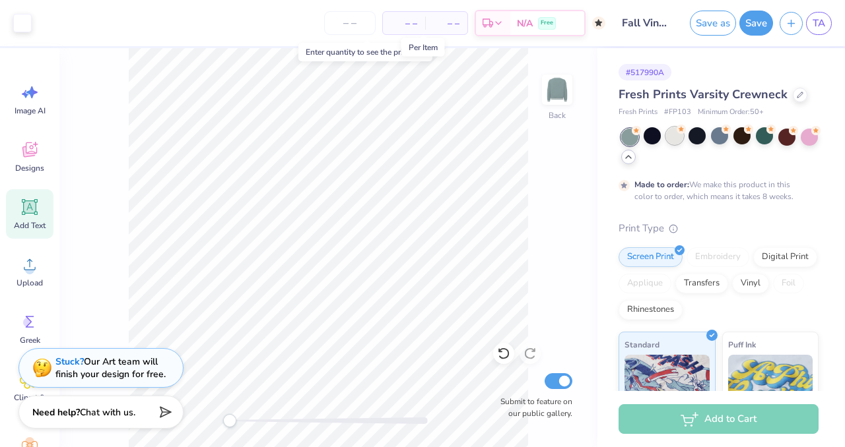
click at [672, 139] on div at bounding box center [674, 135] width 17 height 17
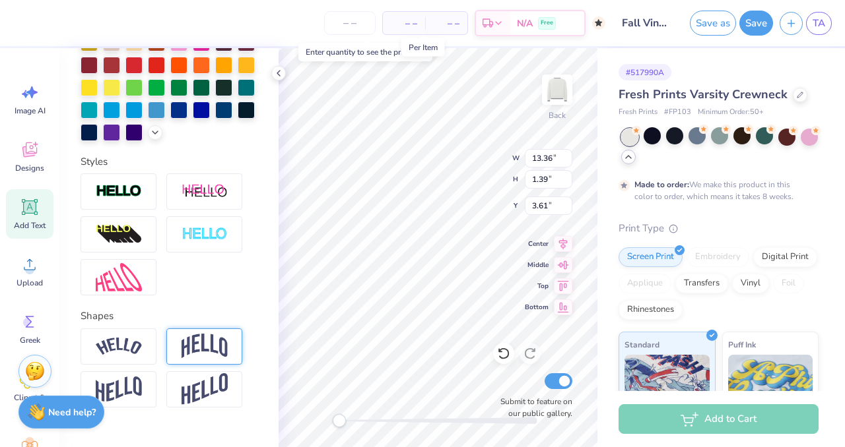
scroll to position [372, 0]
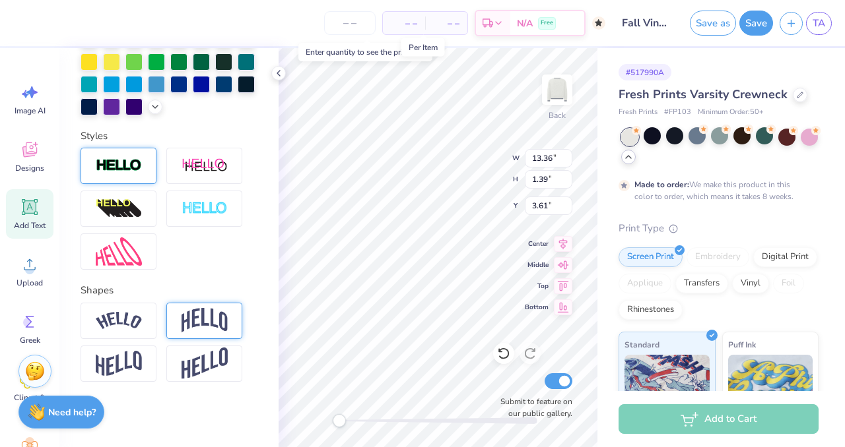
click at [133, 169] on img at bounding box center [119, 165] width 46 height 15
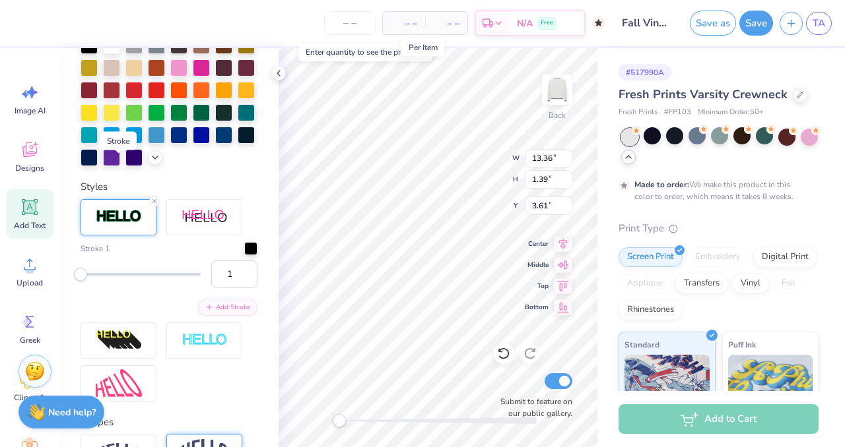
scroll to position [423, 0]
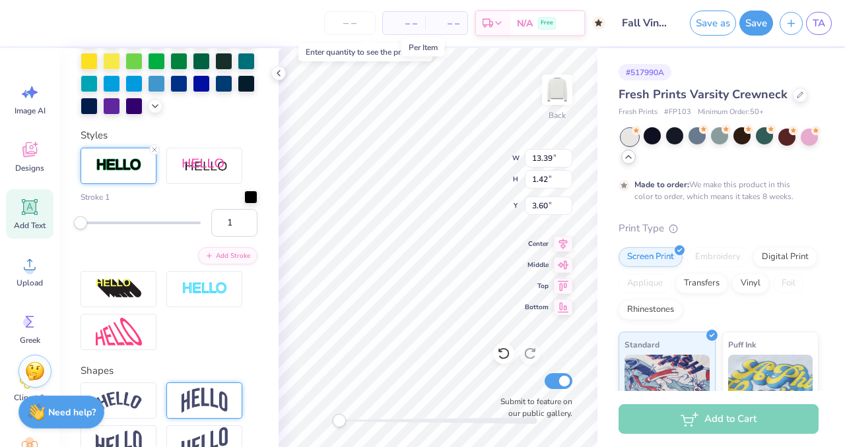
type input "13.39"
type input "1.42"
type input "3.60"
type input "35"
drag, startPoint x: 84, startPoint y: 218, endPoint x: 121, endPoint y: 218, distance: 37.0
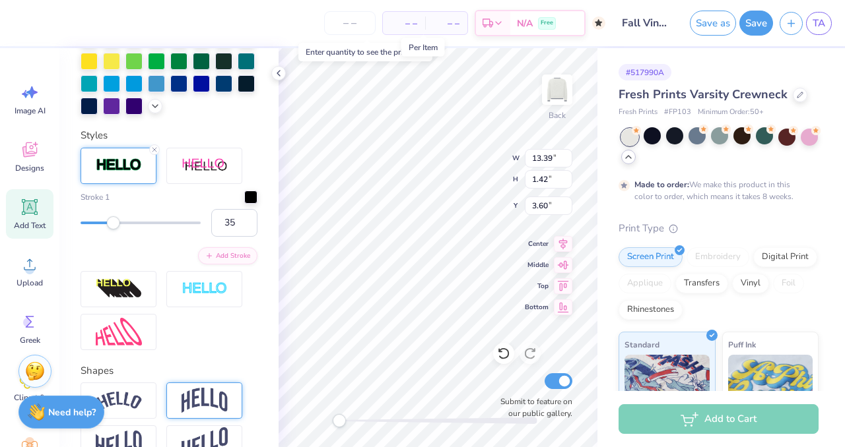
click at [120, 218] on div "Accessibility label" at bounding box center [113, 222] width 13 height 13
type input "12"
drag, startPoint x: 123, startPoint y: 224, endPoint x: 94, endPoint y: 224, distance: 28.4
click at [94, 224] on div "Accessibility label" at bounding box center [93, 222] width 13 height 13
type input "6"
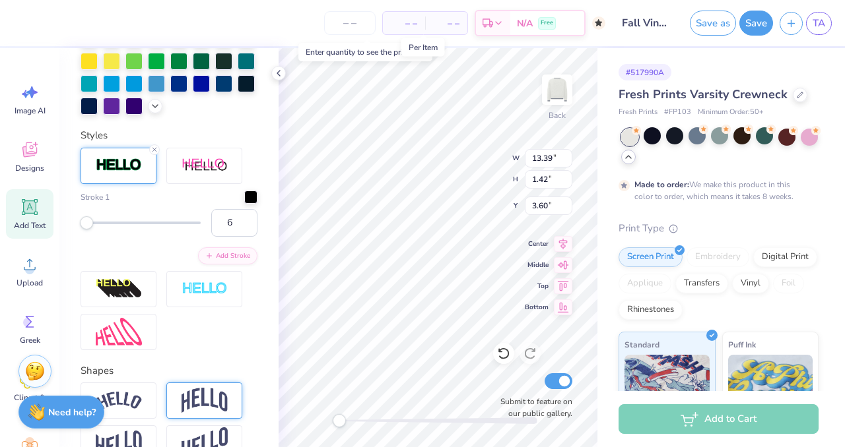
drag, startPoint x: 94, startPoint y: 224, endPoint x: 87, endPoint y: 224, distance: 7.3
click at [87, 224] on div "Accessibility label" at bounding box center [86, 222] width 13 height 13
type input "4"
click at [84, 224] on div "Accessibility label" at bounding box center [84, 222] width 13 height 13
click at [251, 194] on div at bounding box center [250, 195] width 13 height 13
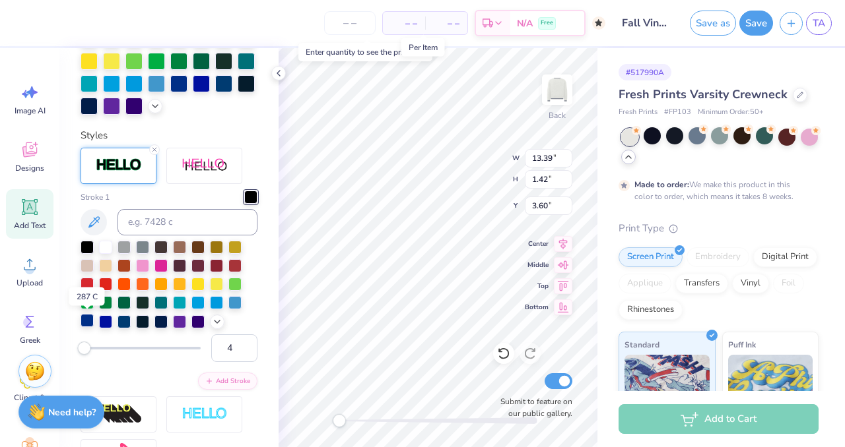
click at [86, 321] on div at bounding box center [87, 320] width 13 height 13
click at [122, 321] on div at bounding box center [123, 320] width 13 height 13
click at [159, 320] on div at bounding box center [160, 320] width 13 height 13
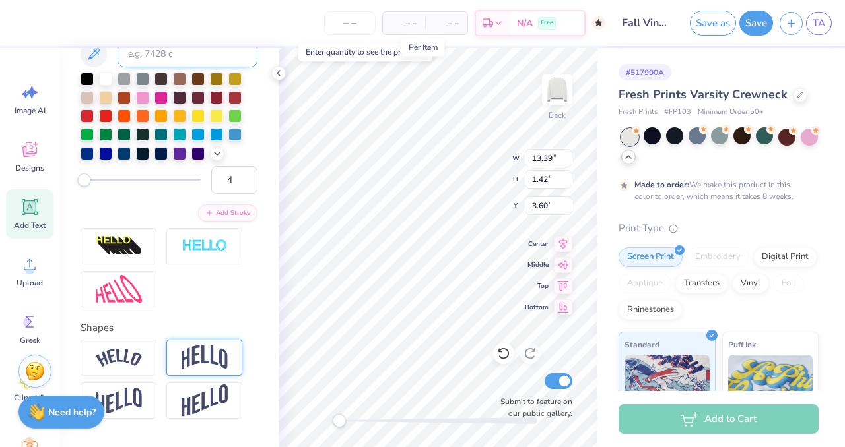
scroll to position [595, 0]
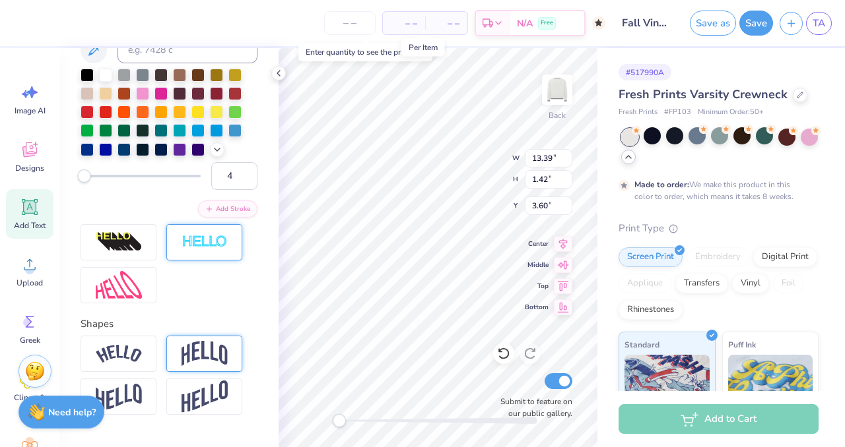
click at [196, 239] on img at bounding box center [204, 242] width 46 height 15
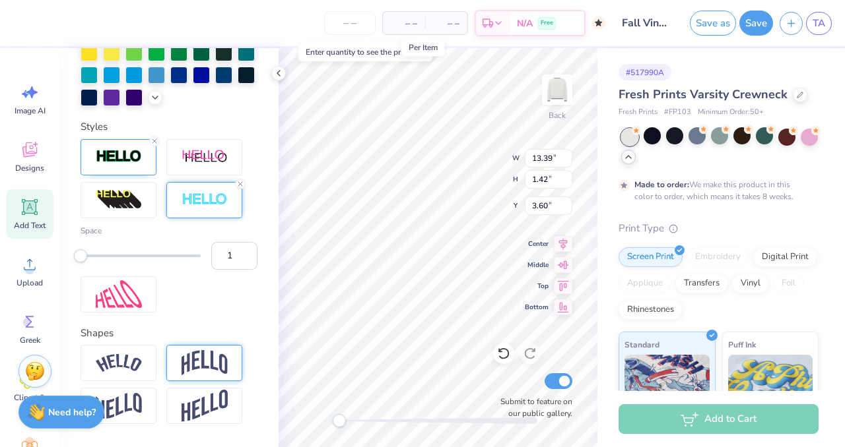
scroll to position [435, 0]
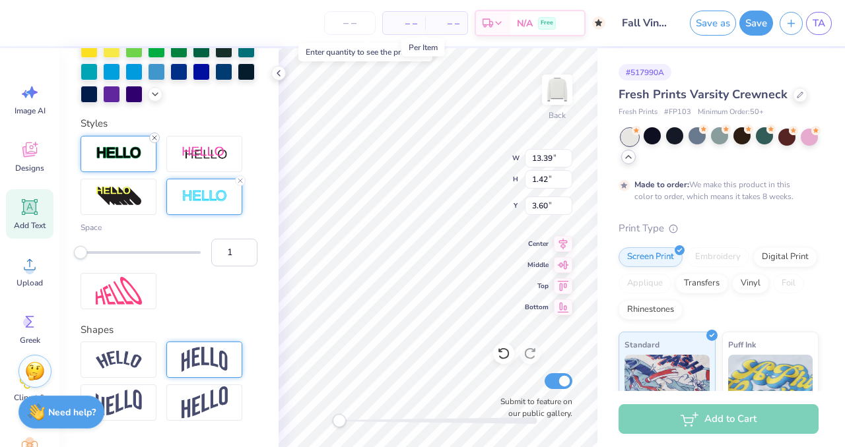
click at [154, 139] on icon at bounding box center [154, 138] width 8 height 8
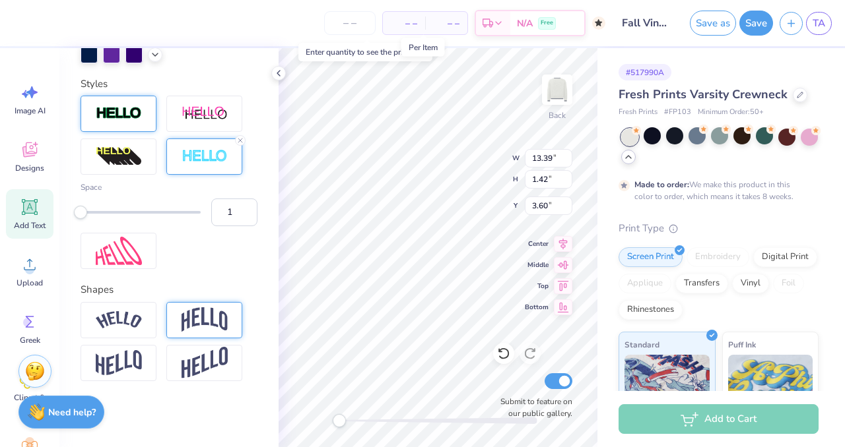
scroll to position [383, 0]
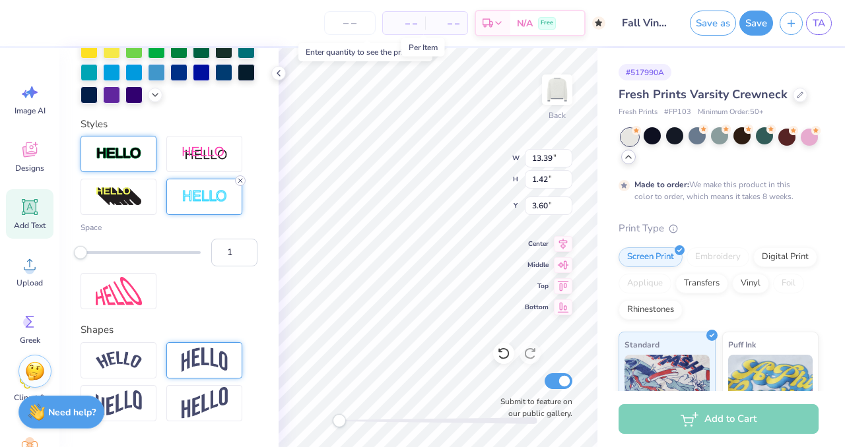
click at [239, 182] on icon at bounding box center [240, 181] width 8 height 8
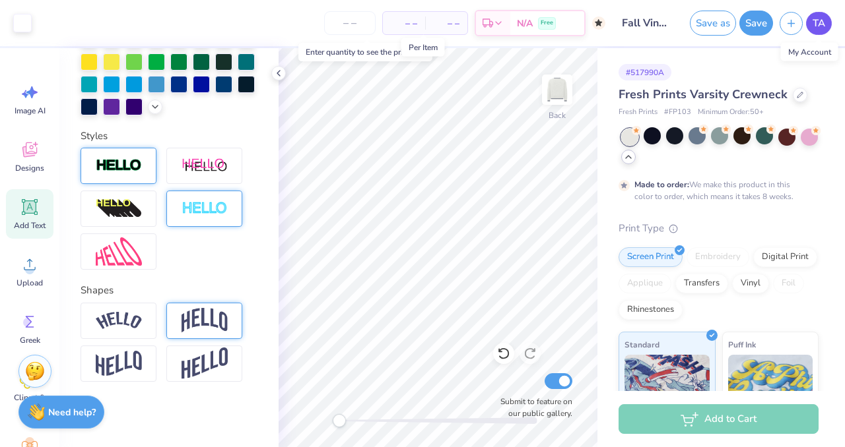
click at [818, 28] on span "TA" at bounding box center [818, 23] width 13 height 15
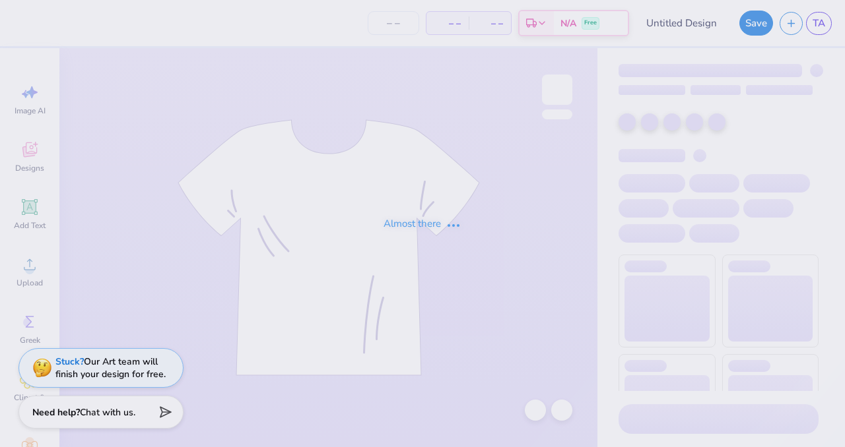
type input "Fall Vintage Sweatshirt"
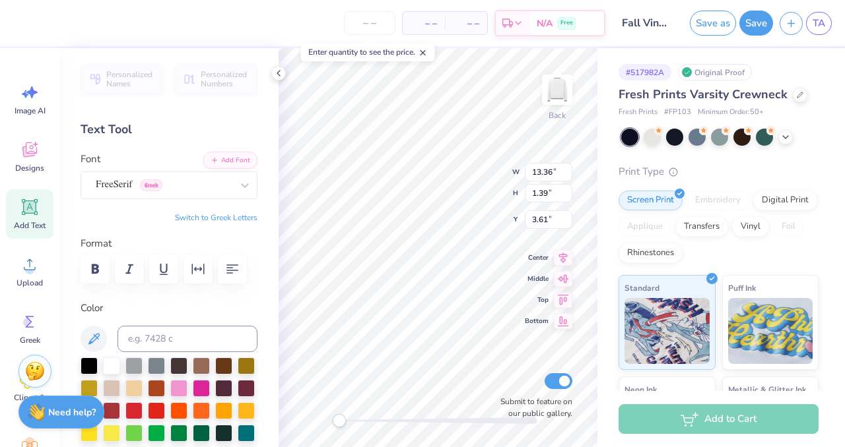
click at [452, 185] on div "Back W 13.36 13.36 " H 1.39 1.39 " Y 3.61 3.61 " Center Middle Top Bottom Submi…" at bounding box center [437, 247] width 319 height 399
type input "10.59"
type input "0.41"
type input "5.76"
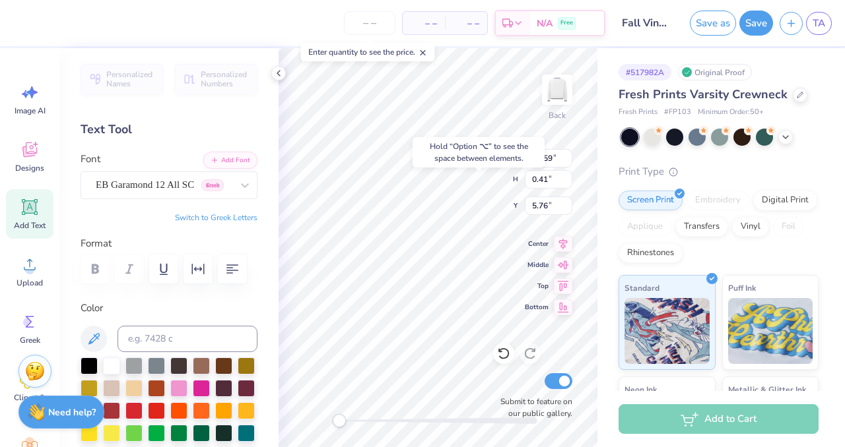
click at [597, 170] on div "# 517982A Original Proof Fresh Prints Varsity Crewneck Fresh Prints # FP103 Min…" at bounding box center [720, 310] width 247 height 525
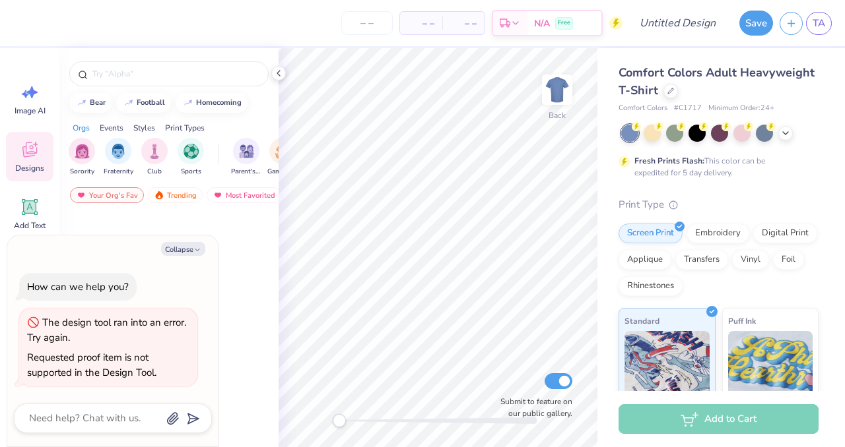
type textarea "x"
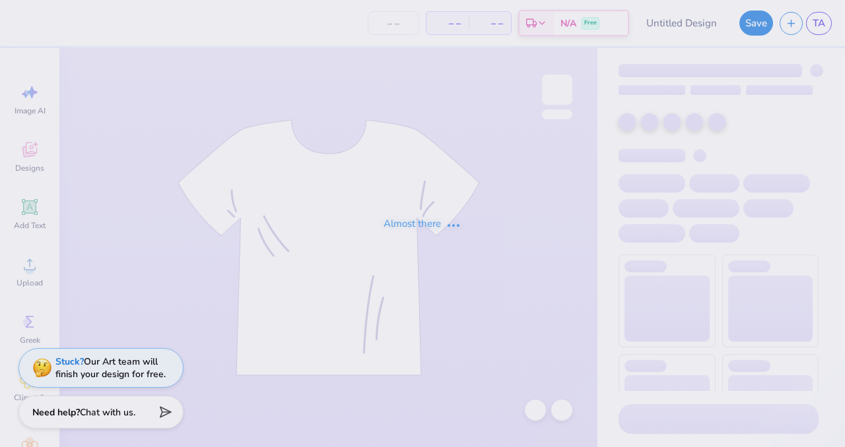
type input "Fall Vintage Sweatshirt"
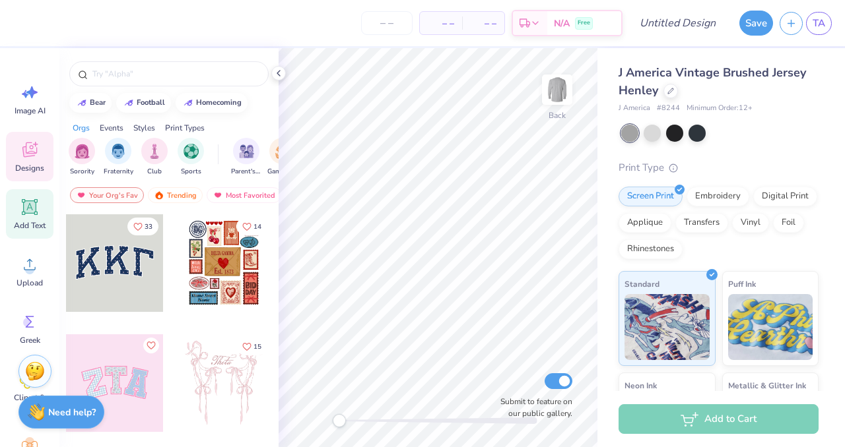
click at [32, 216] on icon at bounding box center [30, 207] width 20 height 20
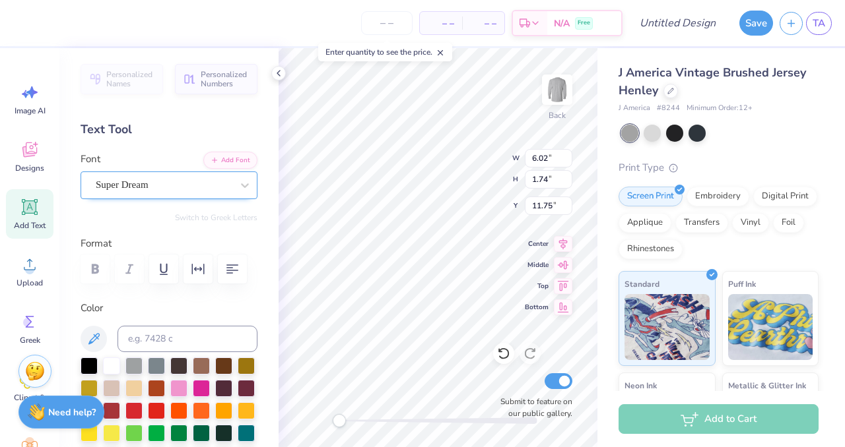
click at [171, 183] on div "Super Dream" at bounding box center [163, 185] width 139 height 20
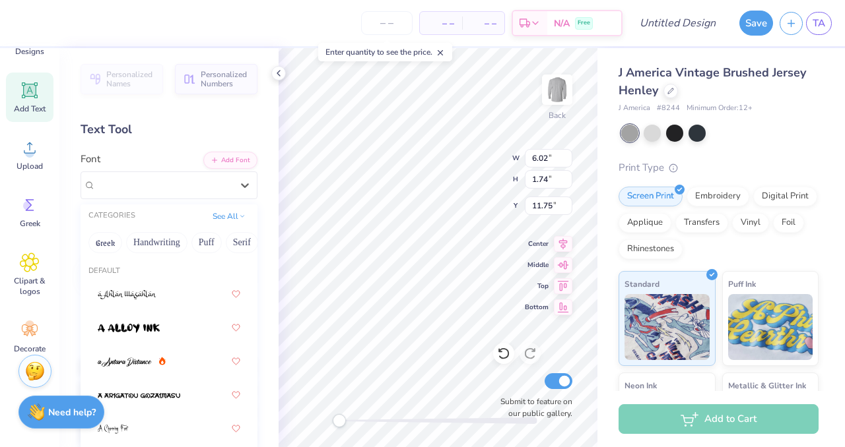
scroll to position [118, 0]
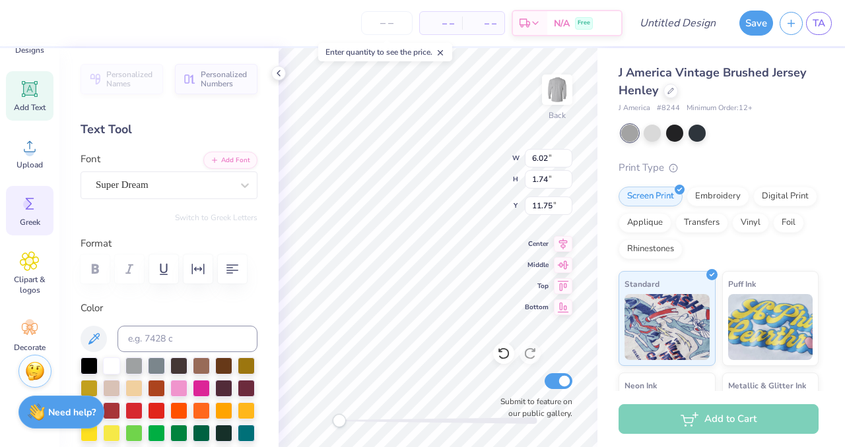
click at [39, 203] on icon at bounding box center [30, 204] width 20 height 20
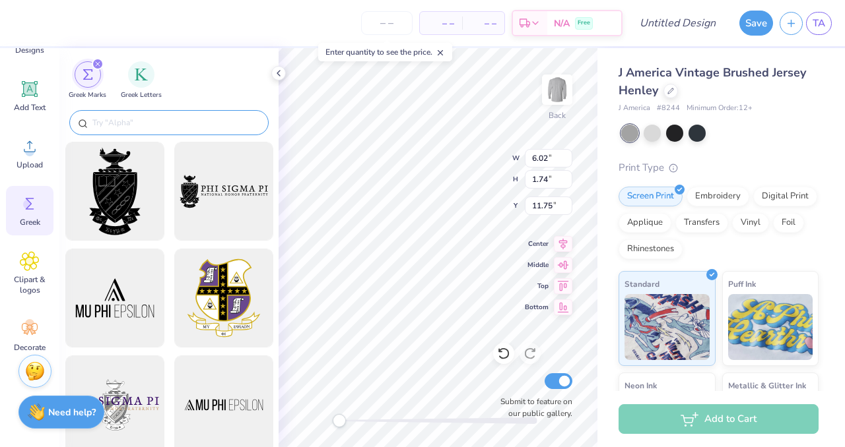
click at [137, 117] on input "text" at bounding box center [175, 122] width 169 height 13
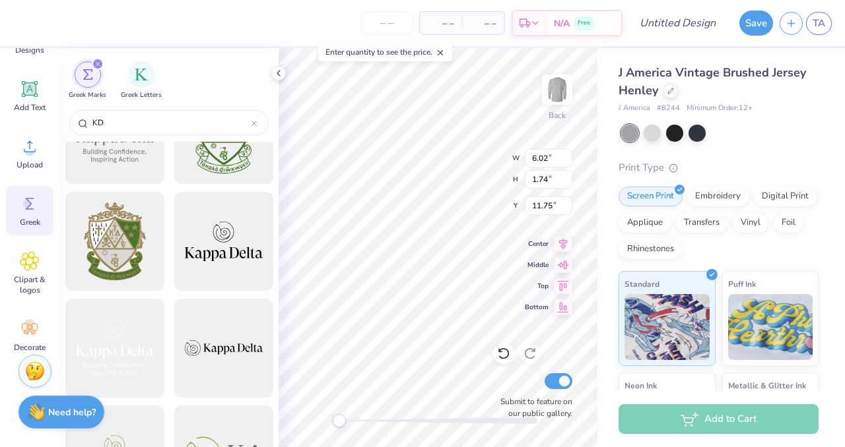
scroll to position [0, 0]
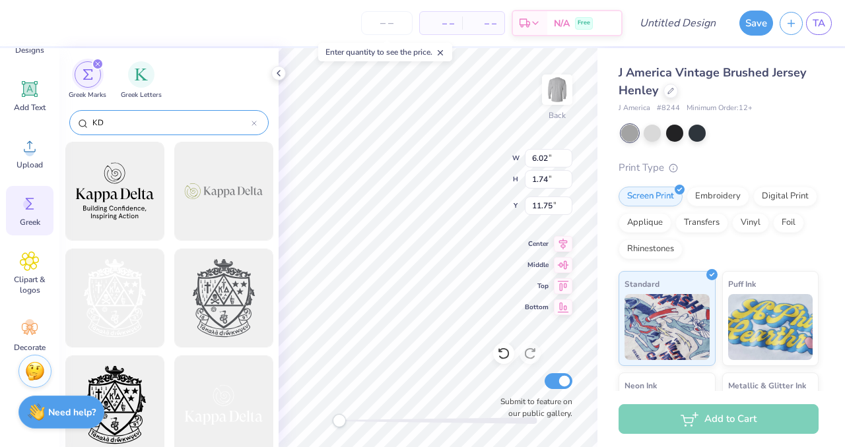
click at [173, 121] on input "KD" at bounding box center [171, 122] width 160 height 13
type input "K"
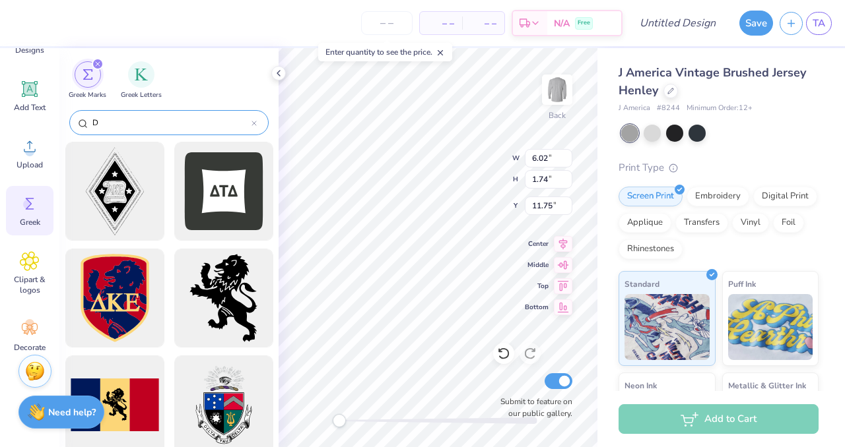
drag, startPoint x: 107, startPoint y: 124, endPoint x: 86, endPoint y: 124, distance: 20.5
click at [86, 124] on div "D" at bounding box center [168, 122] width 199 height 25
type input "D"
click at [252, 125] on icon at bounding box center [253, 123] width 5 height 5
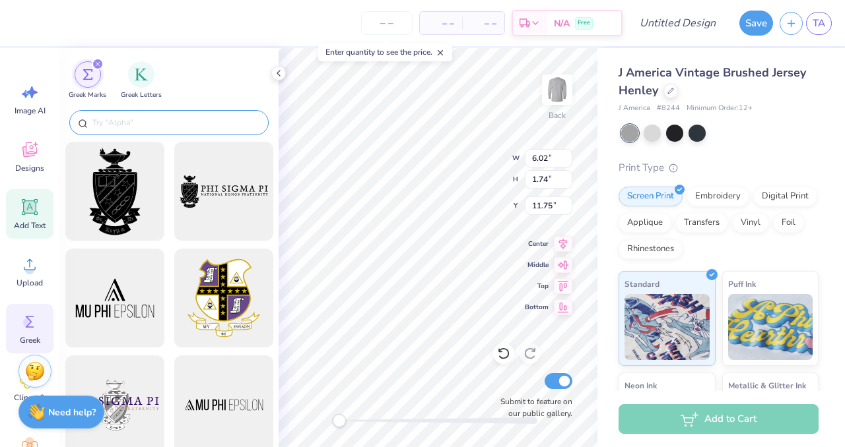
click at [30, 206] on icon at bounding box center [30, 207] width 13 height 13
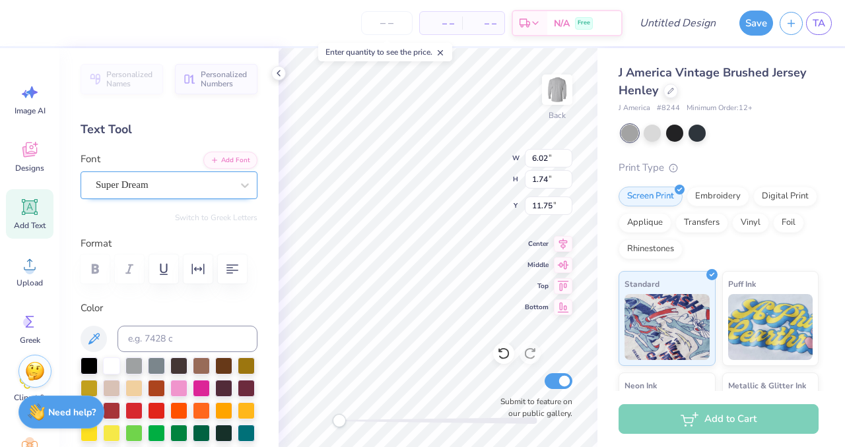
click at [188, 191] on div "Super Dream" at bounding box center [163, 185] width 139 height 20
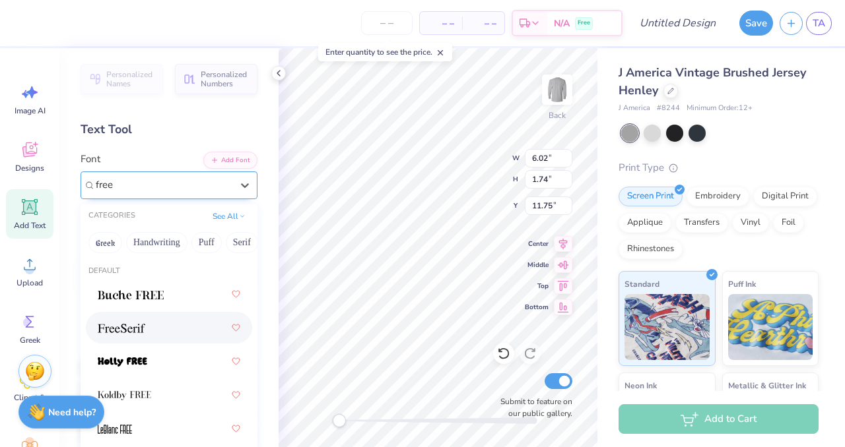
click at [156, 327] on div at bounding box center [169, 328] width 143 height 24
type input "free"
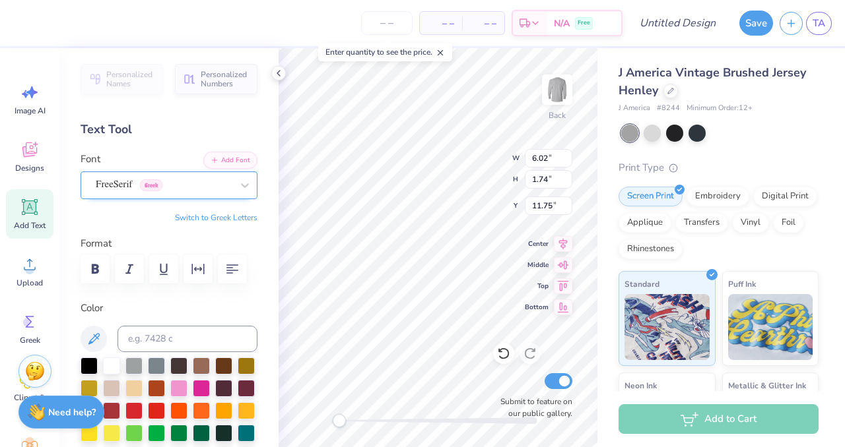
type textarea "K"
type input "1.68"
type input "1.61"
type input "11.82"
type input "6.02"
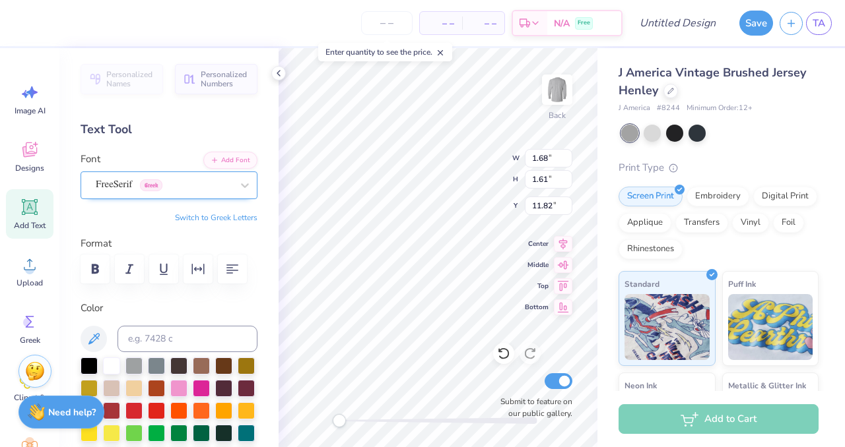
type input "1.74"
type input "11.75"
paste textarea "∆"
type textarea "K∆"
click at [28, 210] on icon at bounding box center [30, 207] width 13 height 13
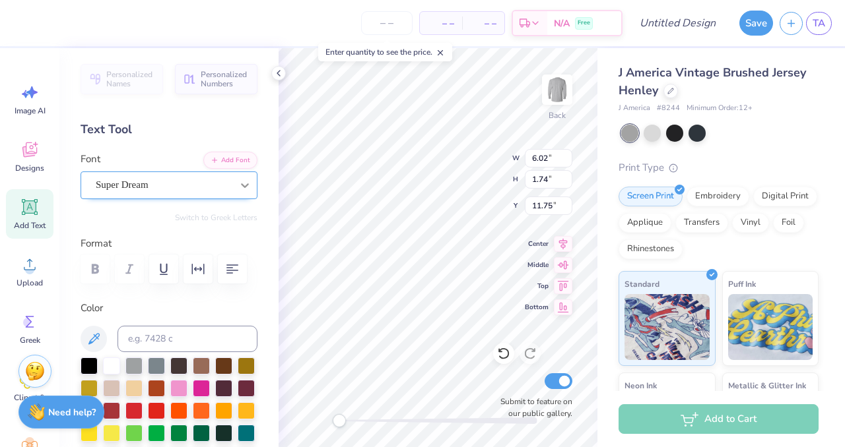
scroll to position [0, 6]
type textarea "The University of South Caroline"
type textarea "University of South Caroline"
click at [188, 184] on div "Super Dream" at bounding box center [163, 185] width 139 height 20
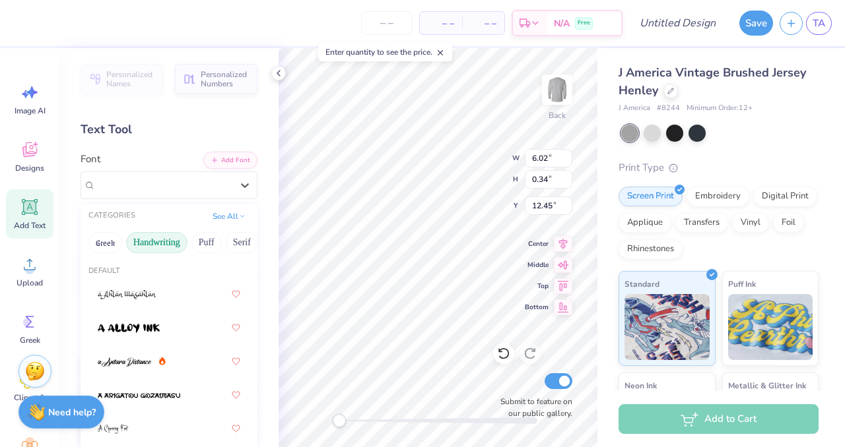
scroll to position [18, 0]
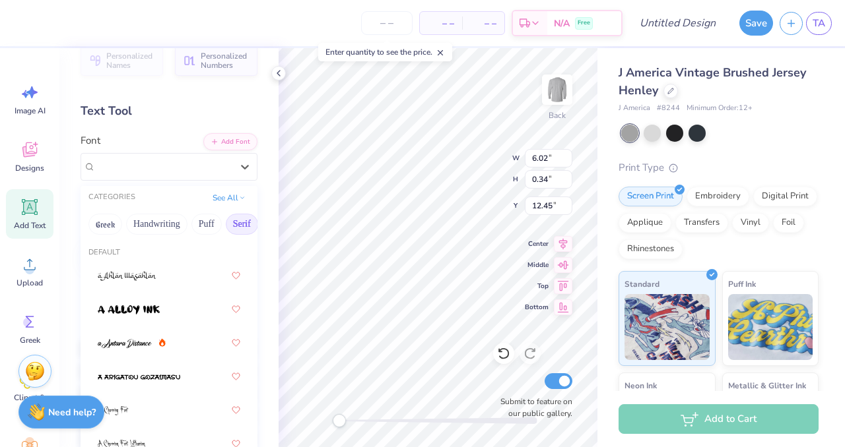
click at [240, 227] on button "Serif" at bounding box center [242, 224] width 32 height 21
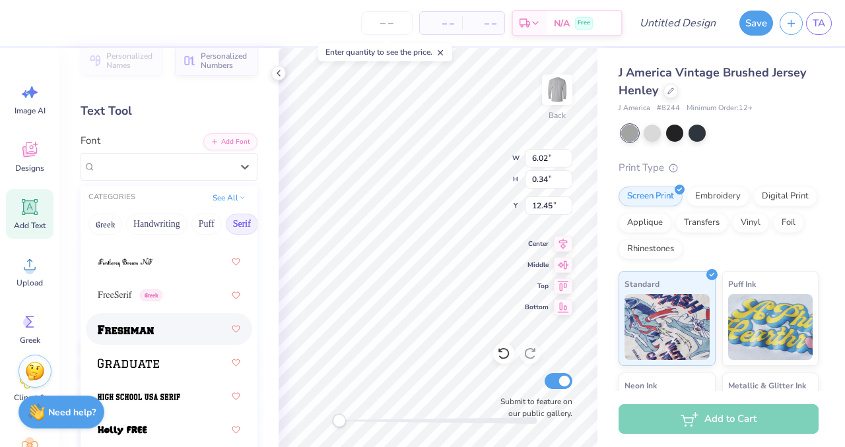
scroll to position [1580, 0]
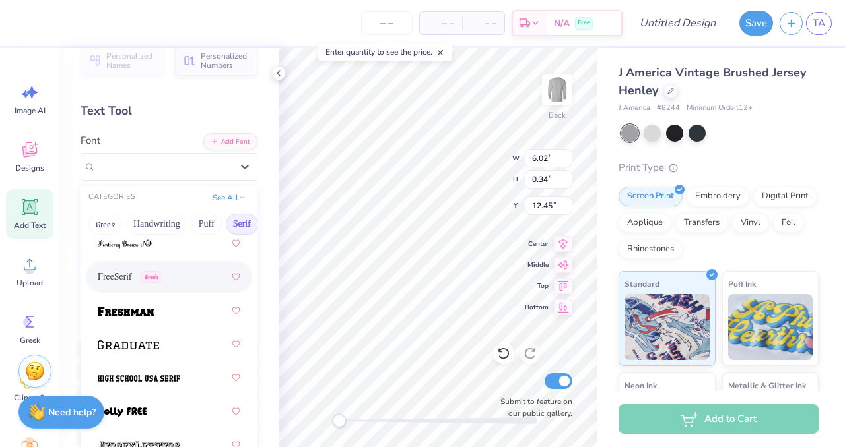
click at [115, 275] on span "FreeSerif" at bounding box center [115, 278] width 34 height 14
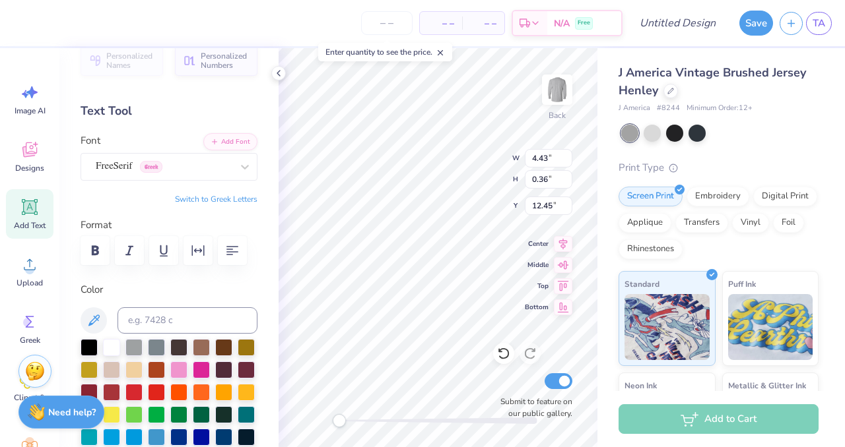
scroll to position [0, 5]
type textarea "University of South Carolina"
type input "4.49"
click at [820, 28] on span "TA" at bounding box center [818, 23] width 13 height 15
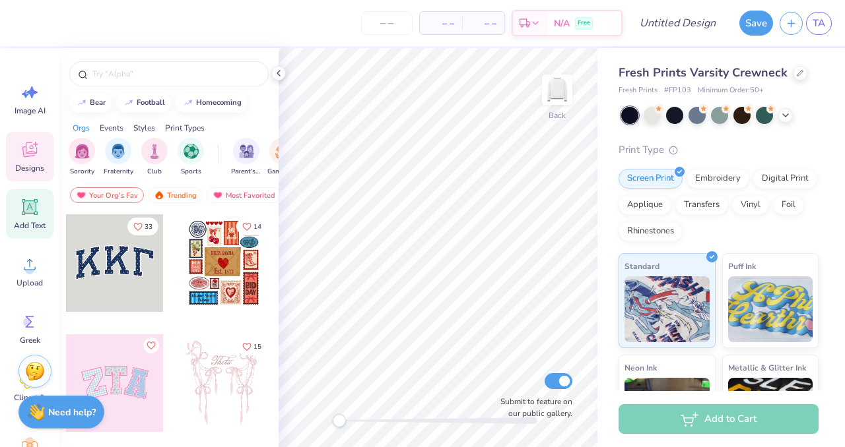
click at [28, 202] on icon at bounding box center [30, 207] width 13 height 13
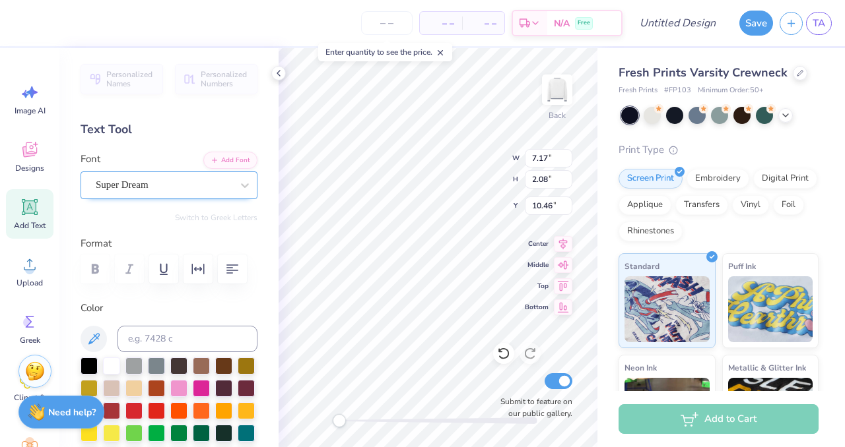
click at [230, 192] on div "Super Dream" at bounding box center [163, 185] width 139 height 20
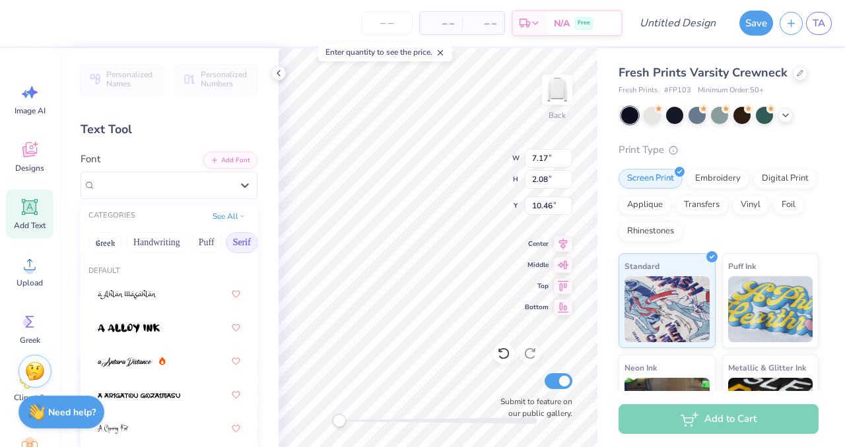
click at [237, 245] on button "Serif" at bounding box center [242, 242] width 32 height 21
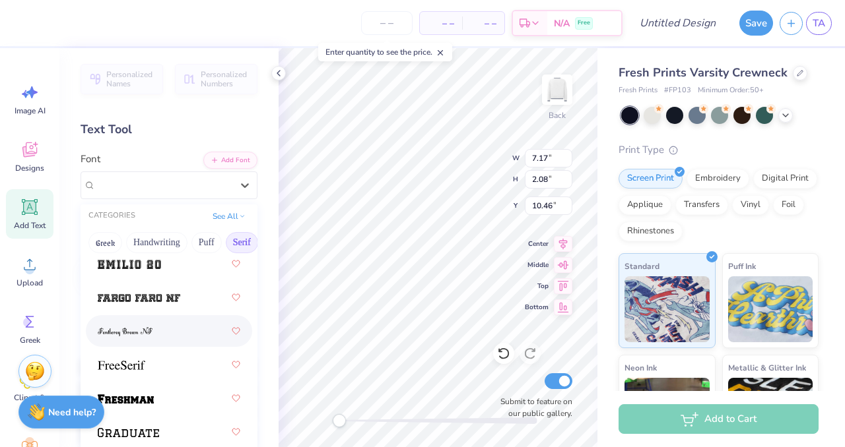
scroll to position [1560, 0]
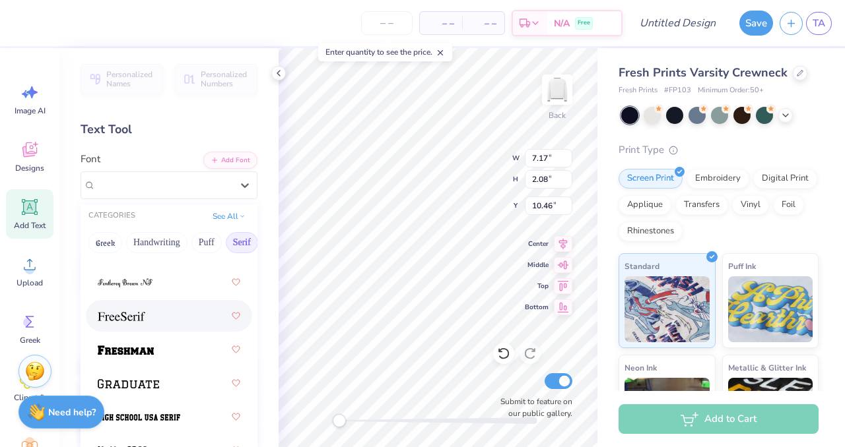
click at [150, 314] on div at bounding box center [169, 316] width 143 height 24
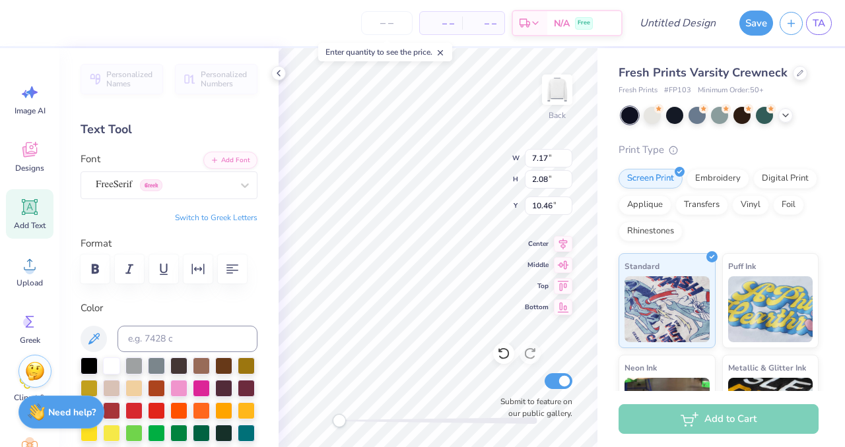
paste textarea "∆"
type textarea "K∆"
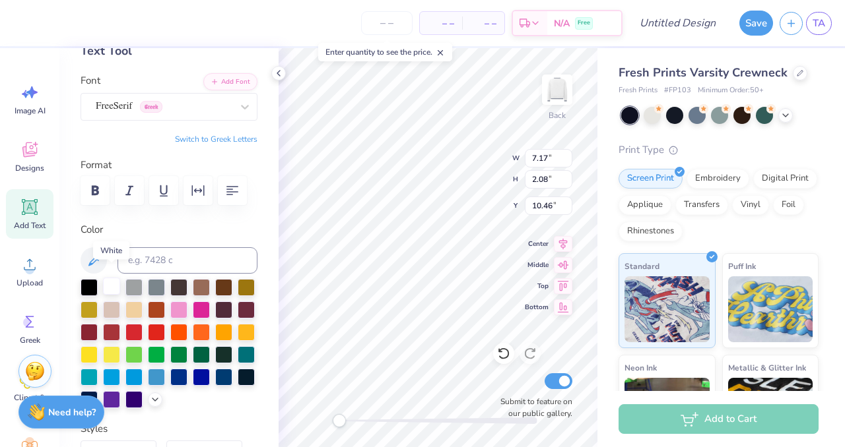
scroll to position [106, 0]
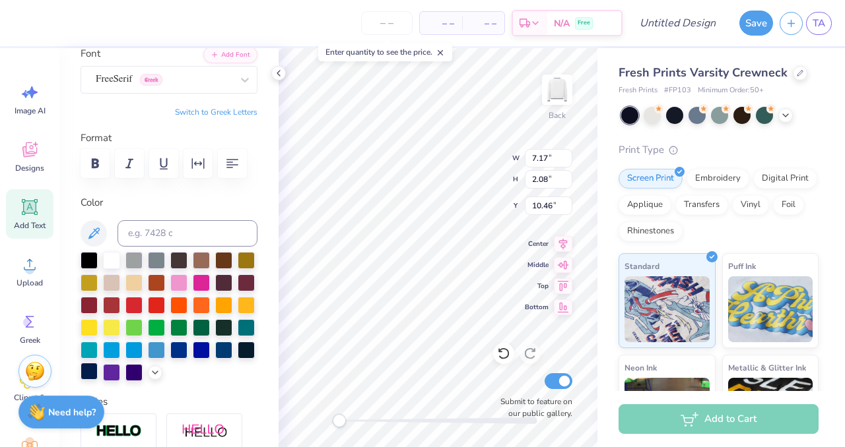
click at [92, 373] on div at bounding box center [89, 371] width 17 height 17
paste textarea "∆"
type textarea "K∆"
type input "2.96"
type input "1.57"
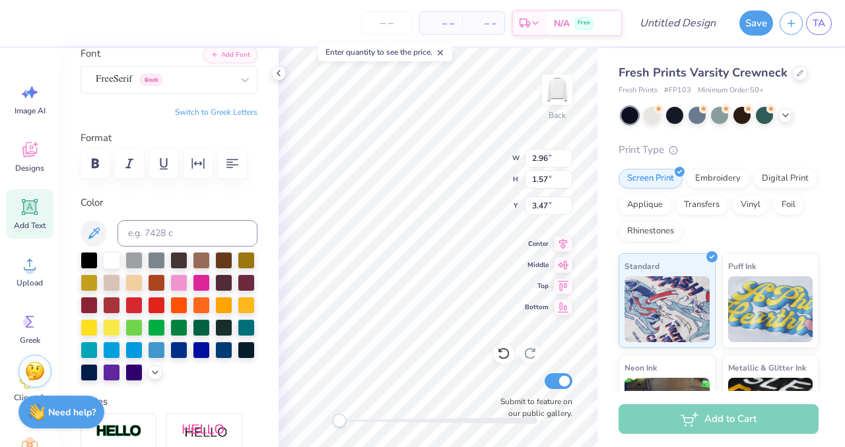
type input "3.47"
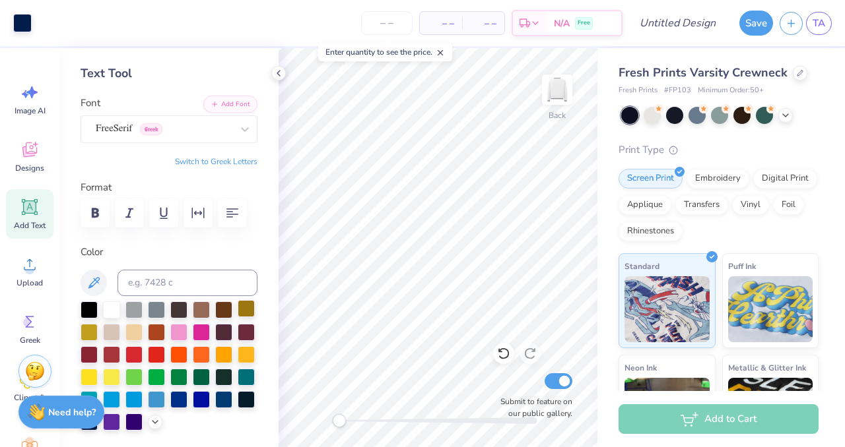
scroll to position [0, 0]
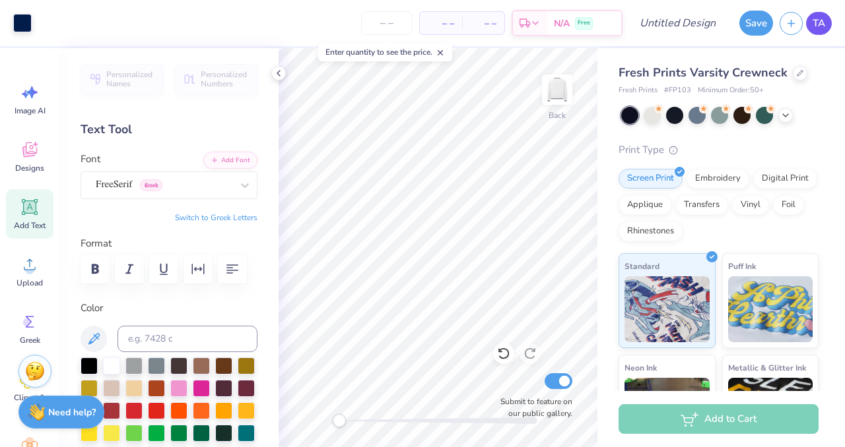
click at [811, 24] on link "TA" at bounding box center [819, 23] width 26 height 23
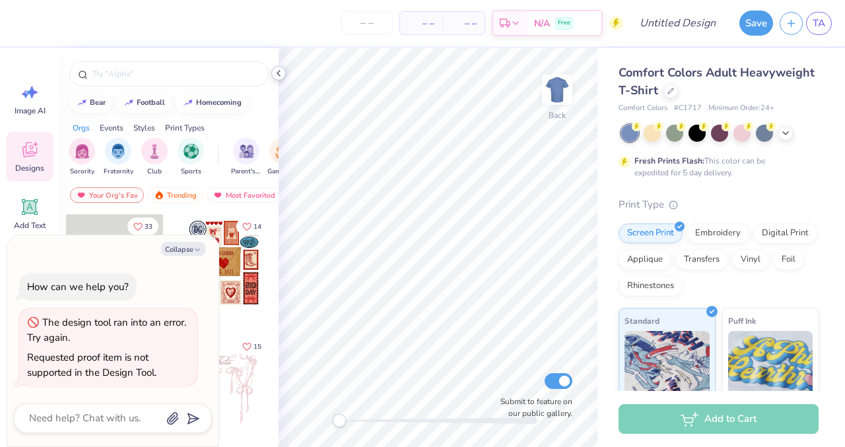
click at [274, 76] on icon at bounding box center [278, 73] width 11 height 11
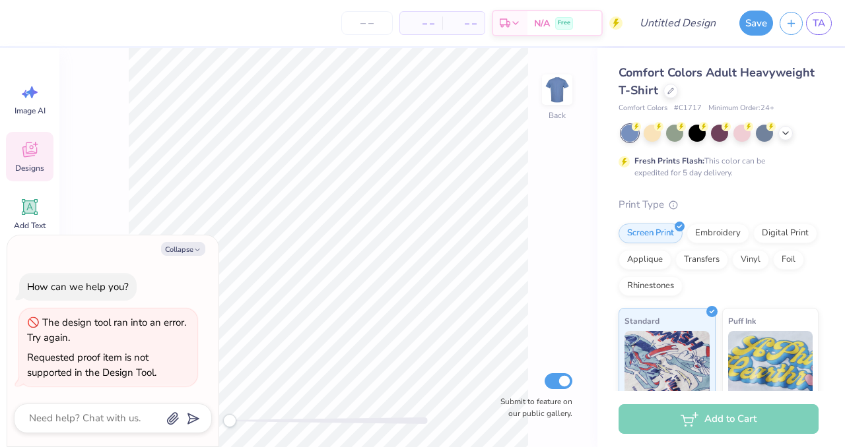
type textarea "x"
